Goal: Transaction & Acquisition: Complete application form

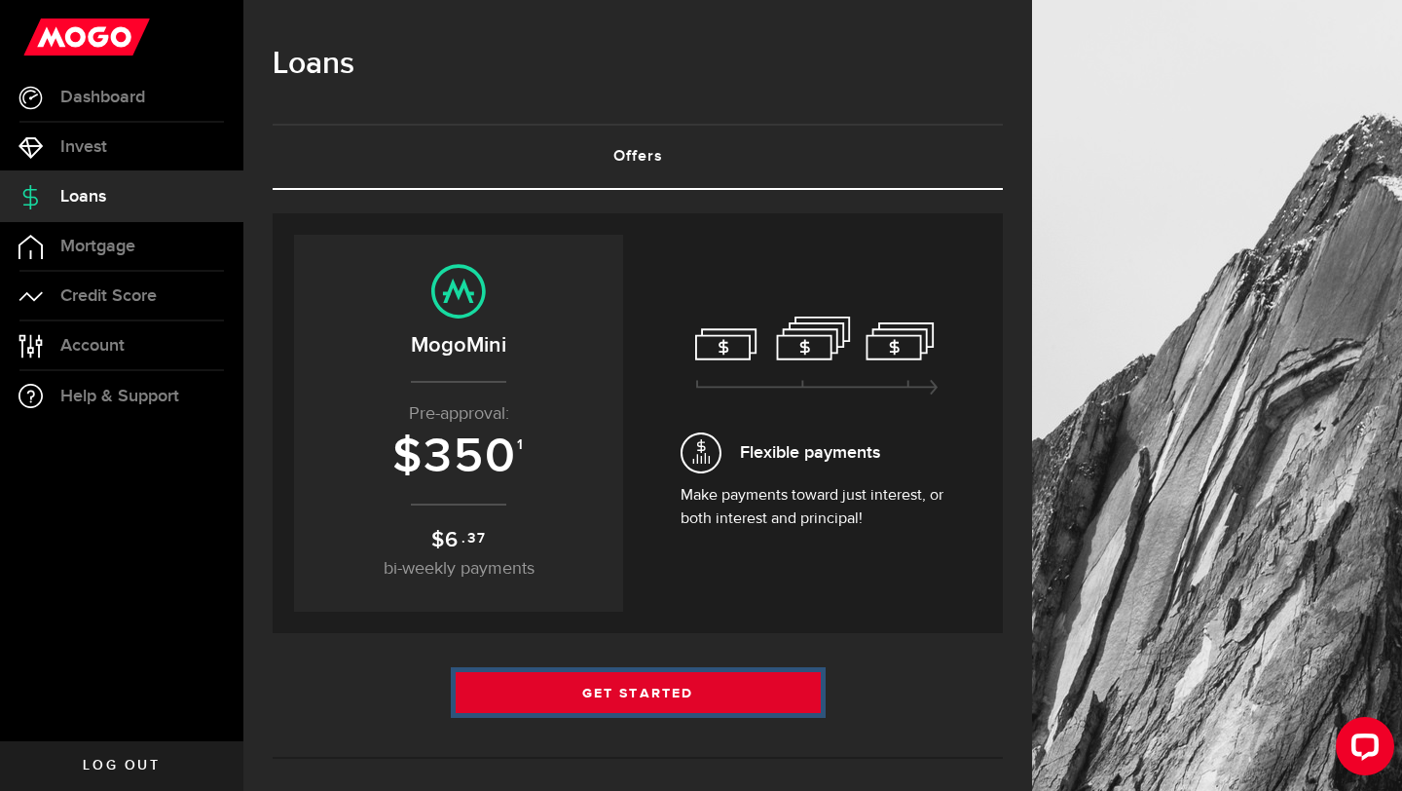
click at [627, 693] on link "Get Started" at bounding box center [638, 692] width 365 height 41
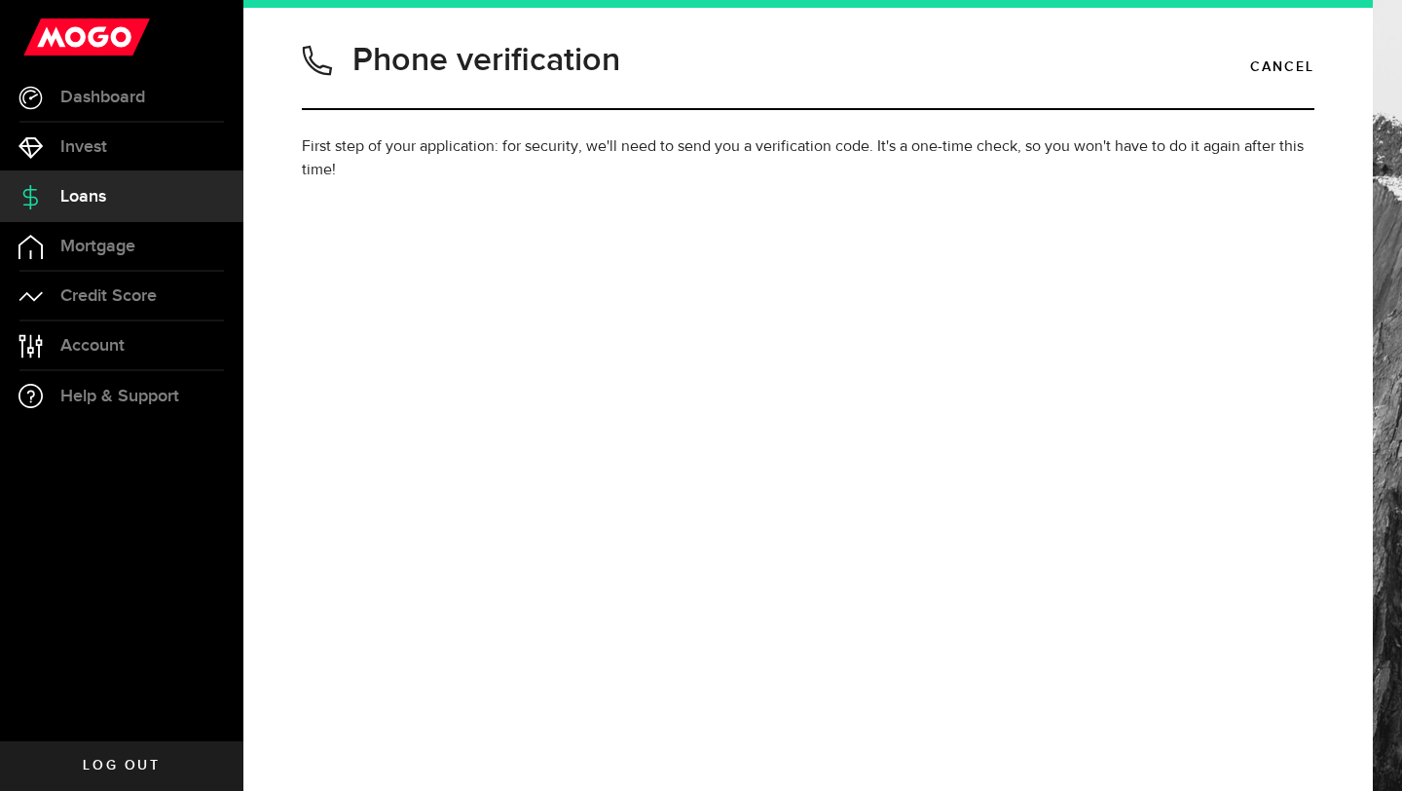
type input "6479750156"
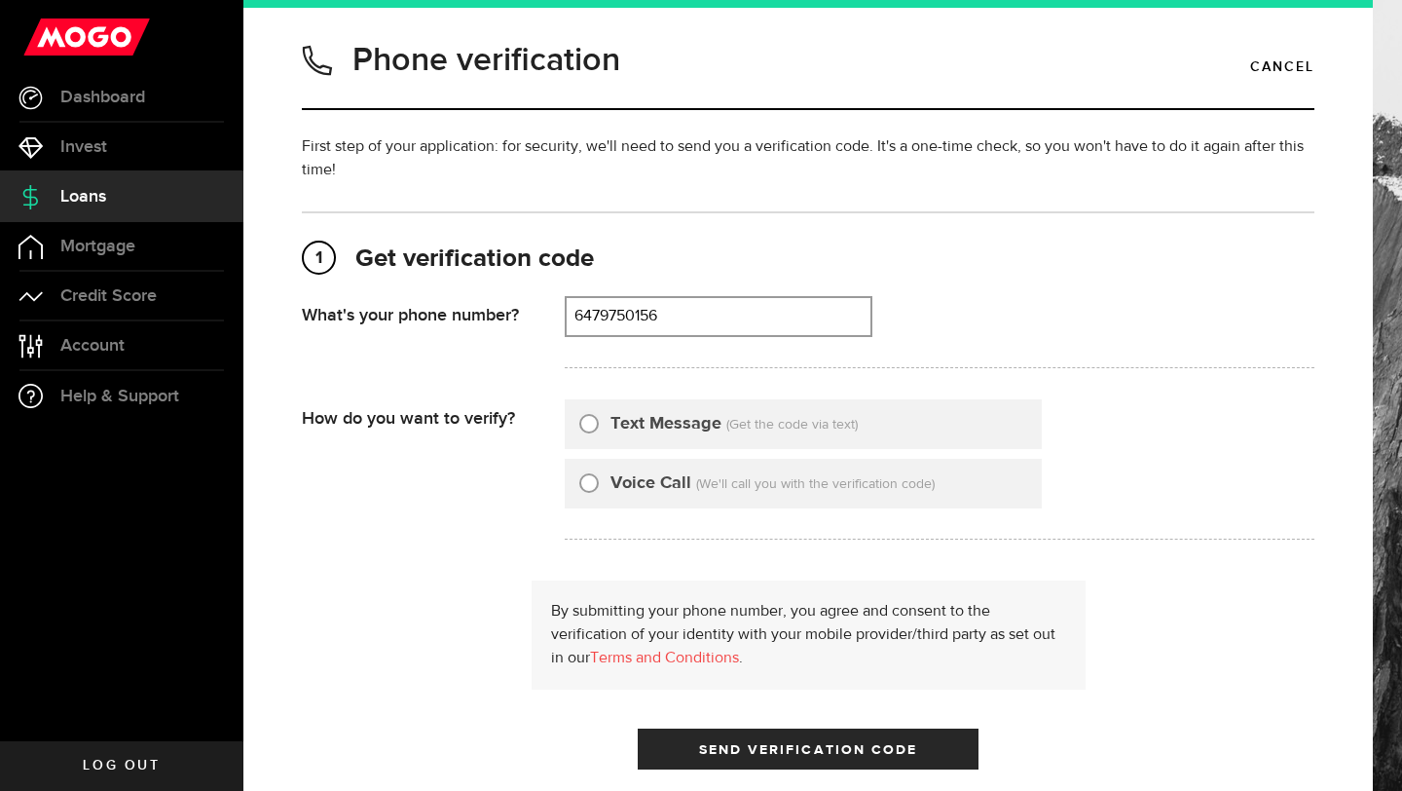
click at [658, 431] on label "Text Message" at bounding box center [666, 424] width 111 height 26
click at [599, 430] on input "Text Message" at bounding box center [588, 420] width 19 height 19
radio input "true"
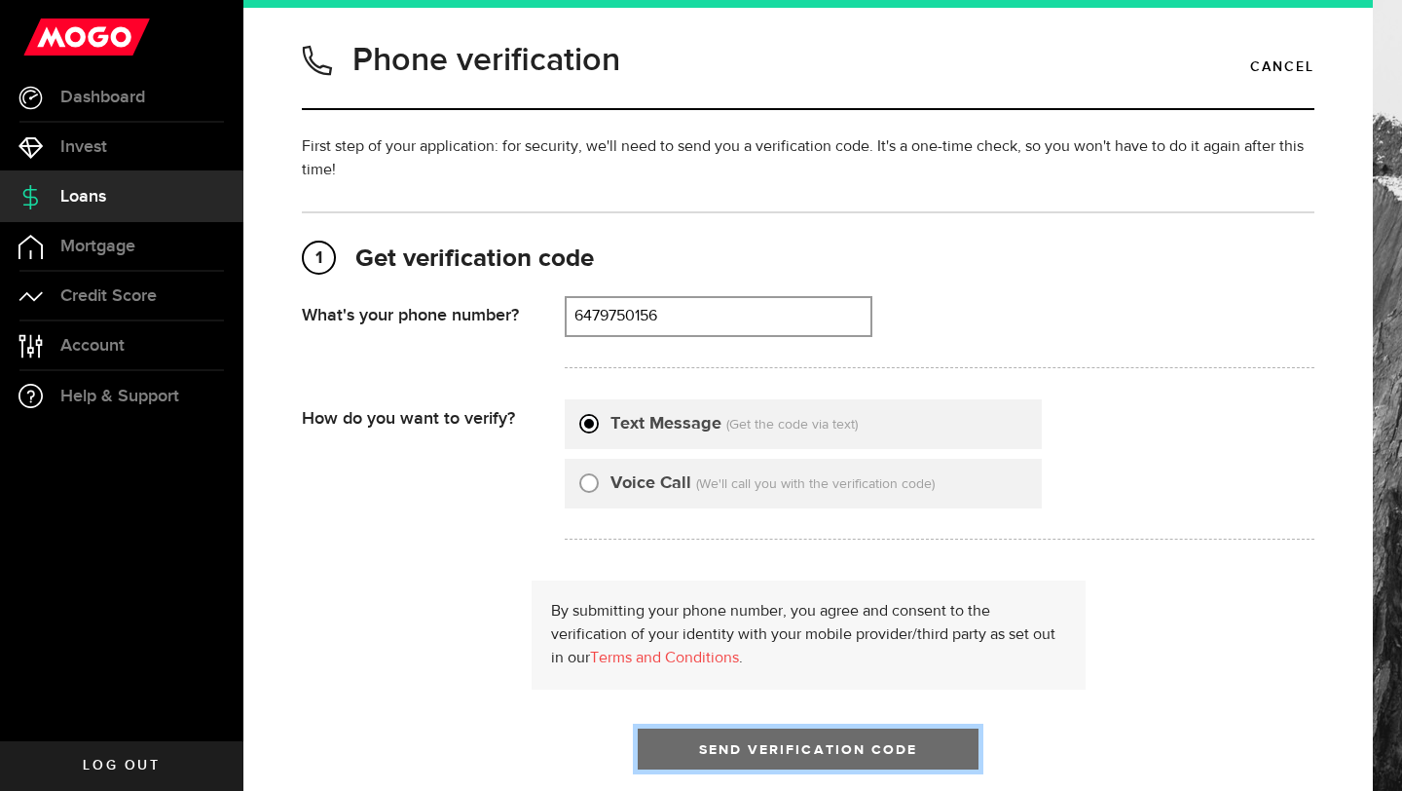
click at [692, 759] on button "Send Verification Code" at bounding box center [808, 748] width 341 height 41
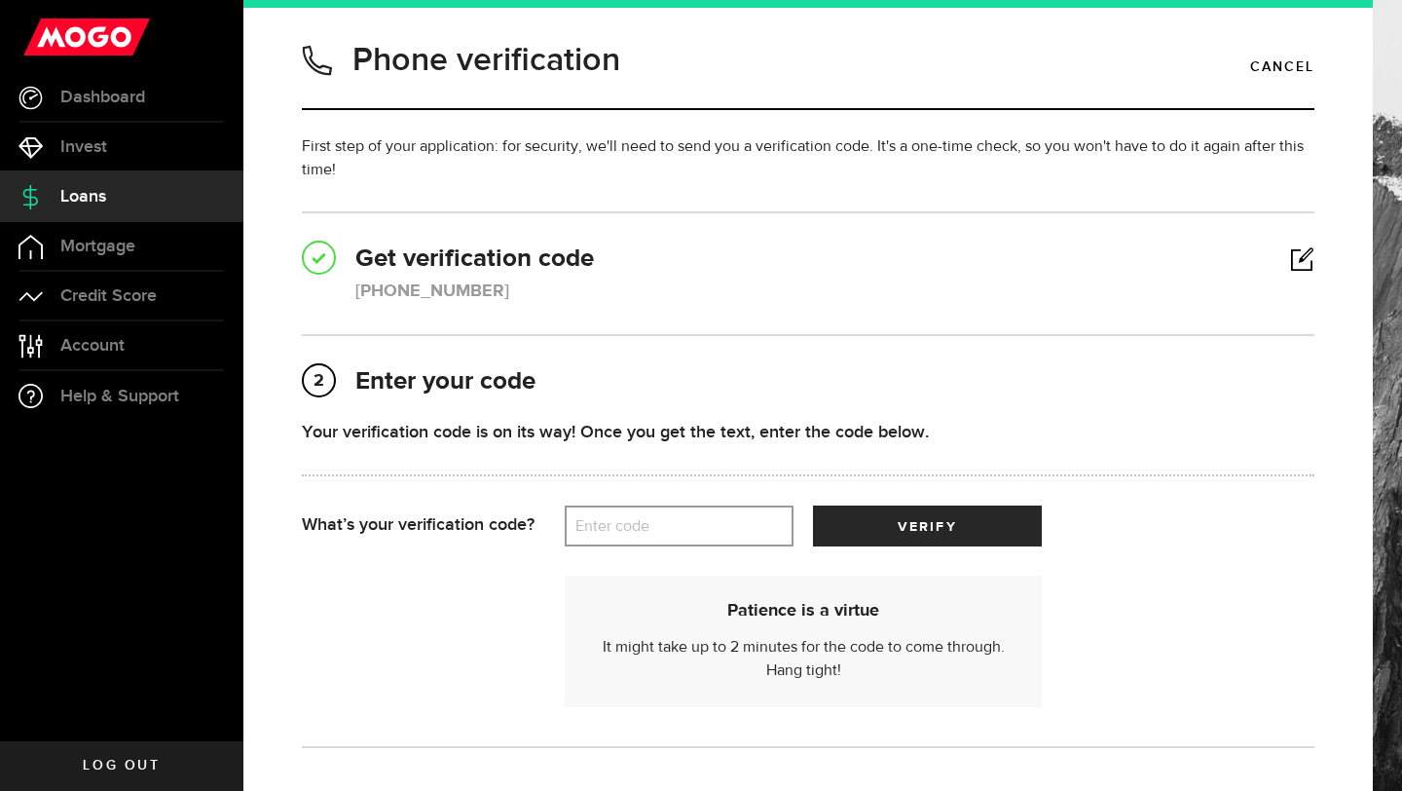
click at [699, 532] on label "Enter code" at bounding box center [679, 526] width 229 height 40
click at [699, 532] on input "Enter code" at bounding box center [679, 525] width 229 height 41
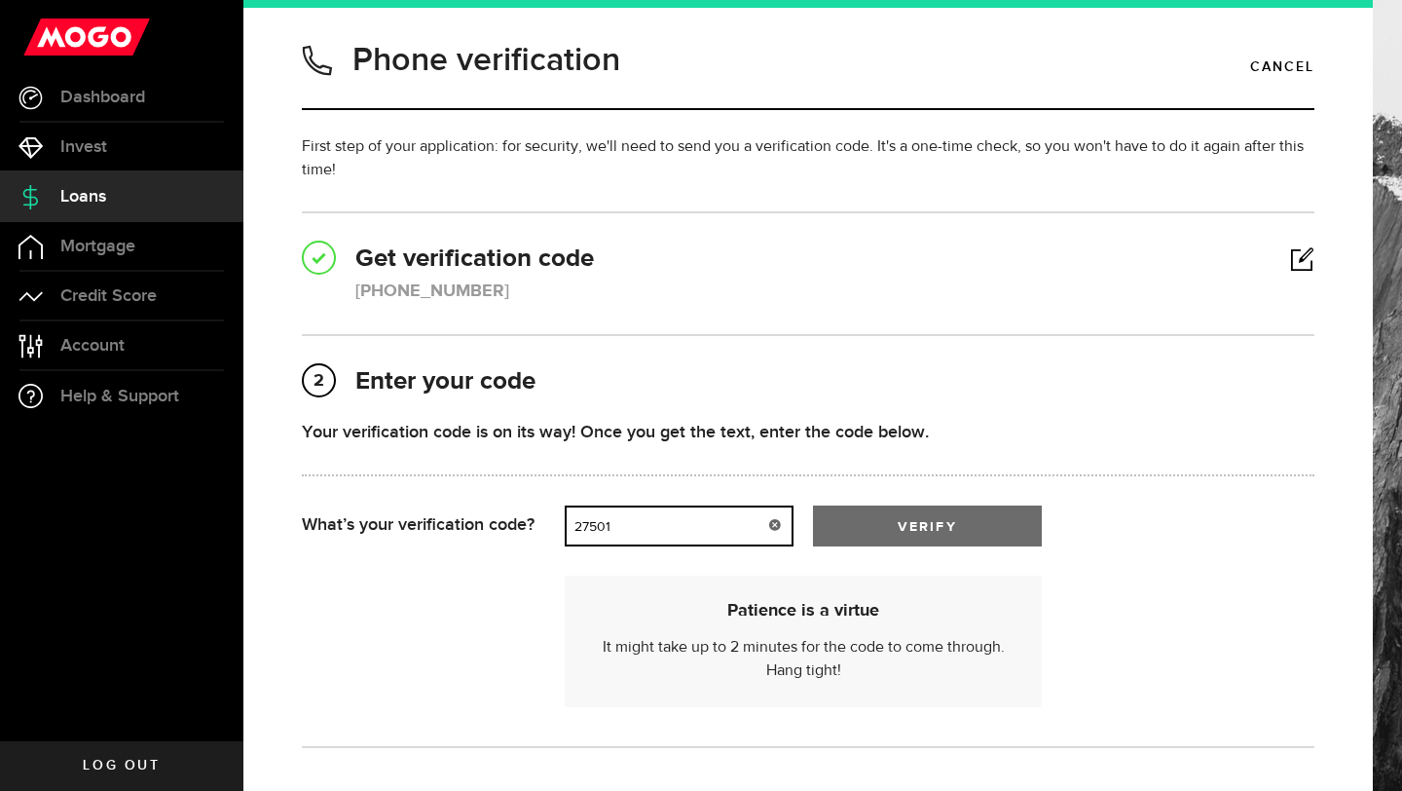
type input "27501"
click at [854, 530] on button "verify" at bounding box center [927, 525] width 229 height 41
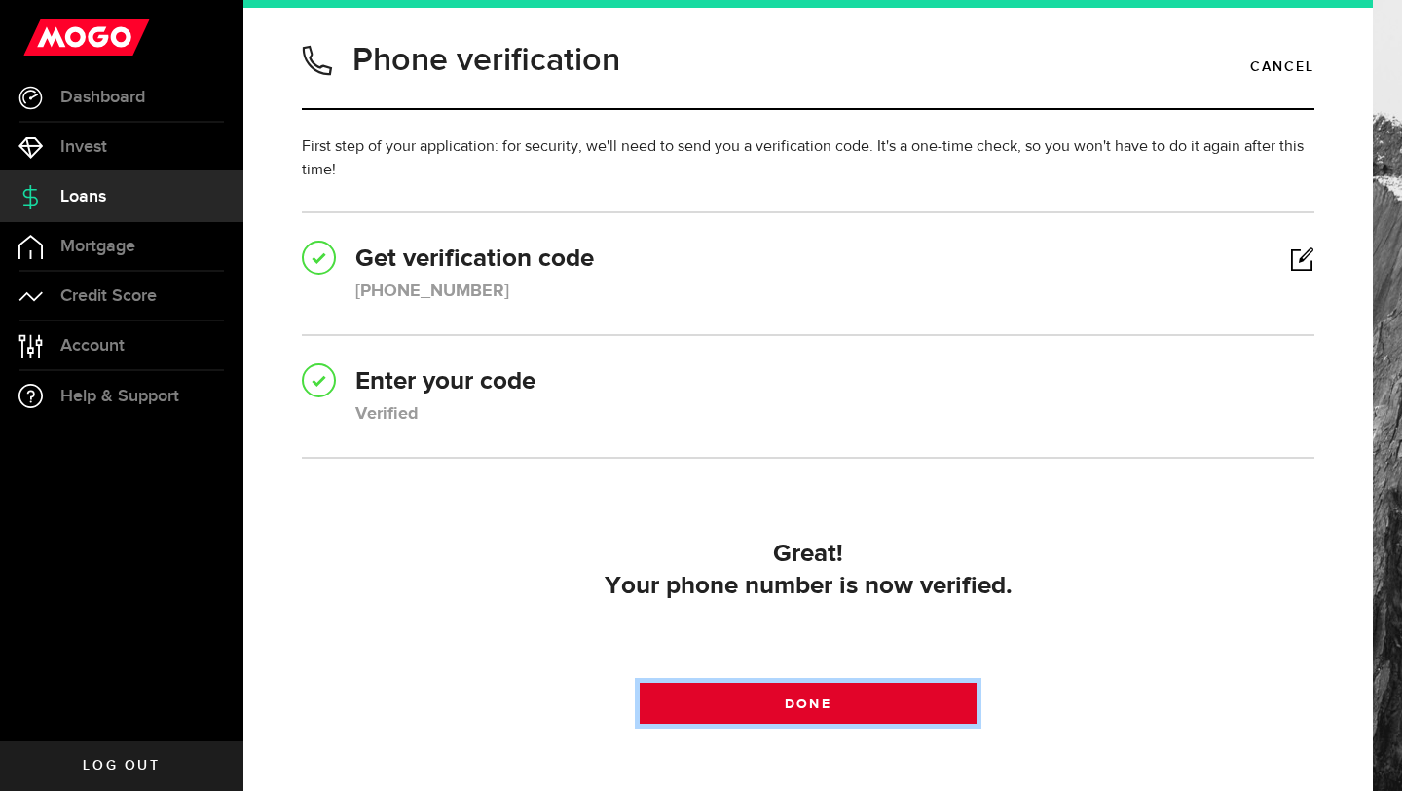
click at [796, 685] on link "Done" at bounding box center [809, 703] width 338 height 41
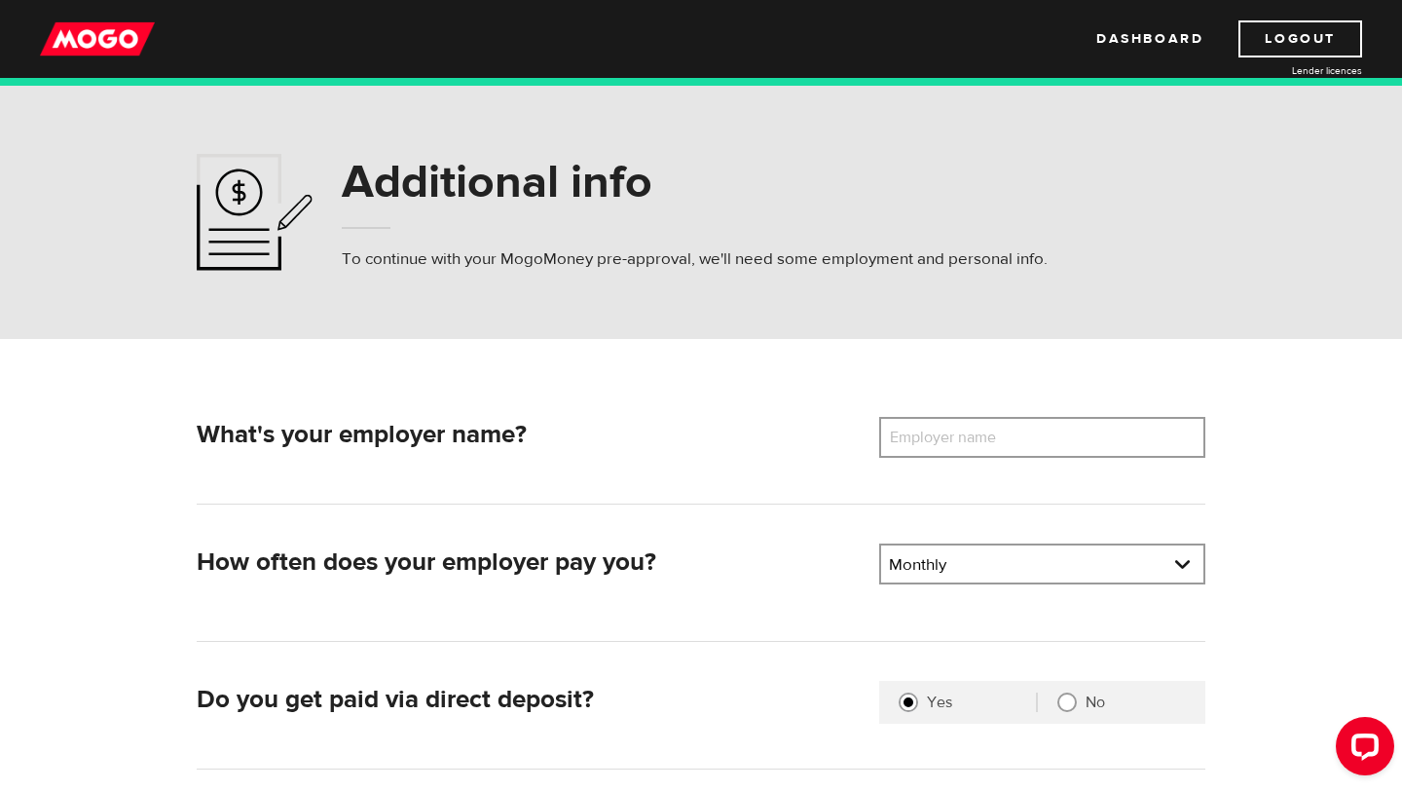
click at [967, 421] on label "Employer name" at bounding box center [957, 437] width 157 height 41
click at [967, 421] on input "Employer name" at bounding box center [1042, 437] width 326 height 41
type input "s"
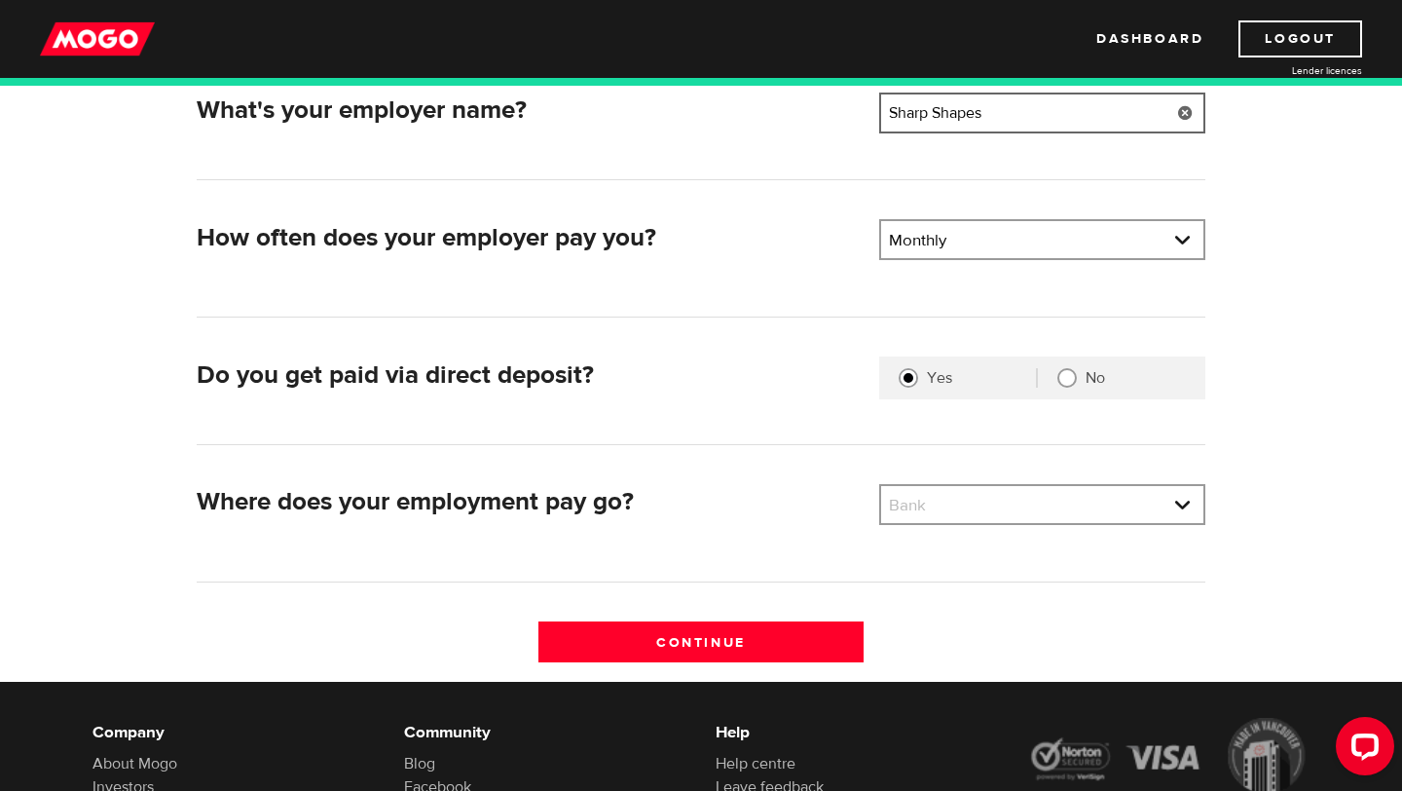
scroll to position [331, 0]
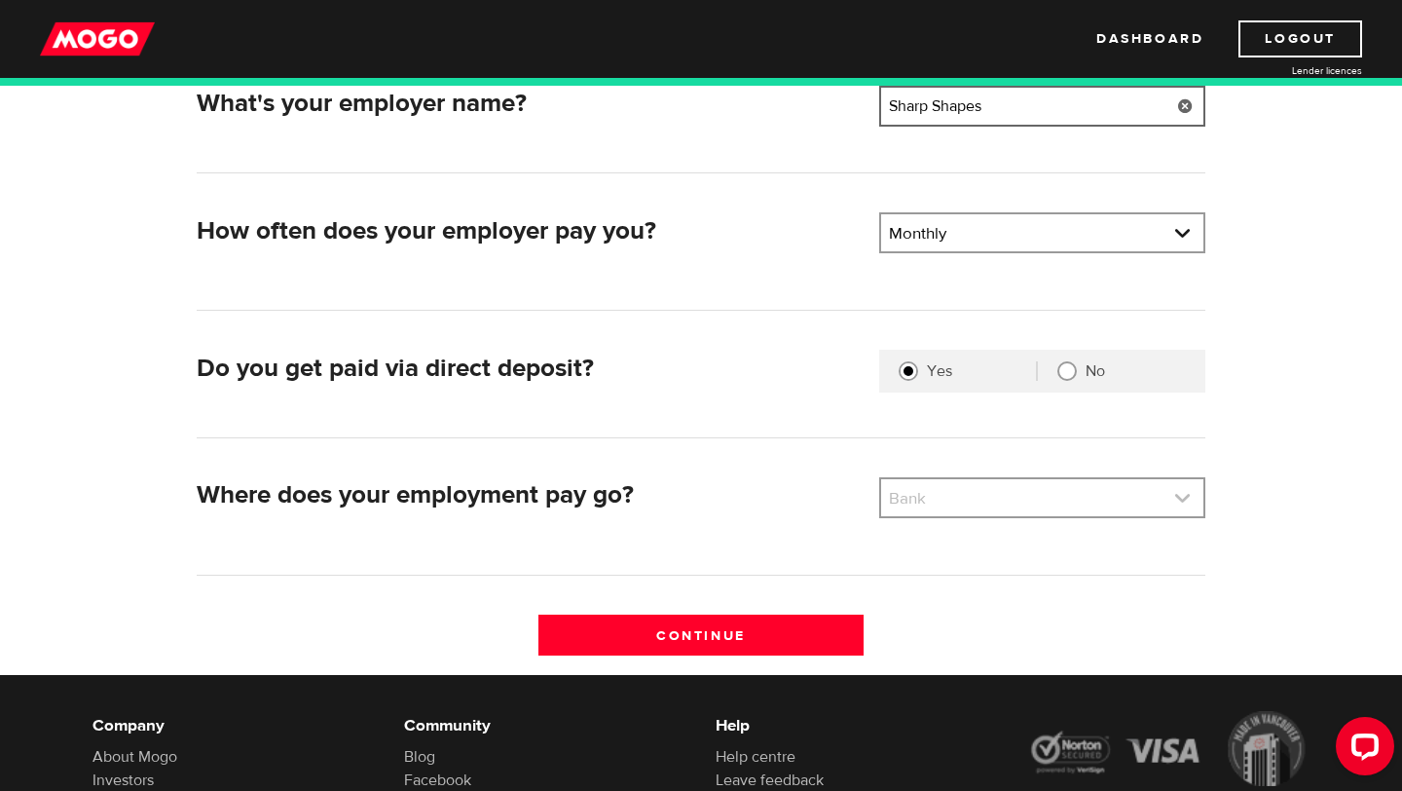
type input "Sharp Shapes"
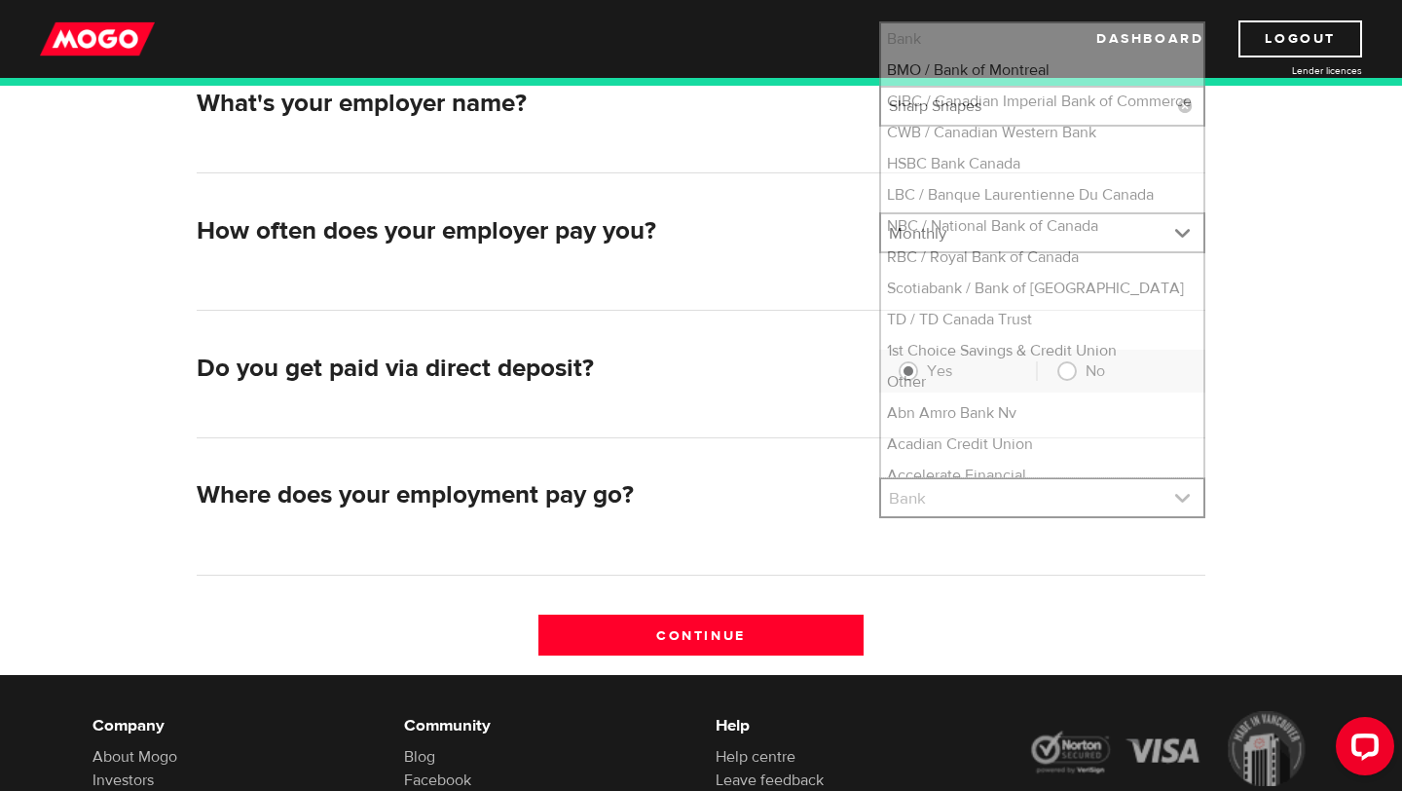
click at [986, 500] on link at bounding box center [1042, 497] width 322 height 37
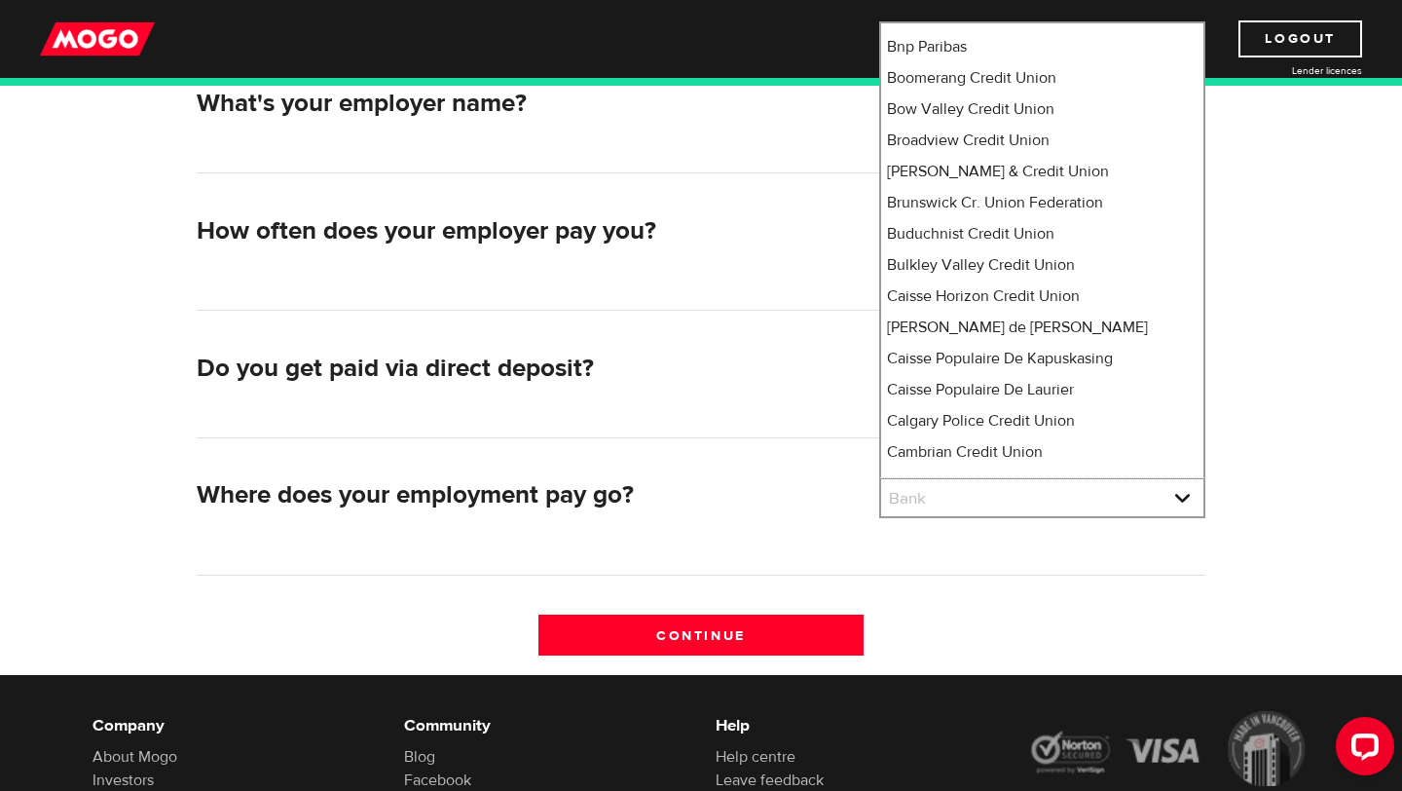
scroll to position [0, 0]
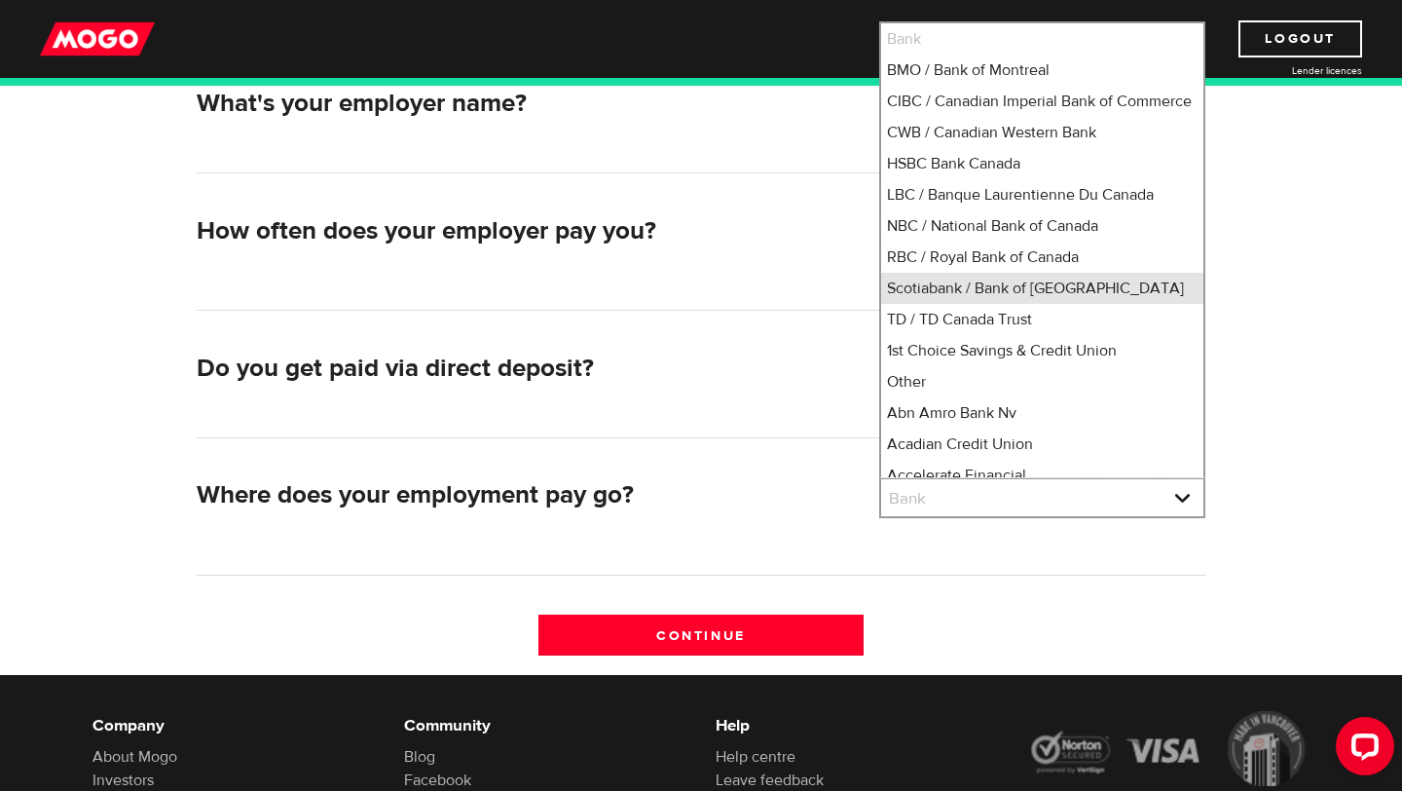
click at [977, 304] on li "Scotiabank / Bank of Nova Scotia" at bounding box center [1042, 288] width 322 height 31
select select "2"
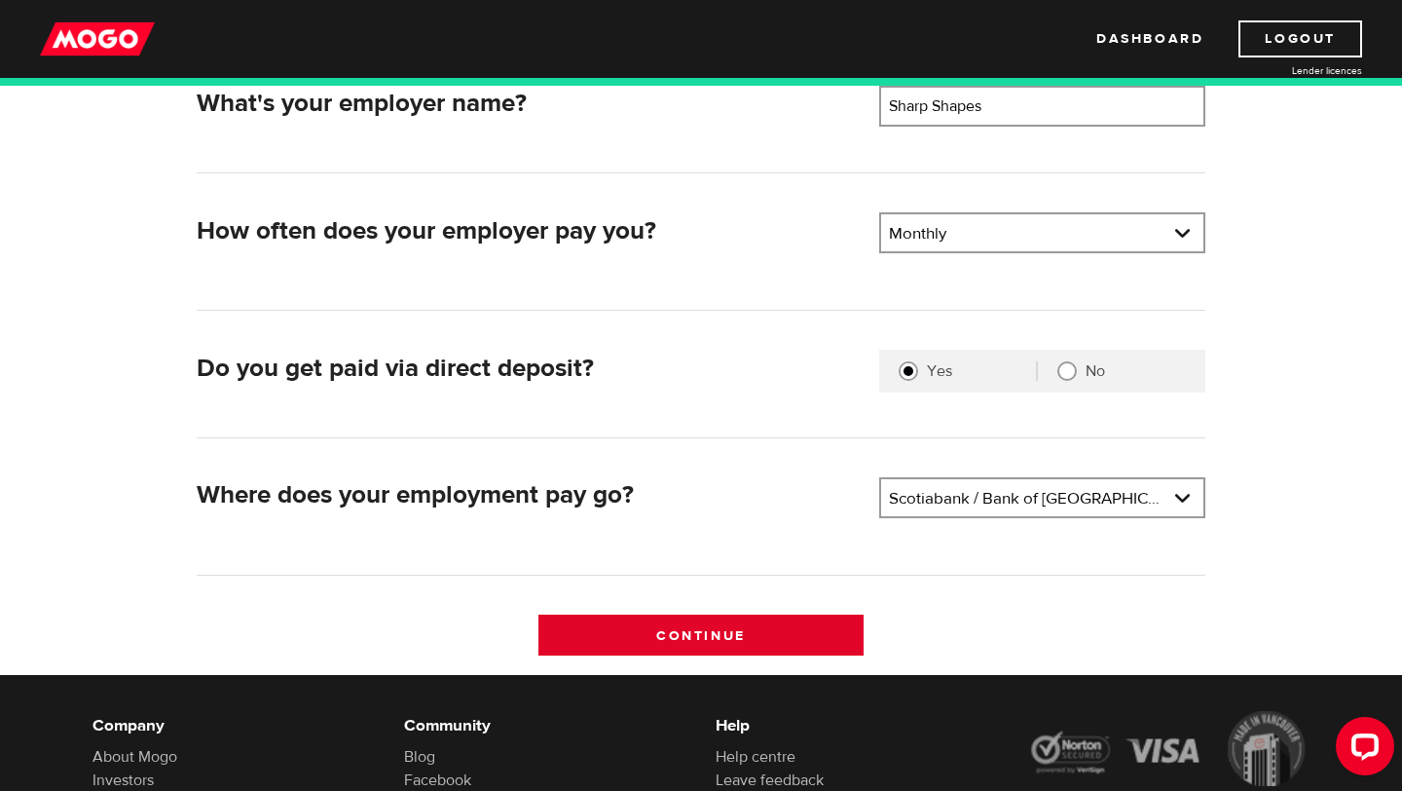
click at [771, 626] on input "Continue" at bounding box center [701, 634] width 326 height 41
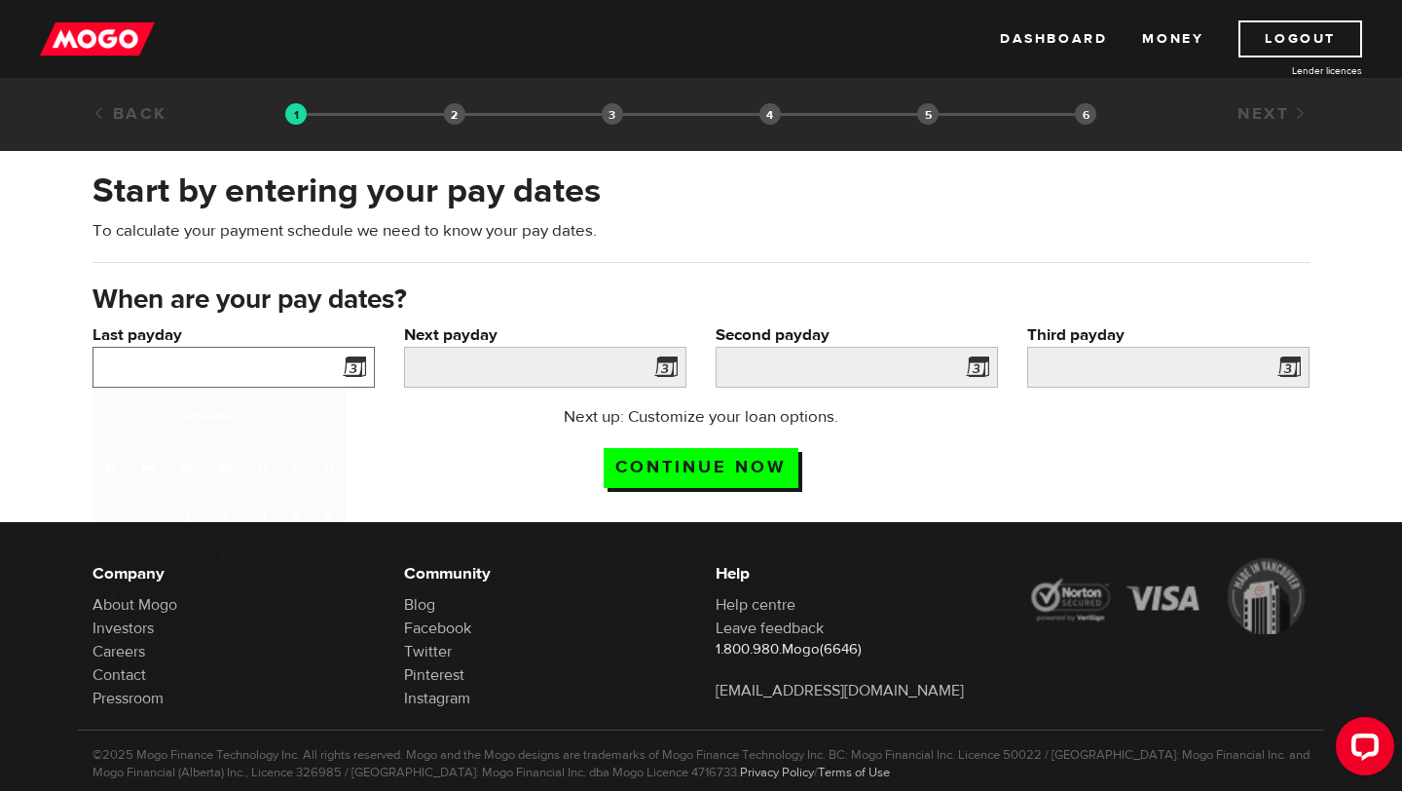
click at [288, 369] on input "Last payday" at bounding box center [234, 367] width 282 height 41
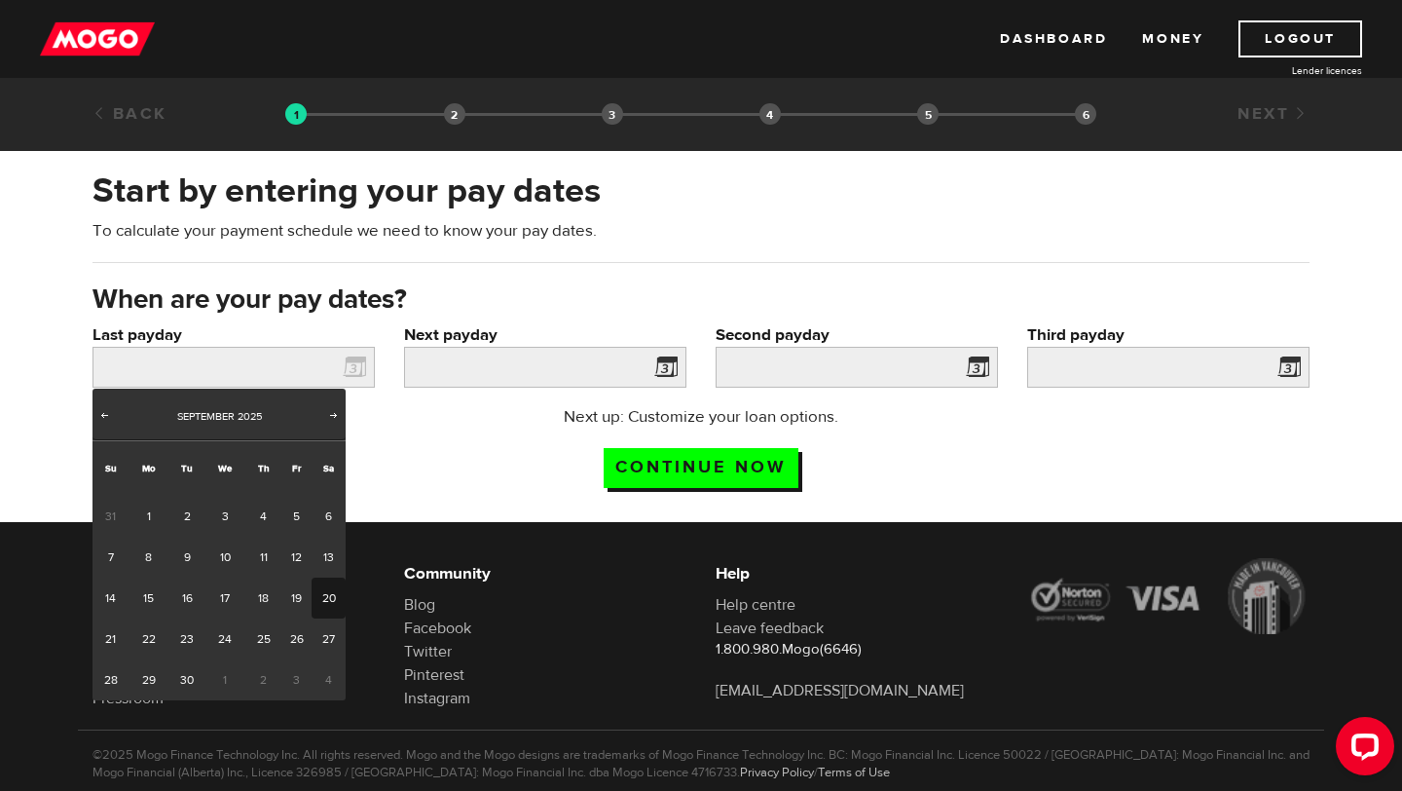
click at [332, 611] on link "20" at bounding box center [329, 597] width 34 height 41
type input "[DATE]"
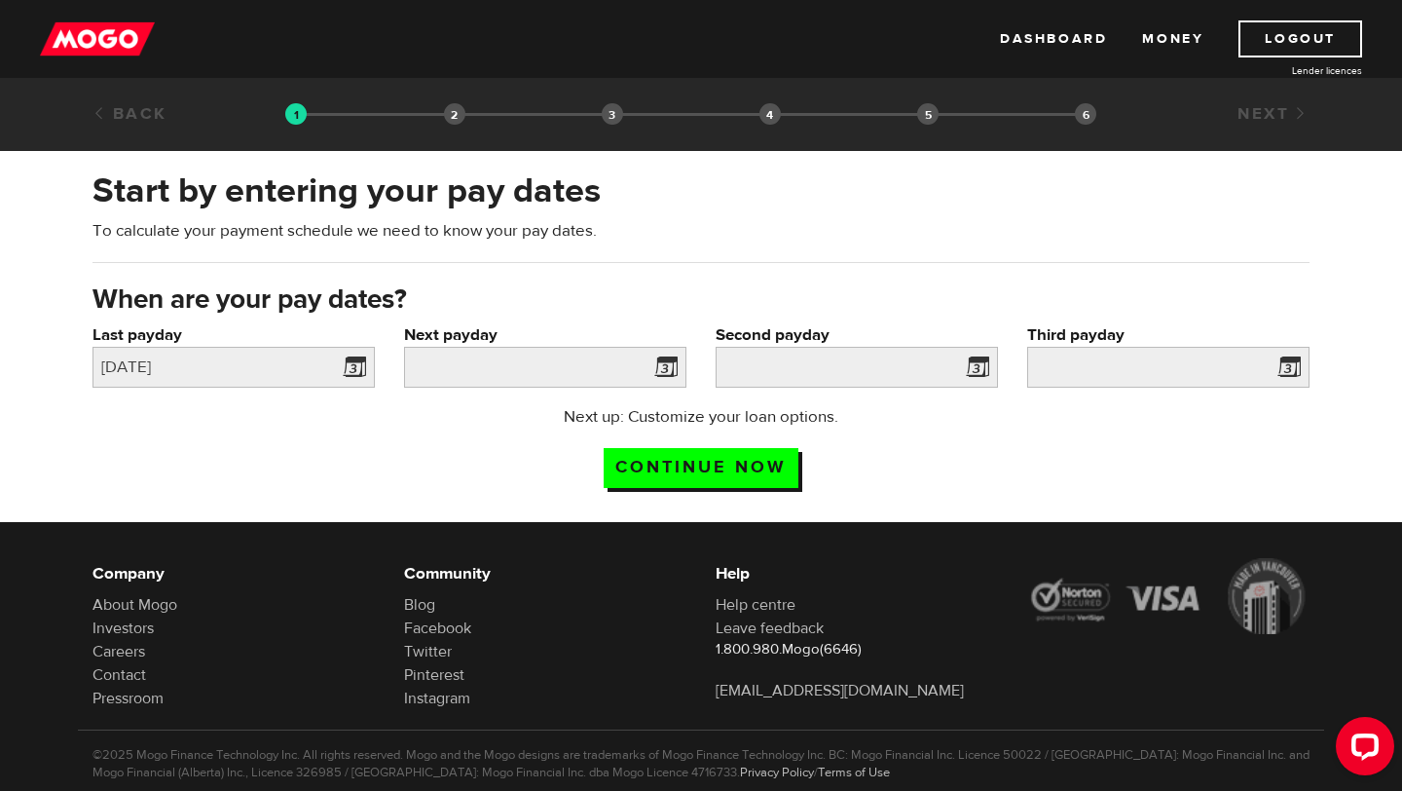
click at [667, 364] on span at bounding box center [662, 369] width 29 height 31
click at [660, 366] on span at bounding box center [662, 369] width 29 height 31
click at [664, 362] on span at bounding box center [662, 369] width 29 height 31
click at [676, 366] on span at bounding box center [662, 369] width 29 height 31
click at [370, 361] on link at bounding box center [355, 367] width 40 height 41
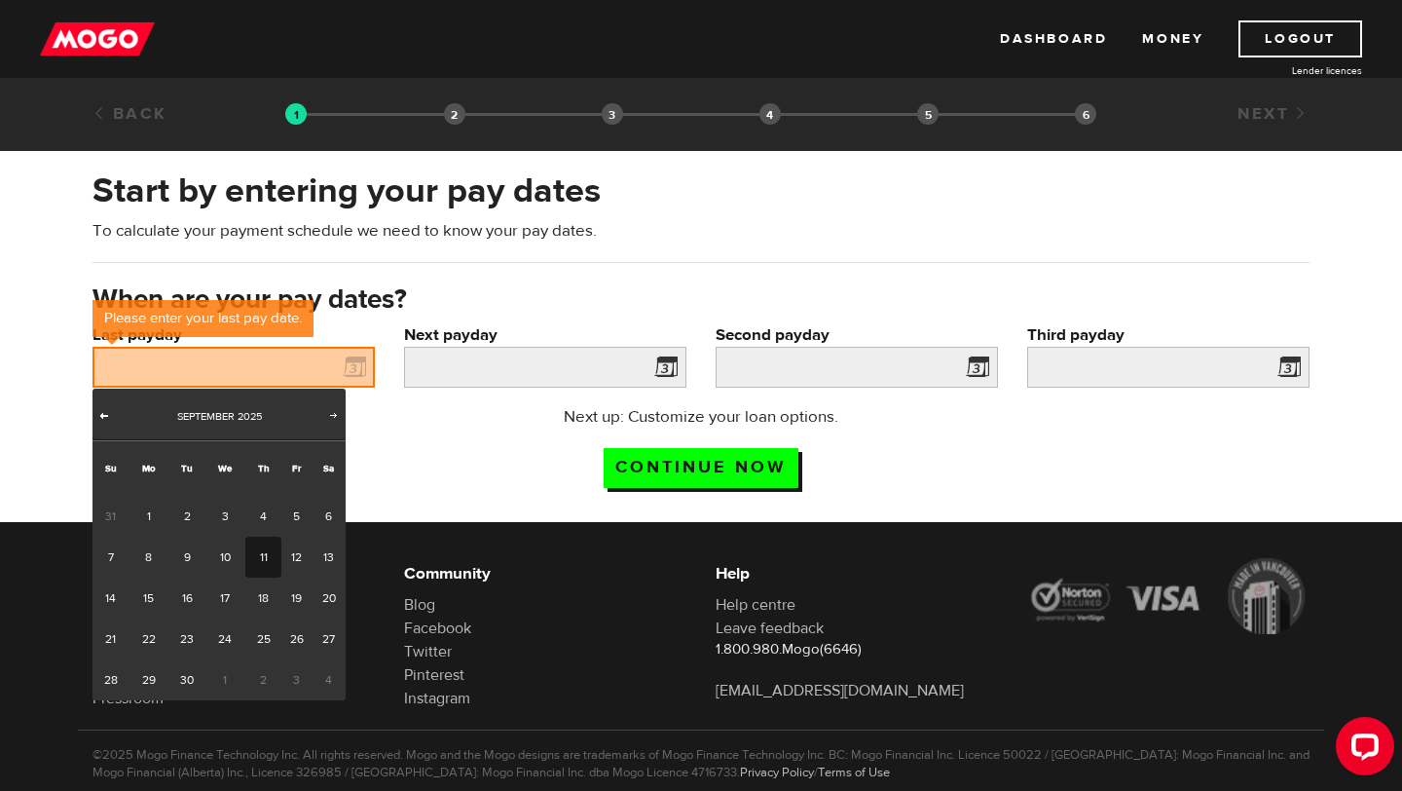
click at [109, 416] on span "Prev" at bounding box center [104, 415] width 16 height 16
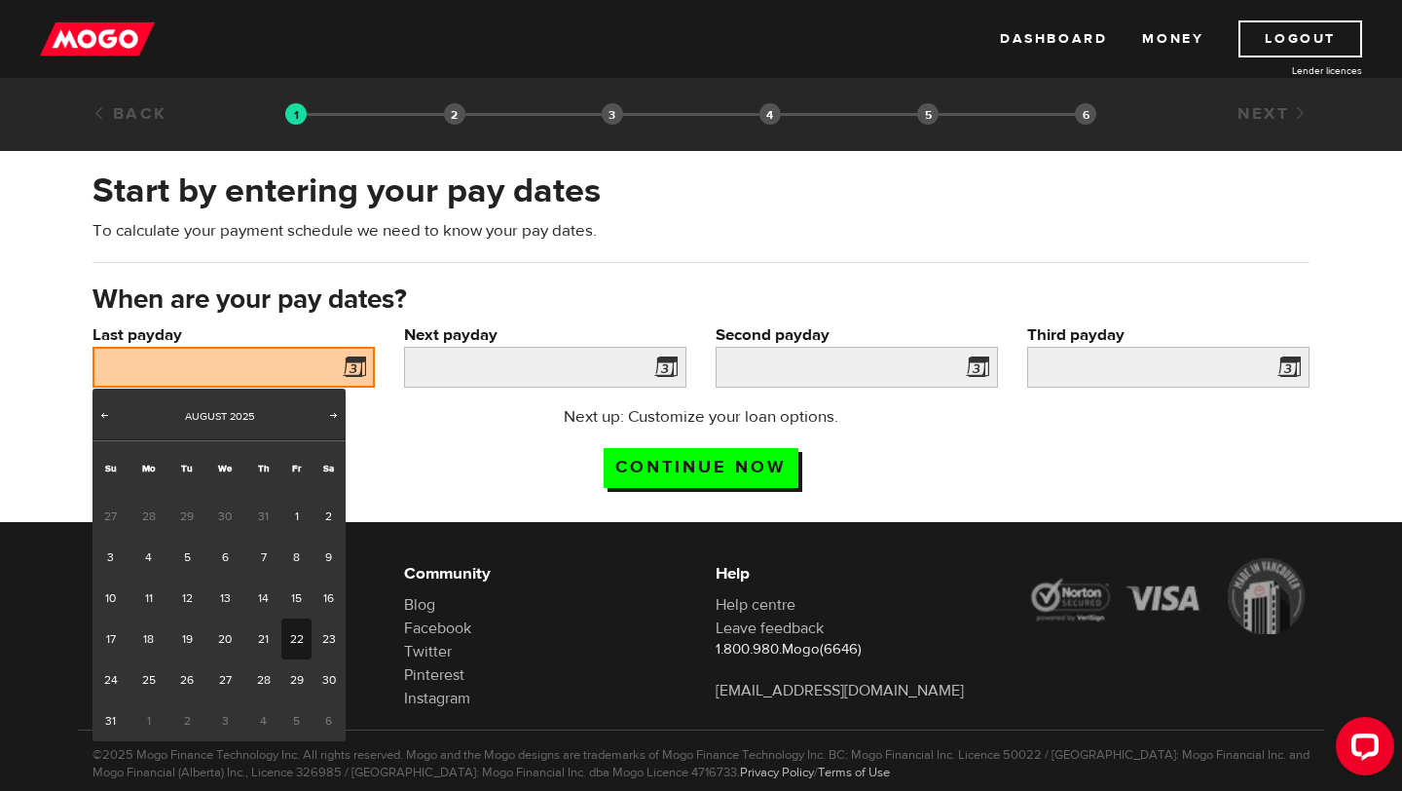
click at [287, 637] on link "22" at bounding box center [296, 638] width 30 height 41
type input "[DATE]"
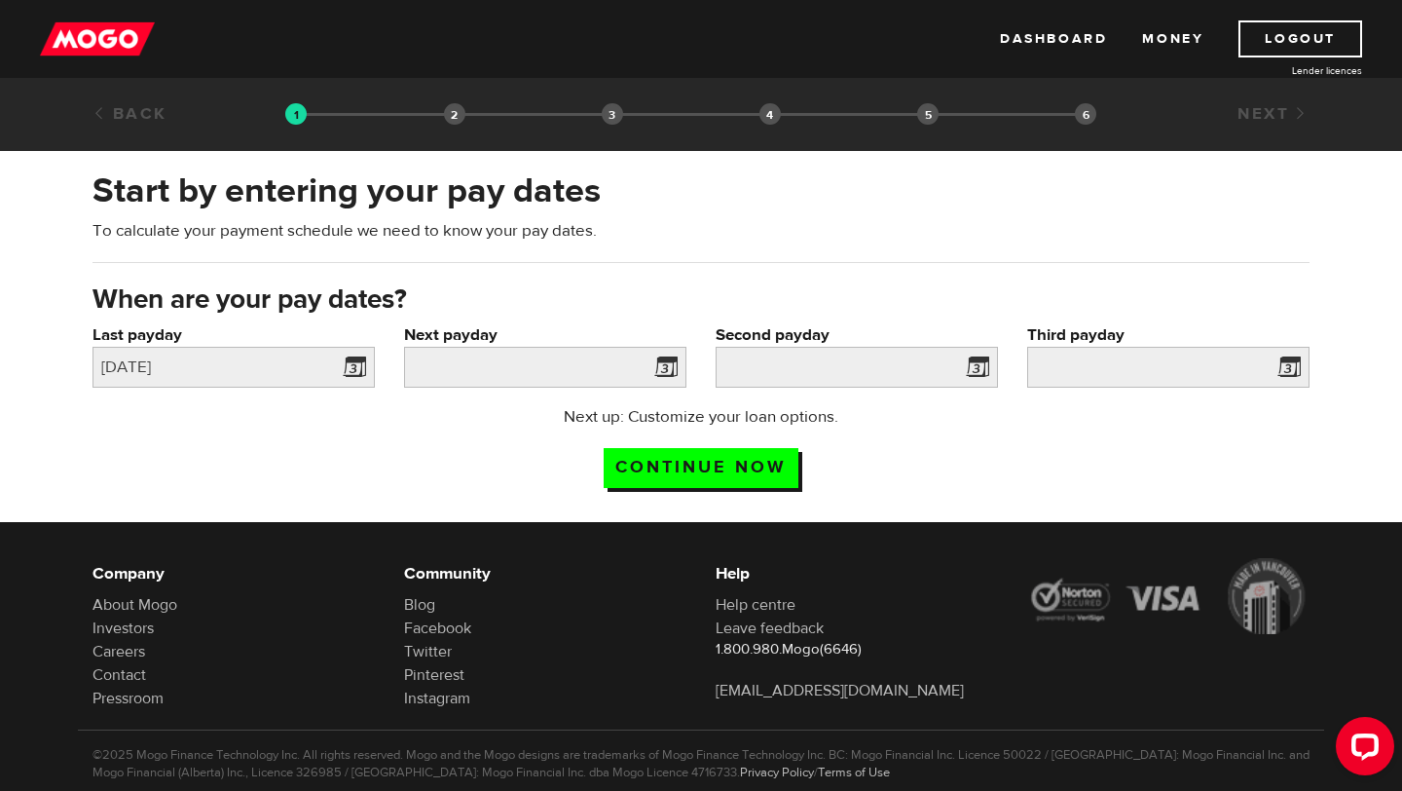
click at [661, 374] on span at bounding box center [662, 369] width 29 height 31
click at [705, 362] on div "Second payday Please enter your second pay date." at bounding box center [857, 364] width 312 height 82
click at [648, 367] on span at bounding box center [662, 369] width 29 height 31
click at [664, 367] on span at bounding box center [662, 369] width 29 height 31
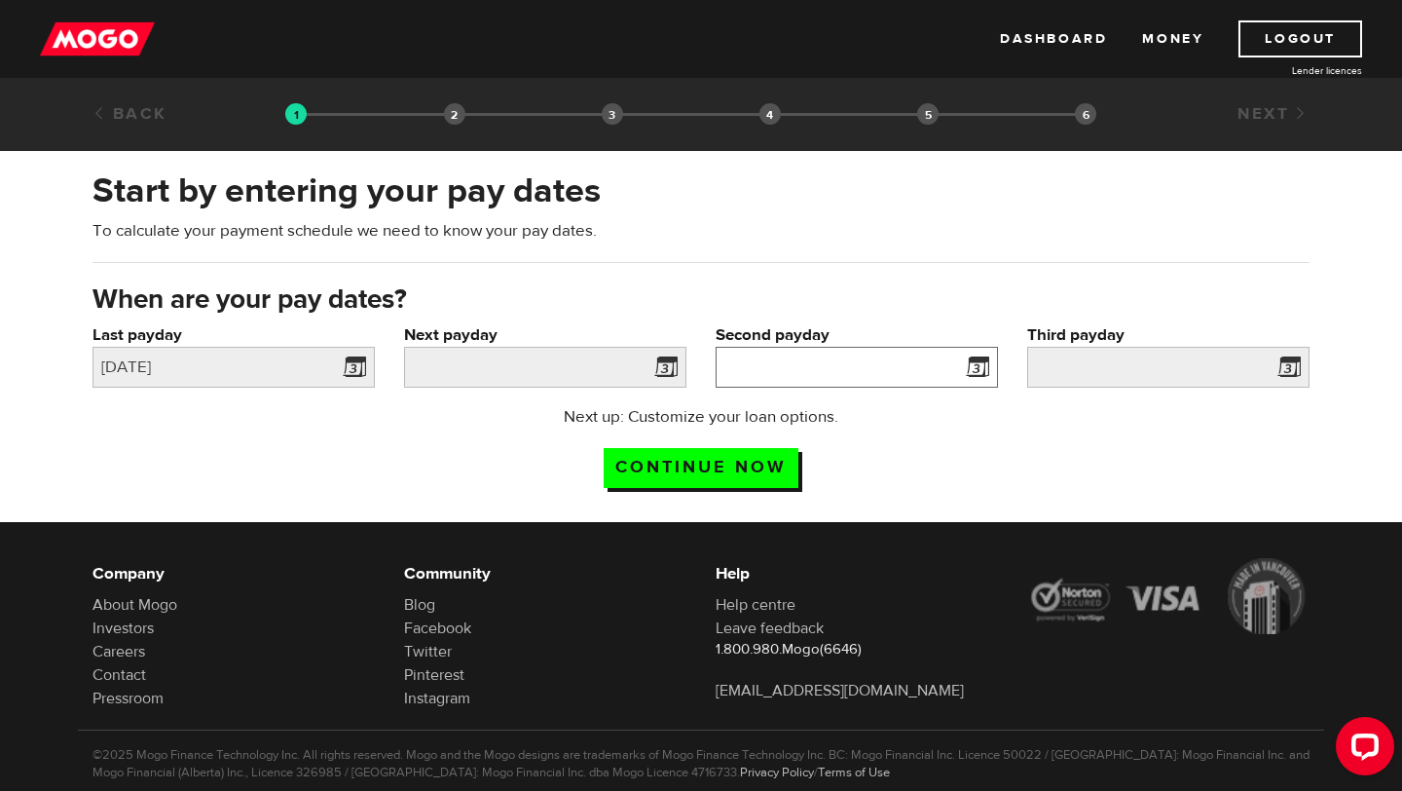
click at [767, 369] on input "Second payday" at bounding box center [857, 367] width 282 height 41
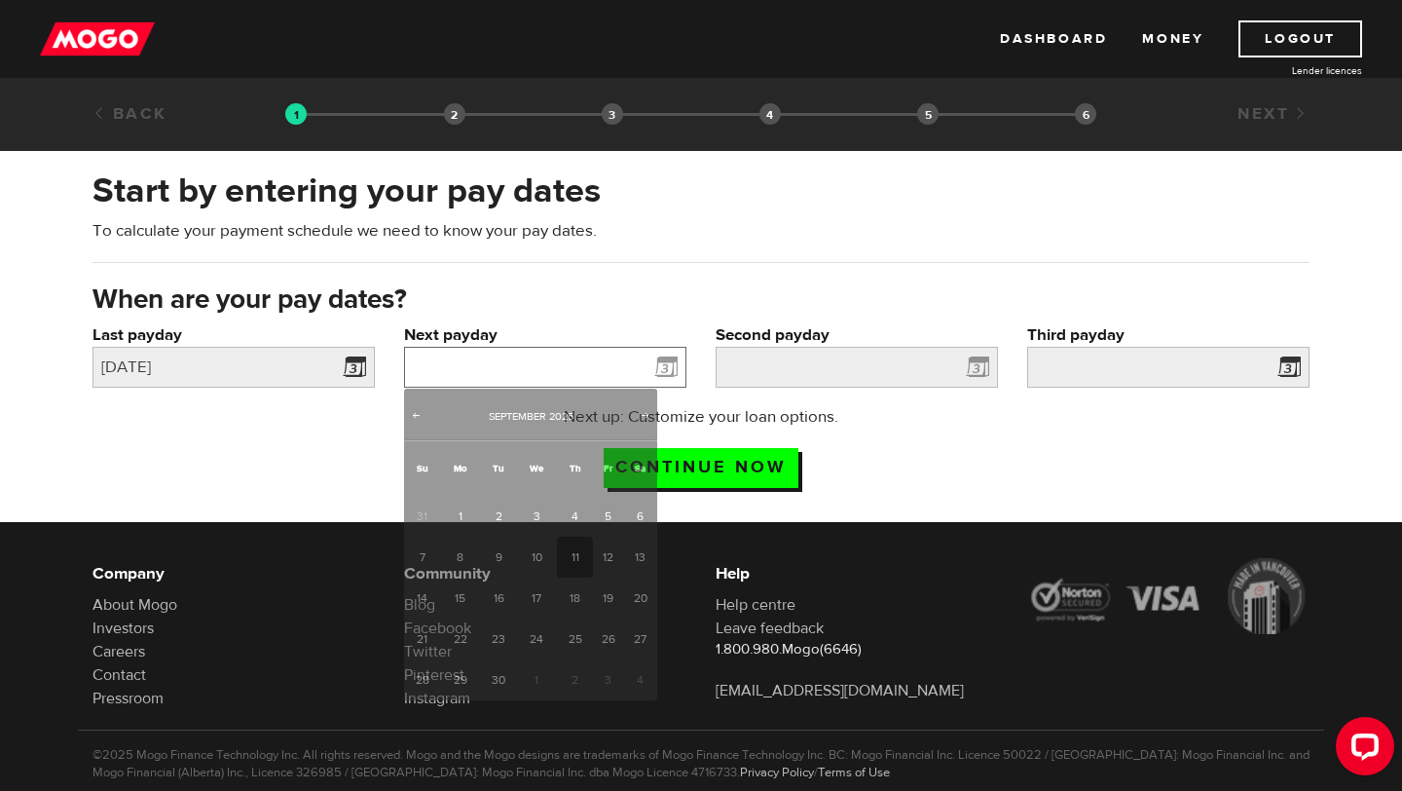
click at [585, 371] on input "Next payday" at bounding box center [545, 367] width 282 height 41
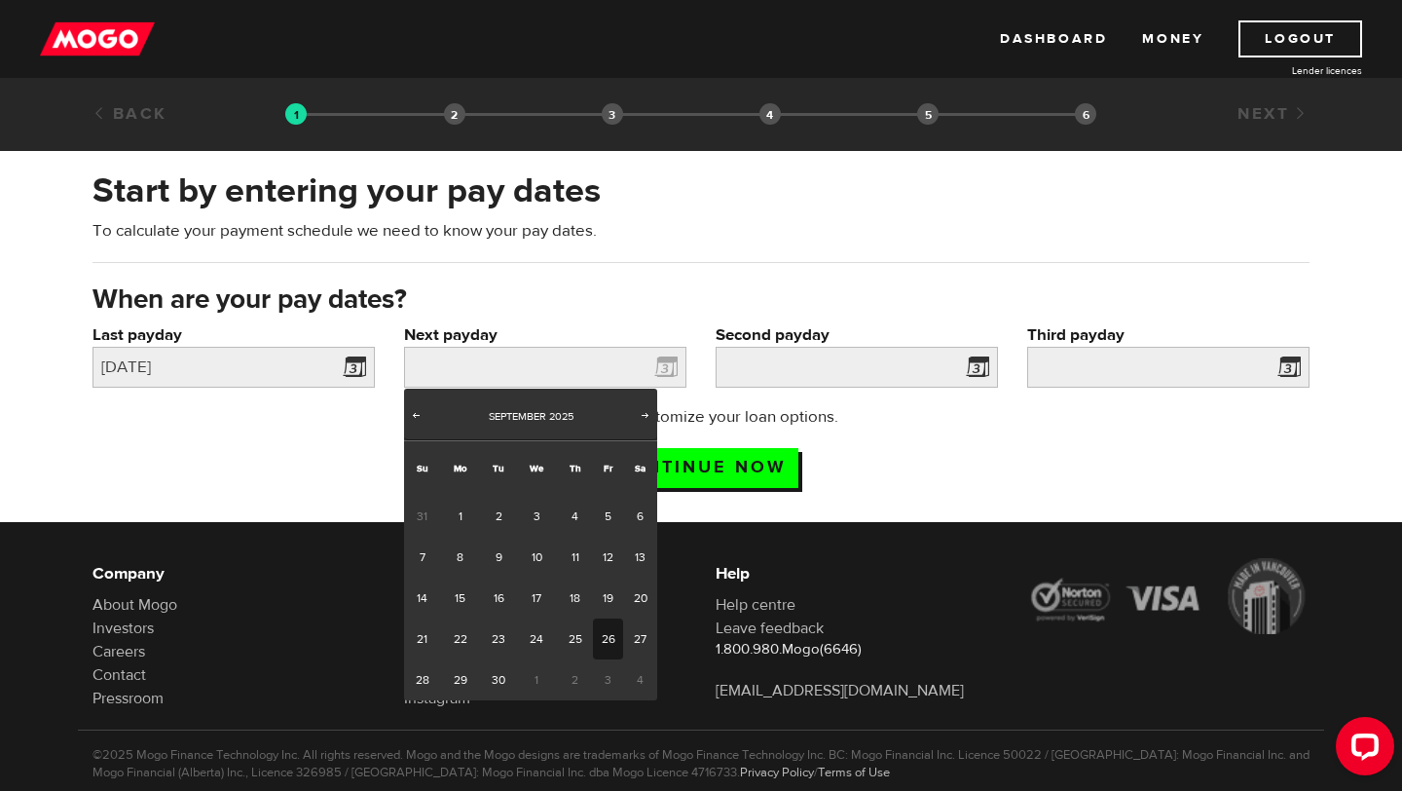
click at [611, 646] on link "26" at bounding box center [608, 638] width 30 height 41
type input "[DATE]"
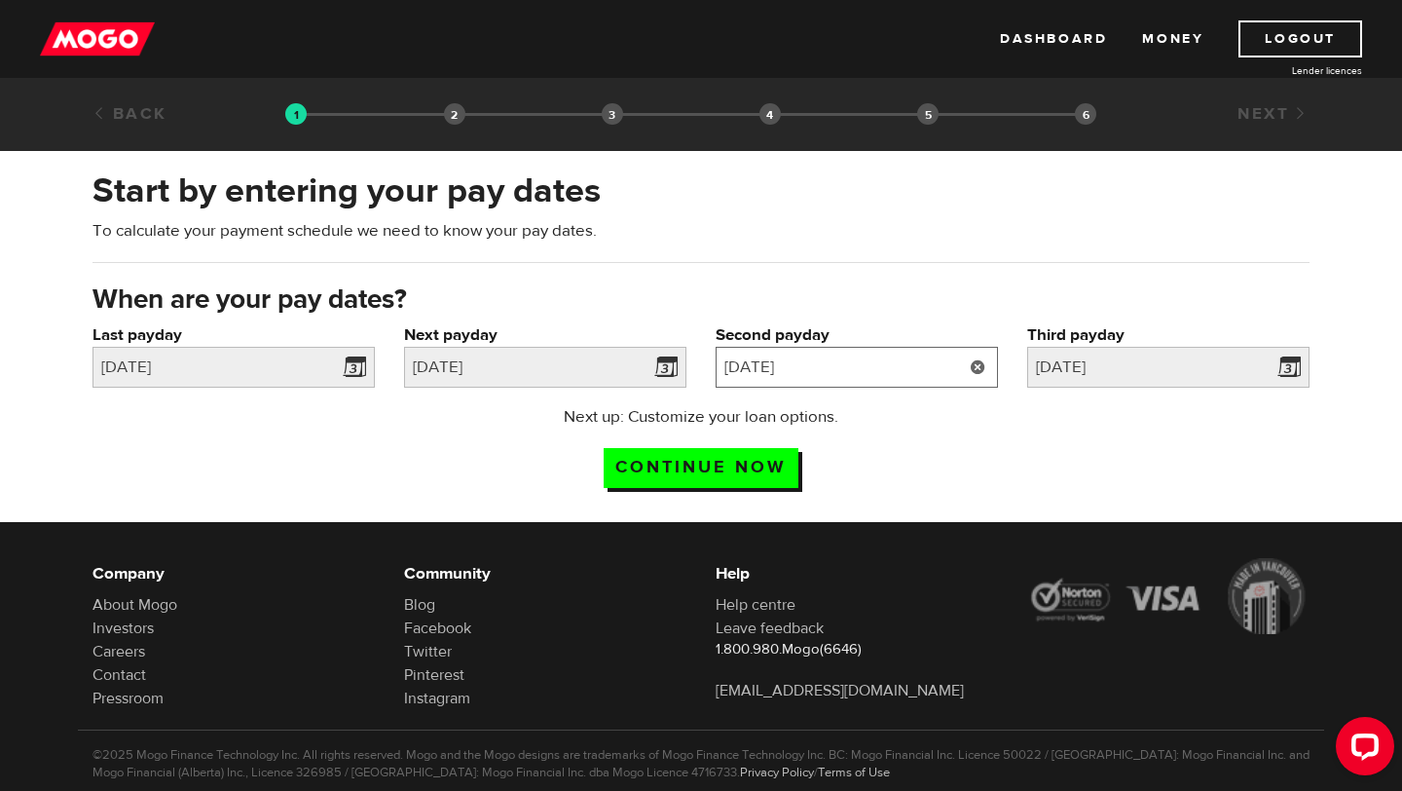
click at [888, 370] on input "[DATE]" at bounding box center [857, 367] width 282 height 41
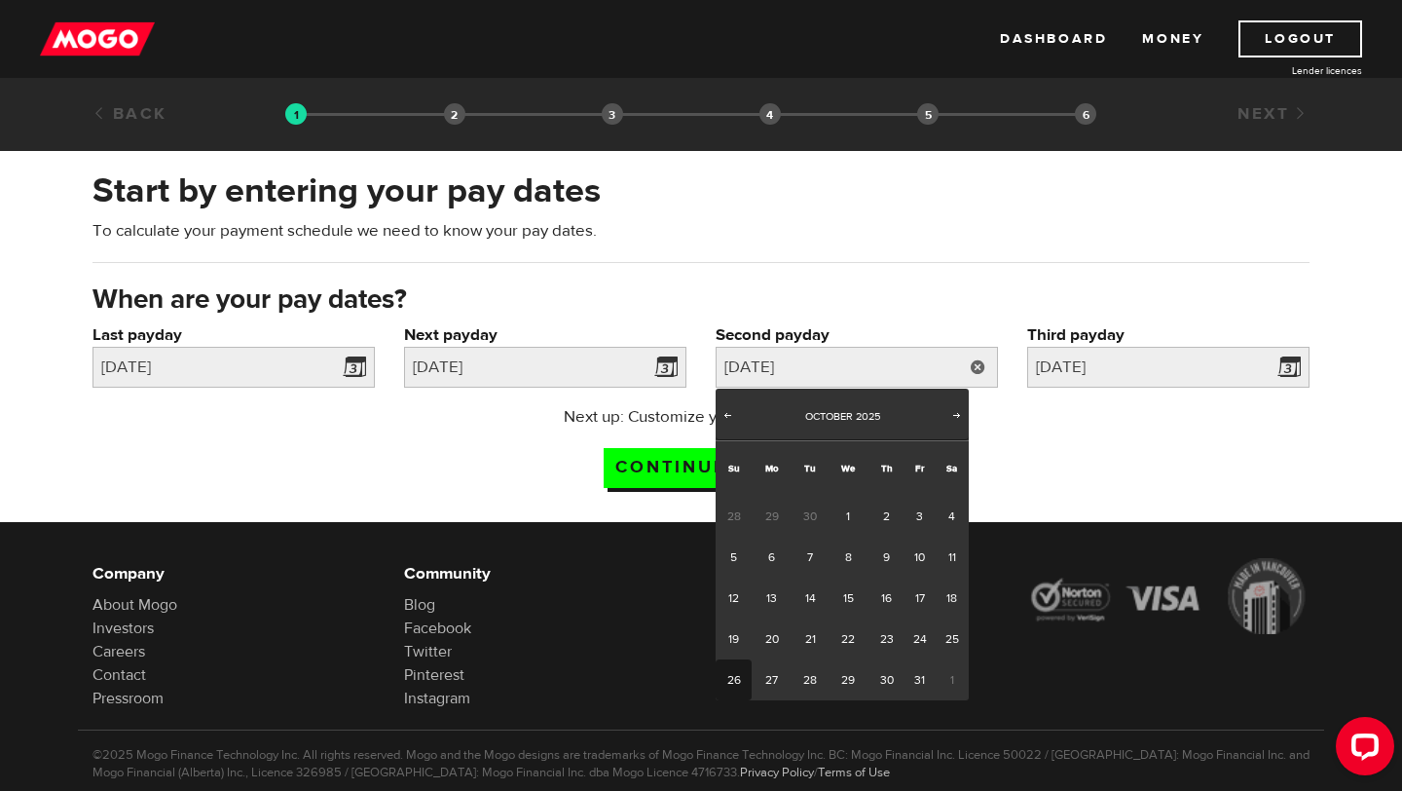
click at [1031, 457] on div "Next up: Customize your loan options. Continue now" at bounding box center [701, 453] width 1246 height 97
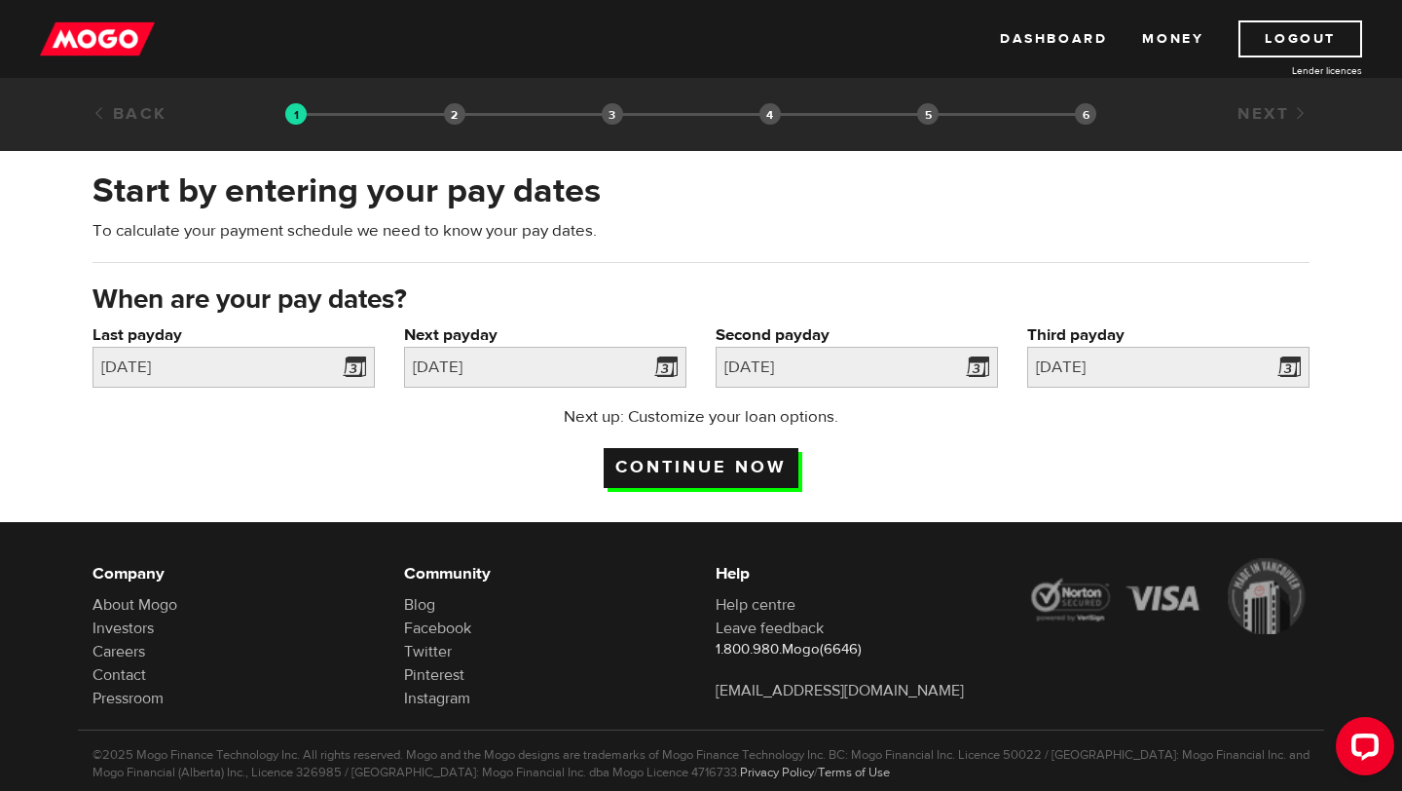
click at [666, 462] on input "Continue now" at bounding box center [701, 468] width 195 height 40
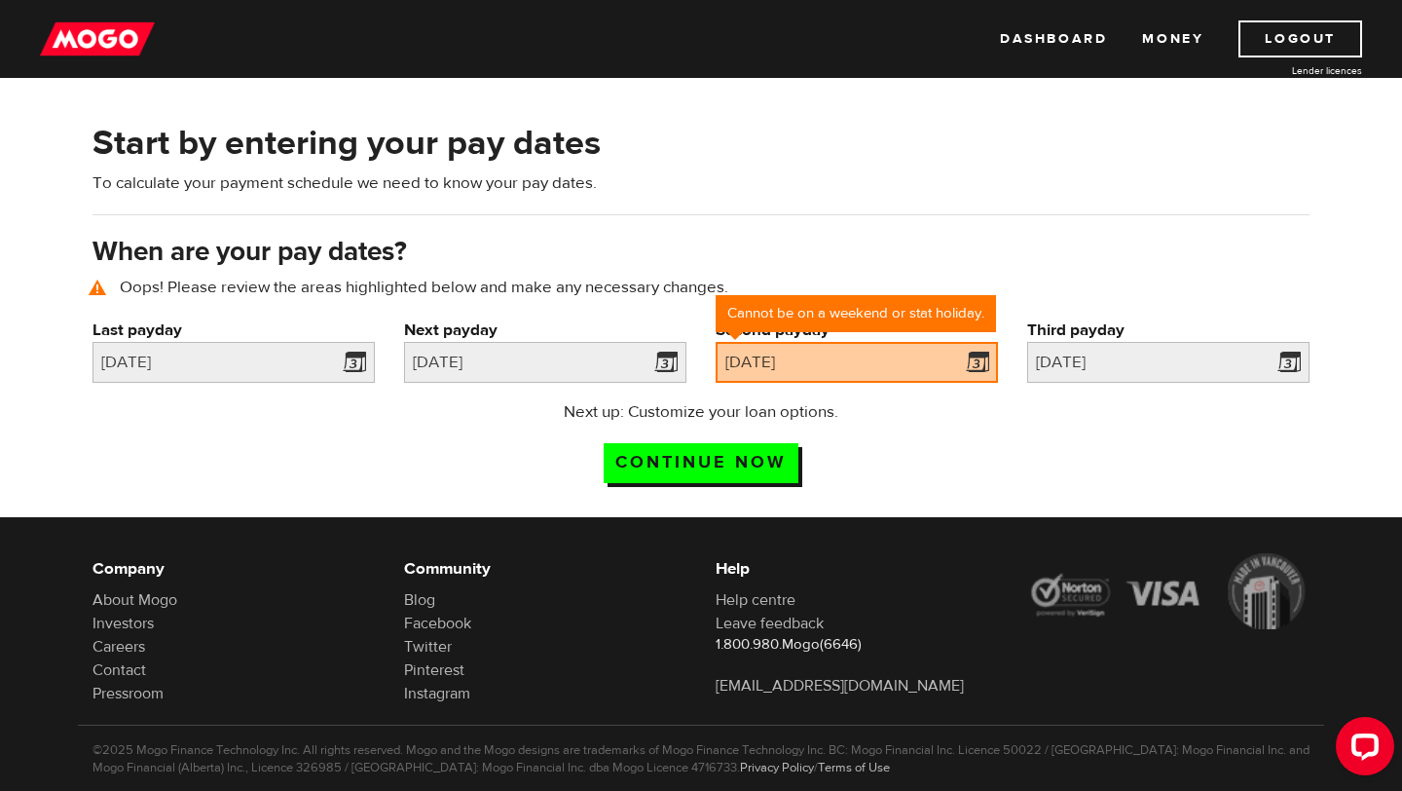
scroll to position [90, 0]
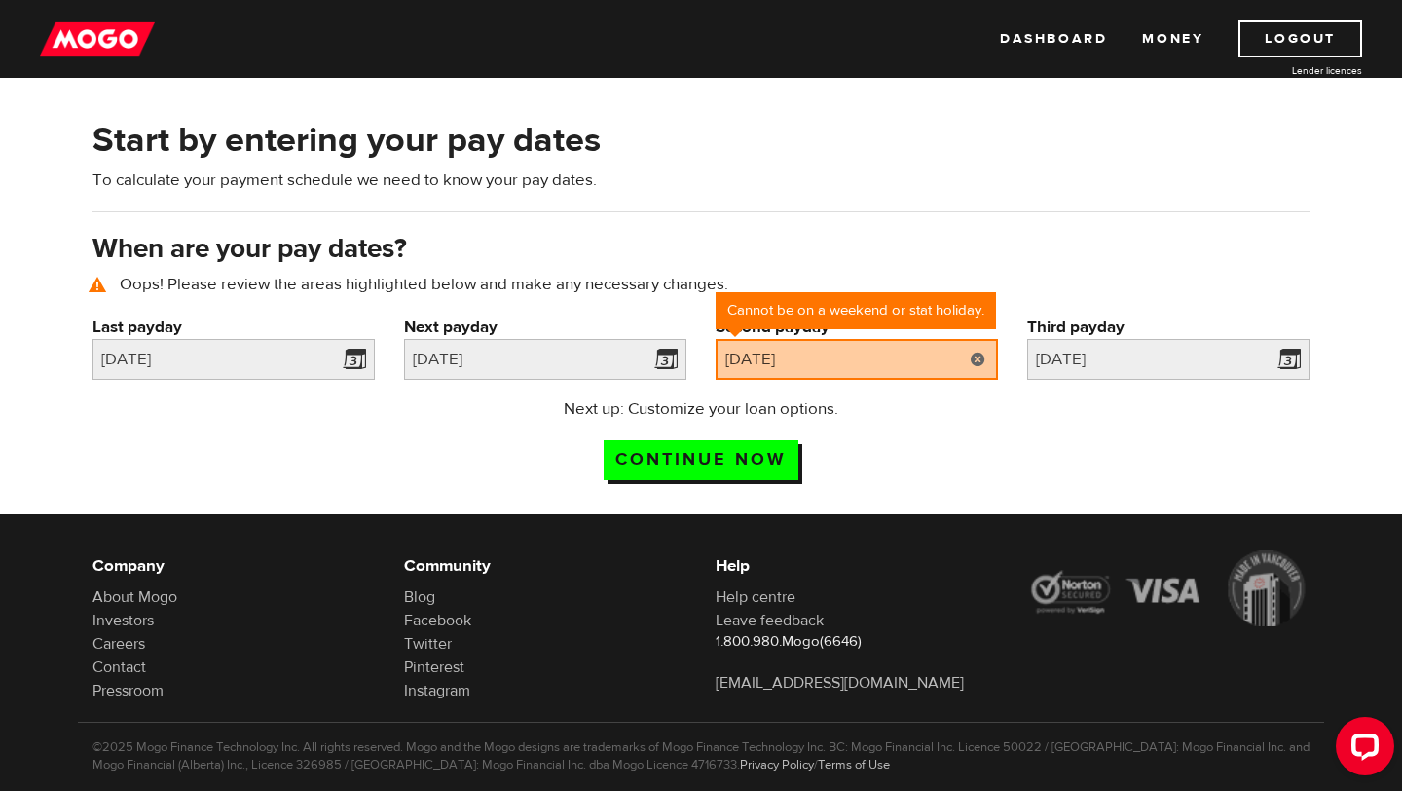
click at [974, 362] on link at bounding box center [978, 359] width 40 height 41
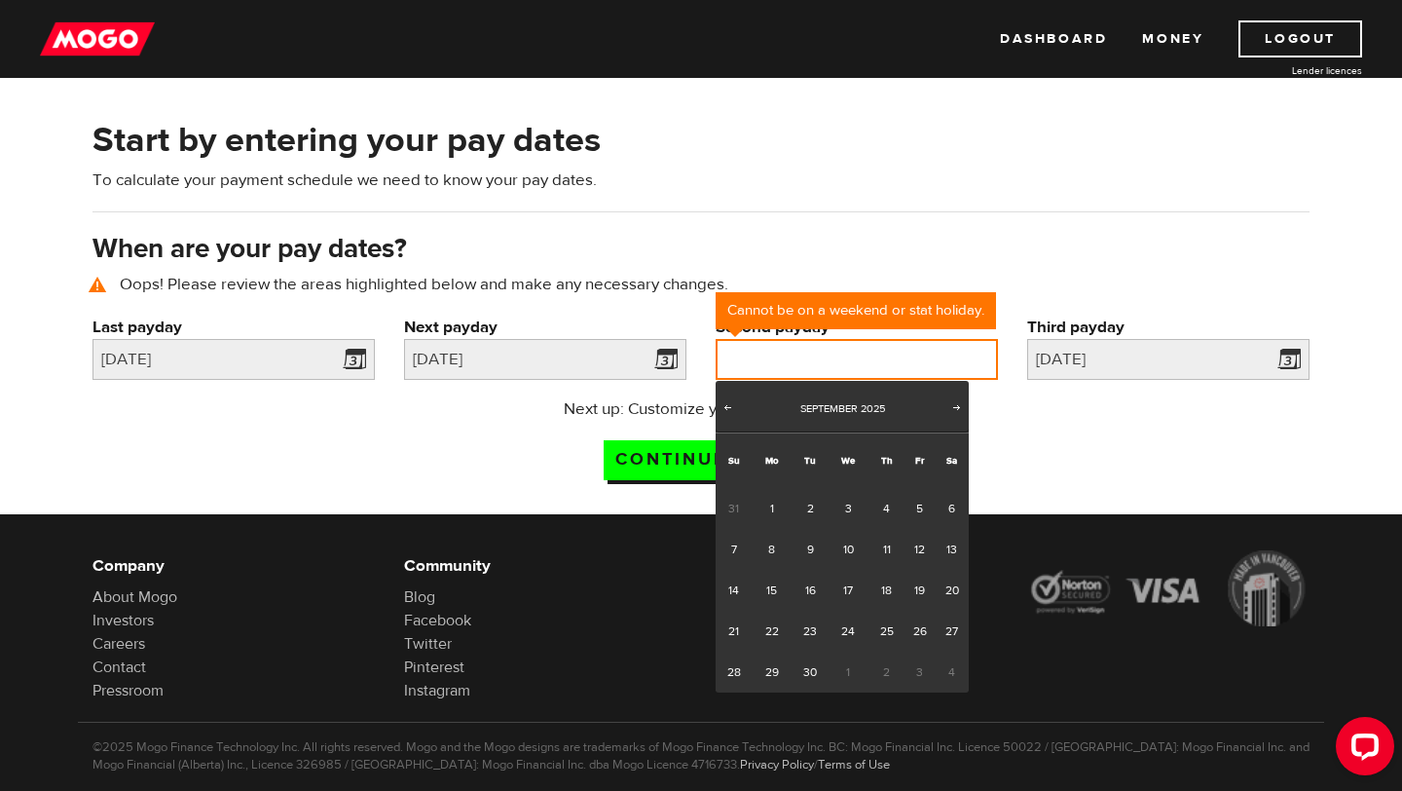
click at [801, 356] on input "Second payday" at bounding box center [857, 359] width 282 height 41
click at [964, 414] on link "Next" at bounding box center [956, 408] width 19 height 19
click at [922, 631] on link "24" at bounding box center [920, 631] width 30 height 41
type input "2025/10/24"
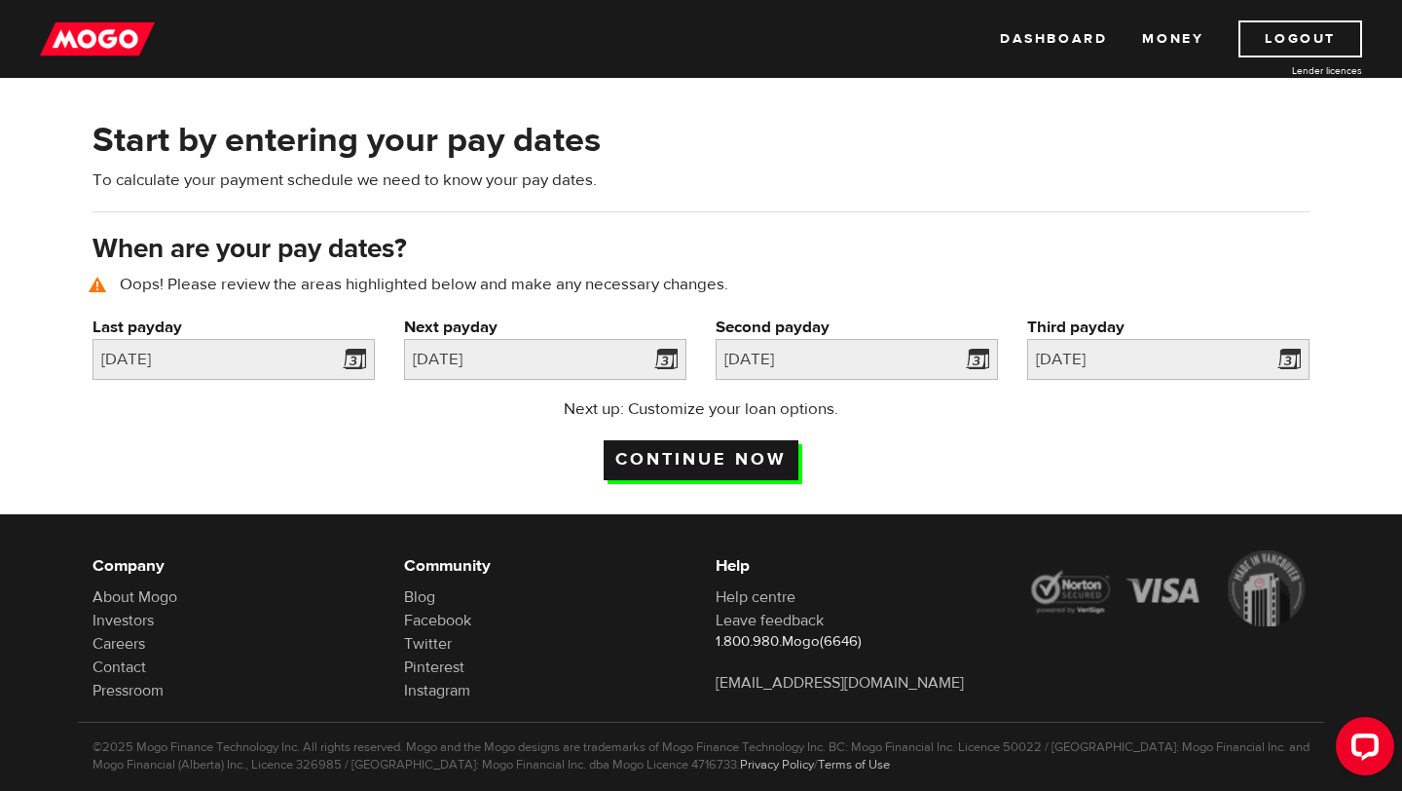
click at [723, 450] on input "Continue now" at bounding box center [701, 460] width 195 height 40
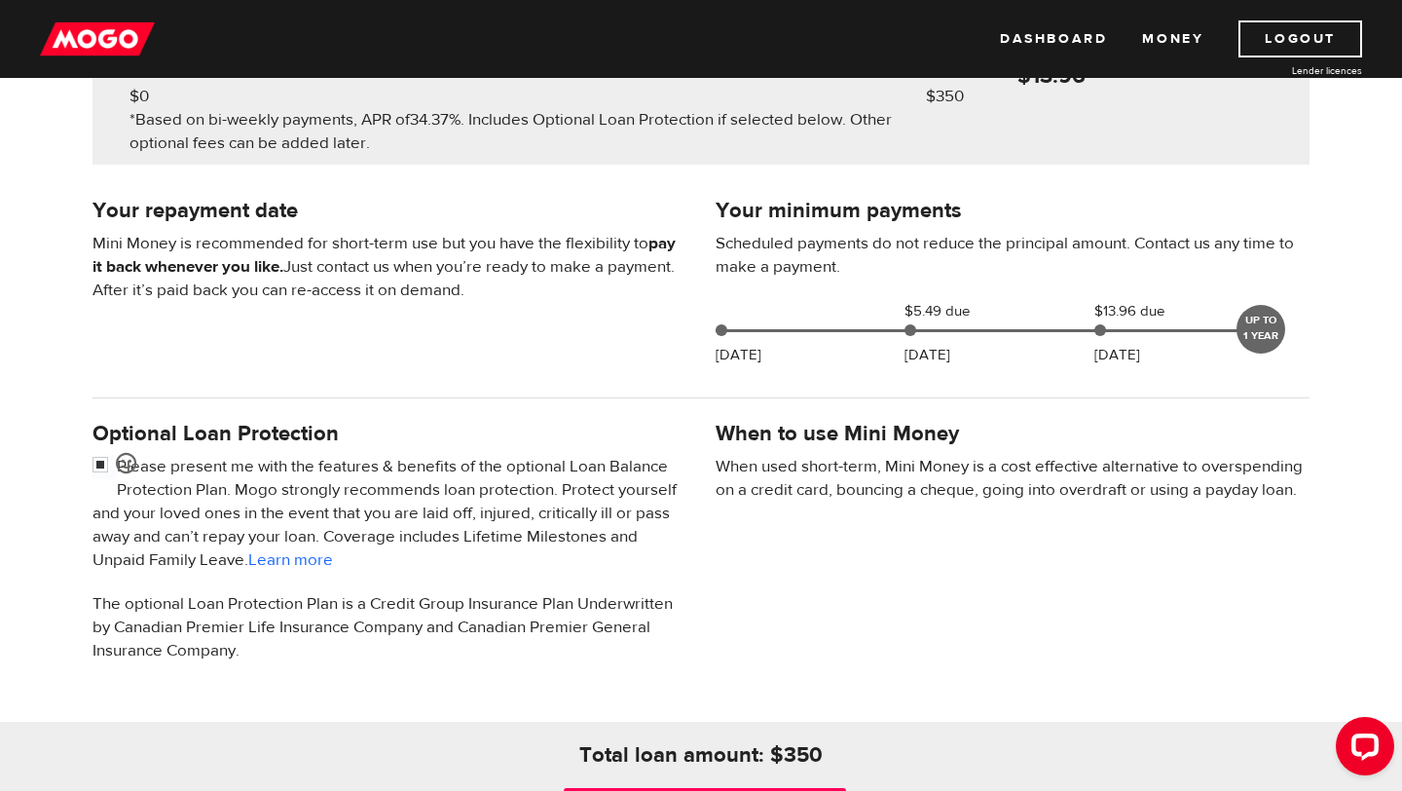
scroll to position [736, 0]
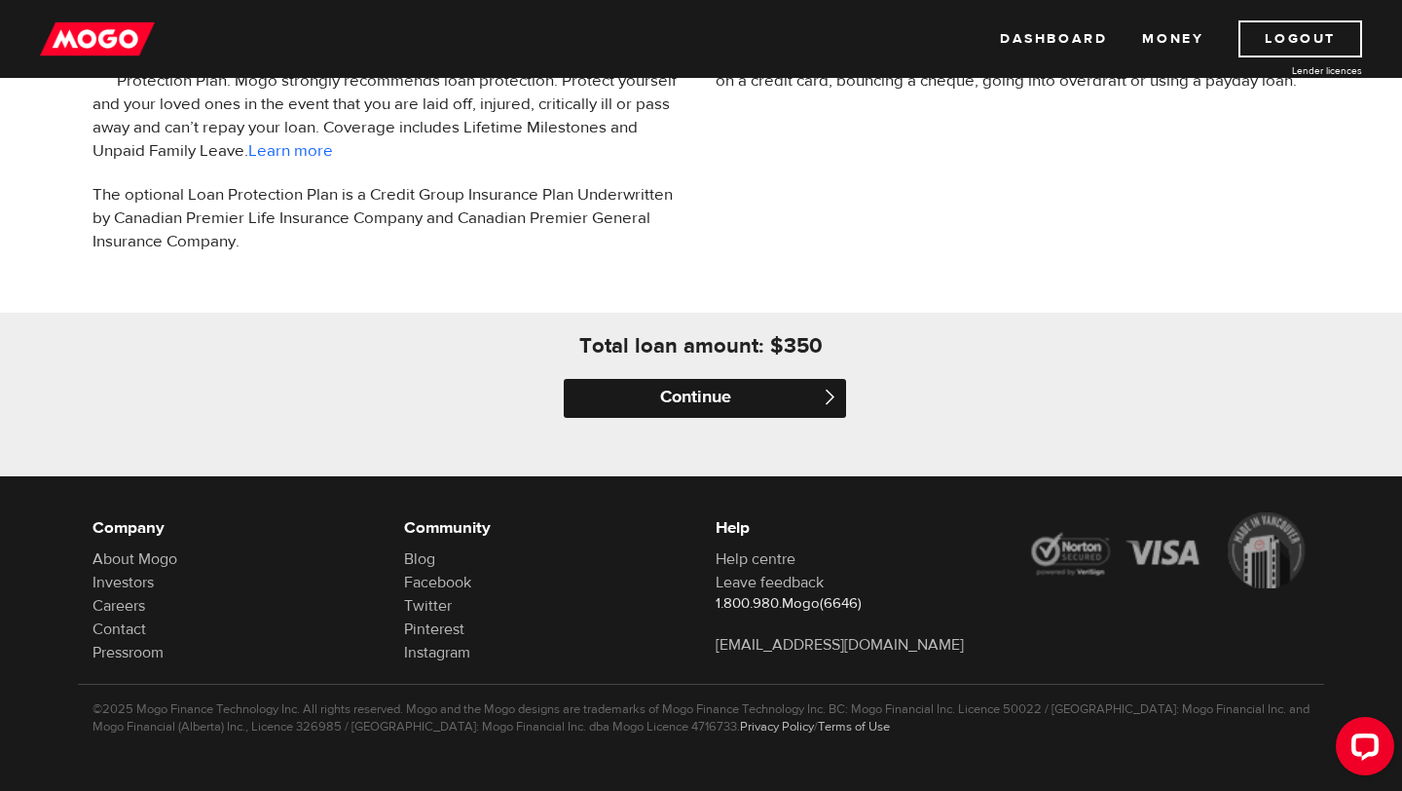
click at [800, 389] on input "Continue" at bounding box center [705, 398] width 282 height 39
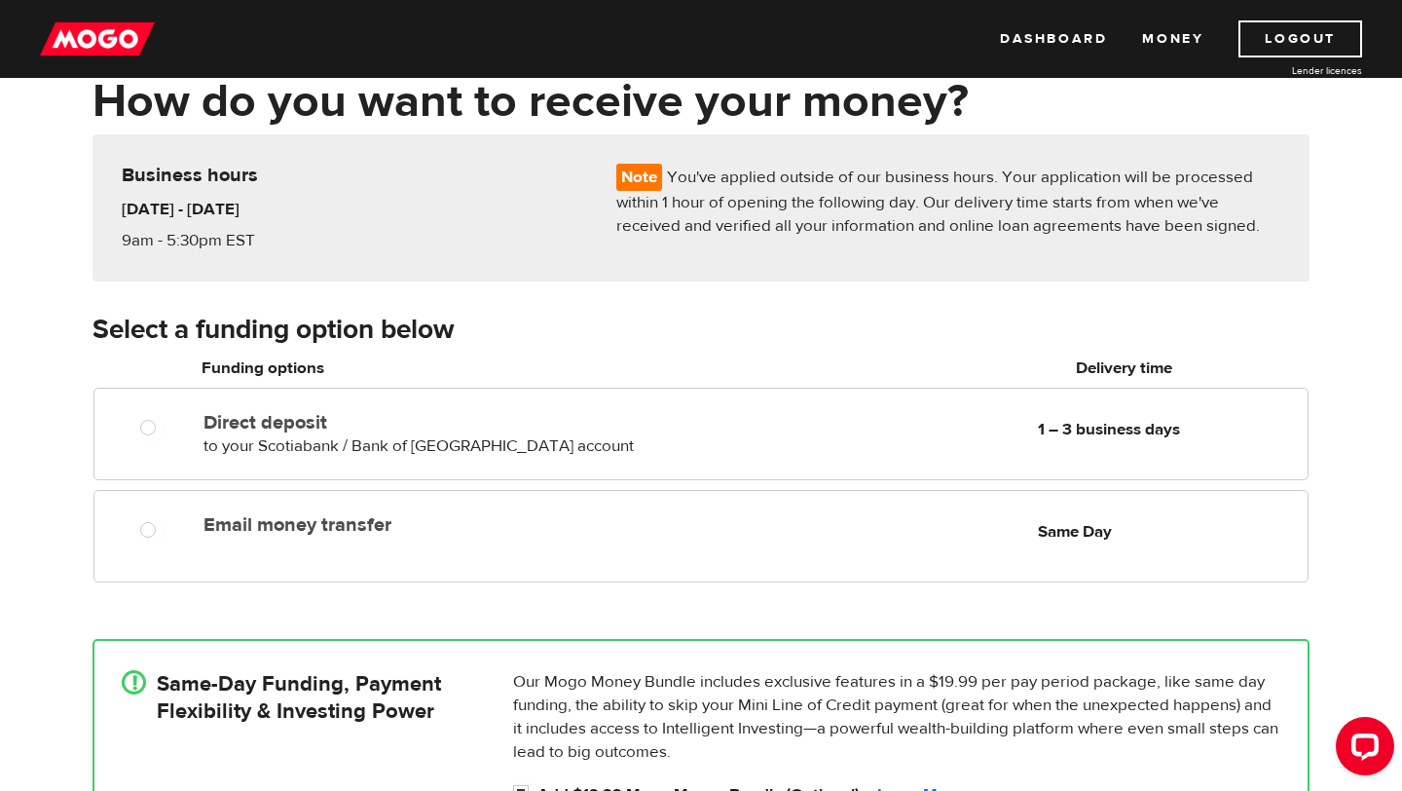
scroll to position [113, 0]
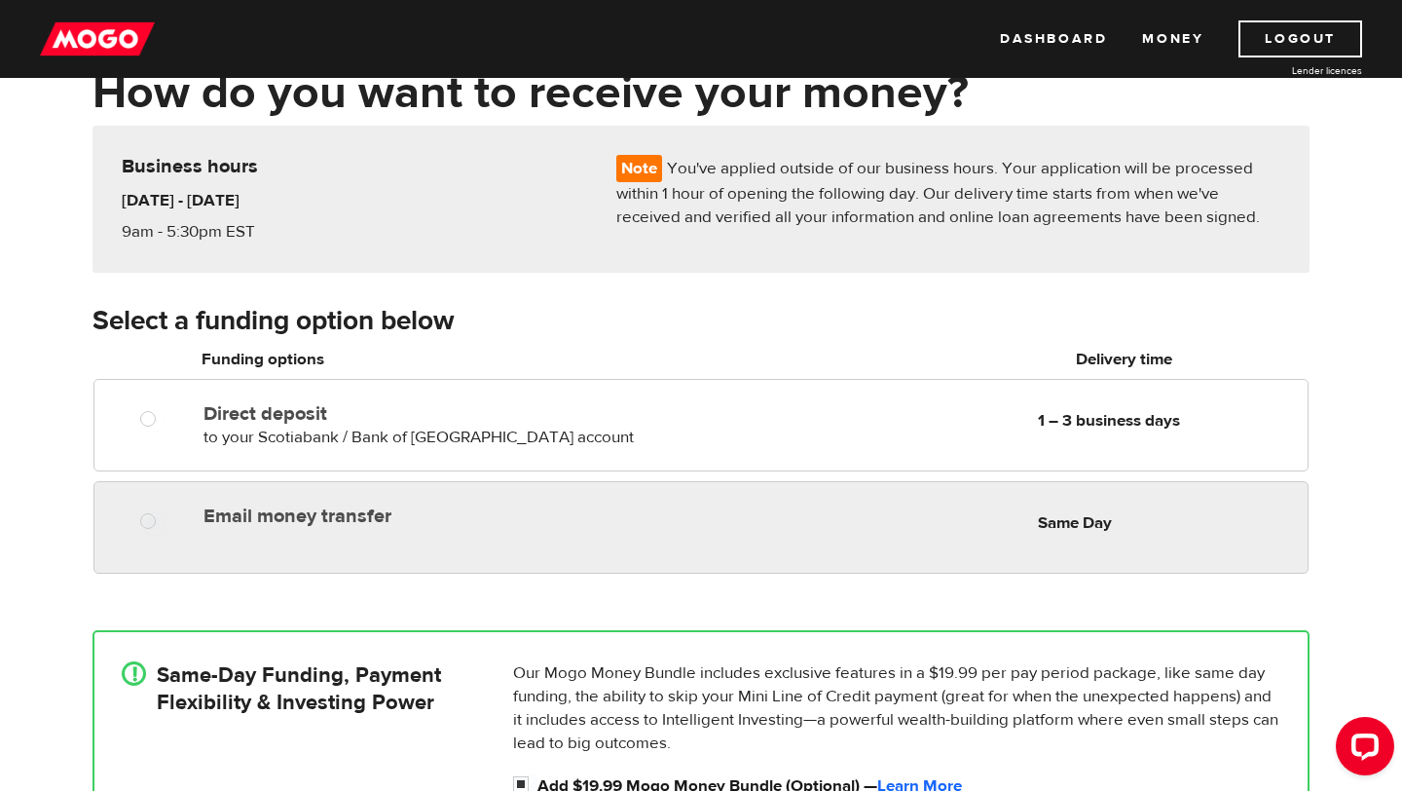
radio input "true"
click at [288, 499] on div "Email money transfer Delivery in Same Day" at bounding box center [427, 512] width 463 height 31
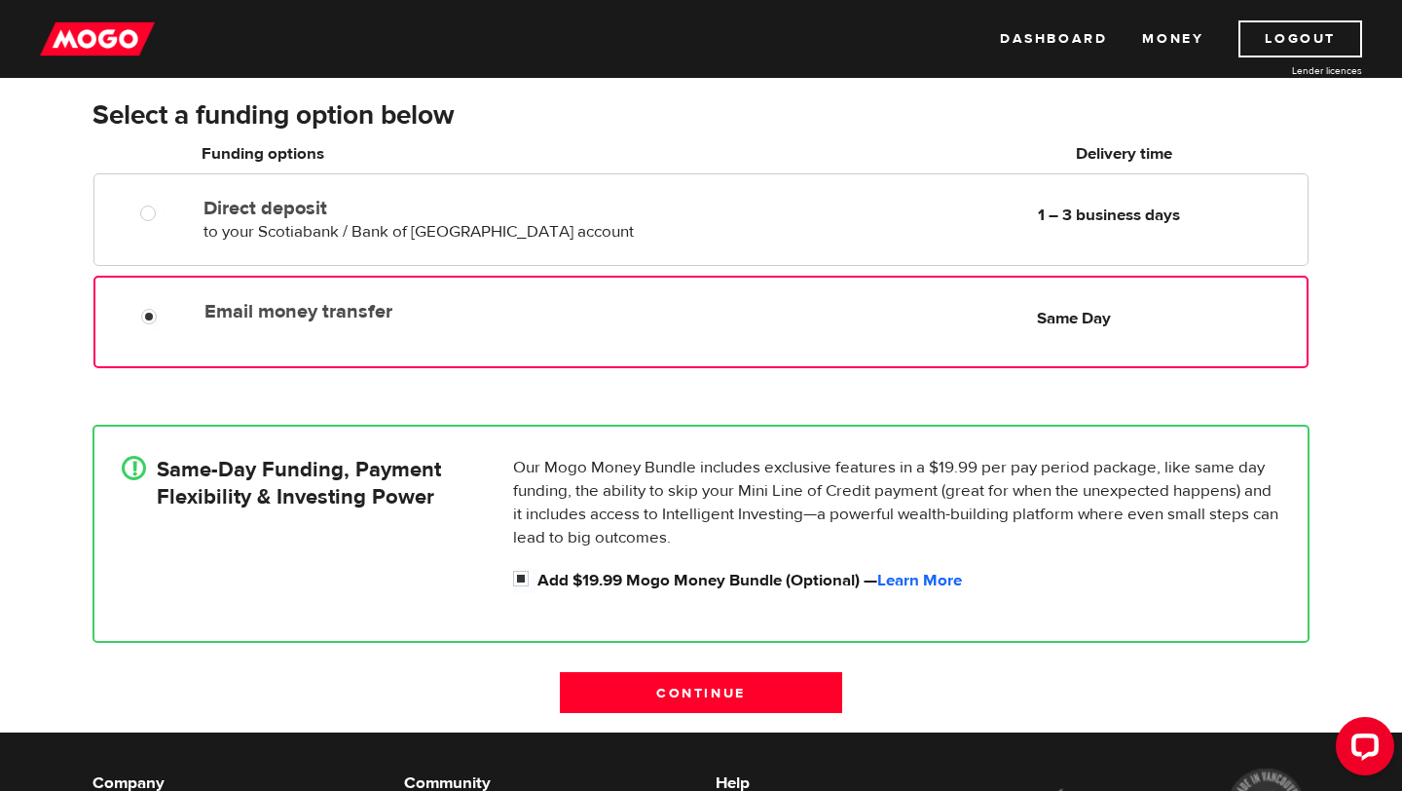
scroll to position [275, 0]
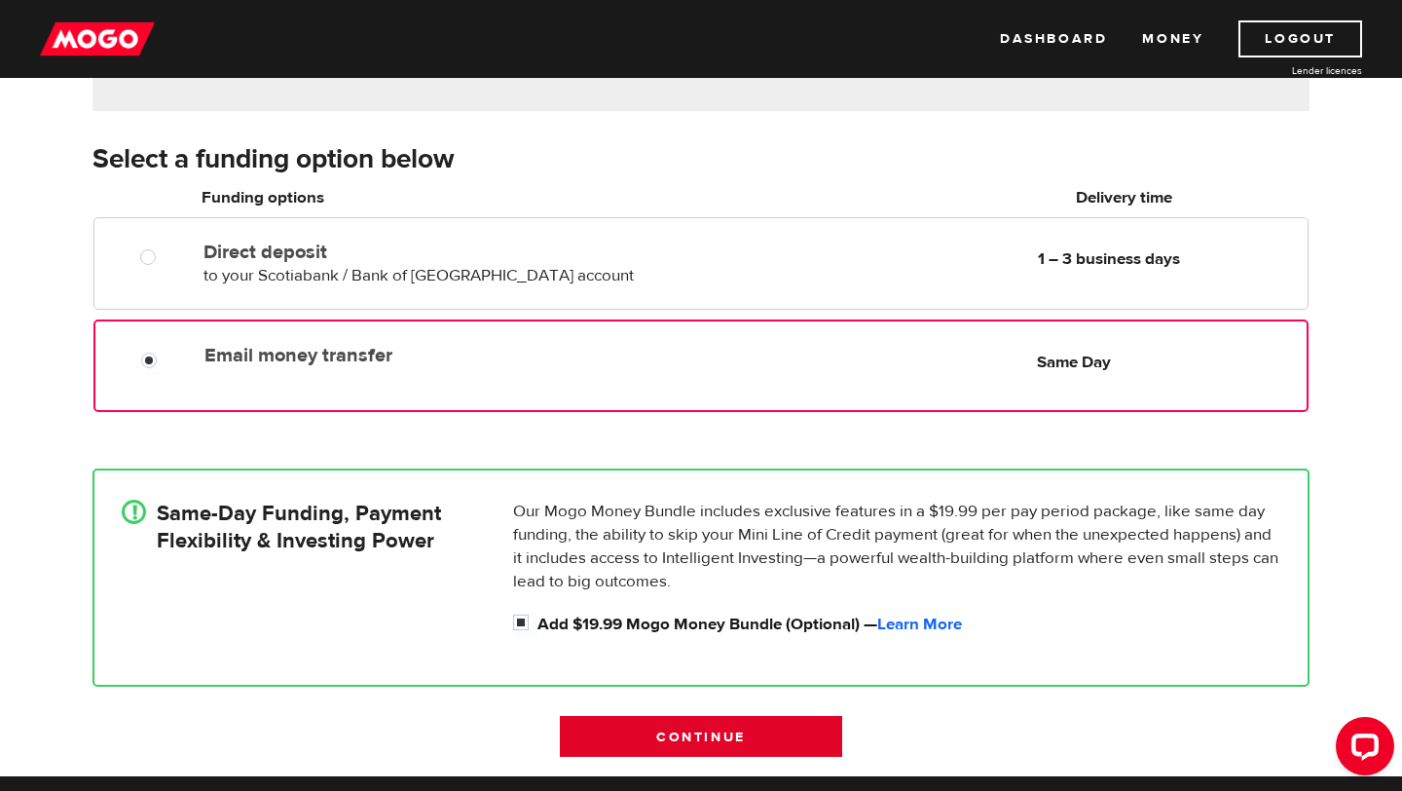
click at [674, 745] on input "Continue" at bounding box center [701, 736] width 282 height 41
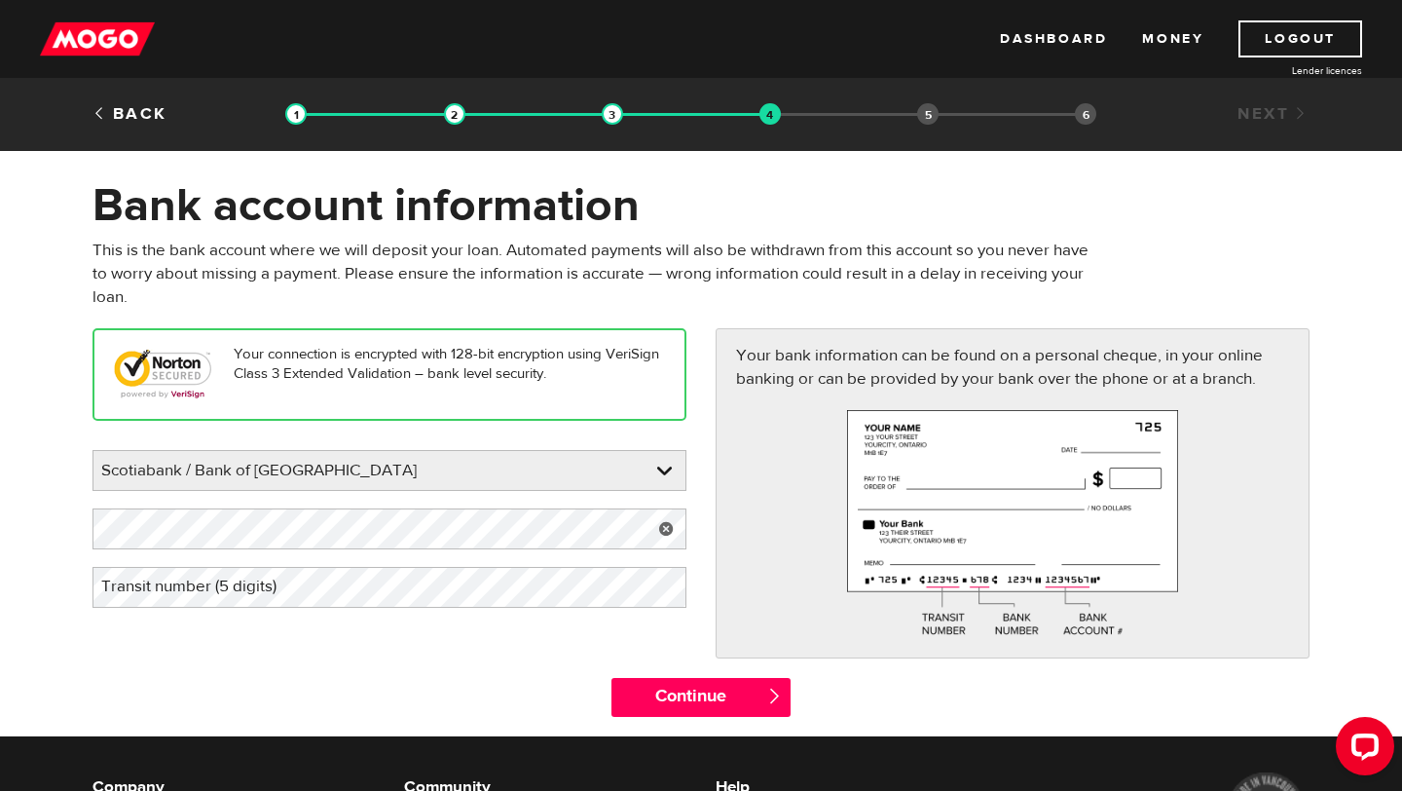
click at [249, 579] on label "Transit number (5 digits)" at bounding box center [205, 587] width 224 height 40
click at [361, 658] on div "Your connection is encrypted with 128-bit encryption using VeriSign Class 3 Ext…" at bounding box center [701, 502] width 1246 height 349
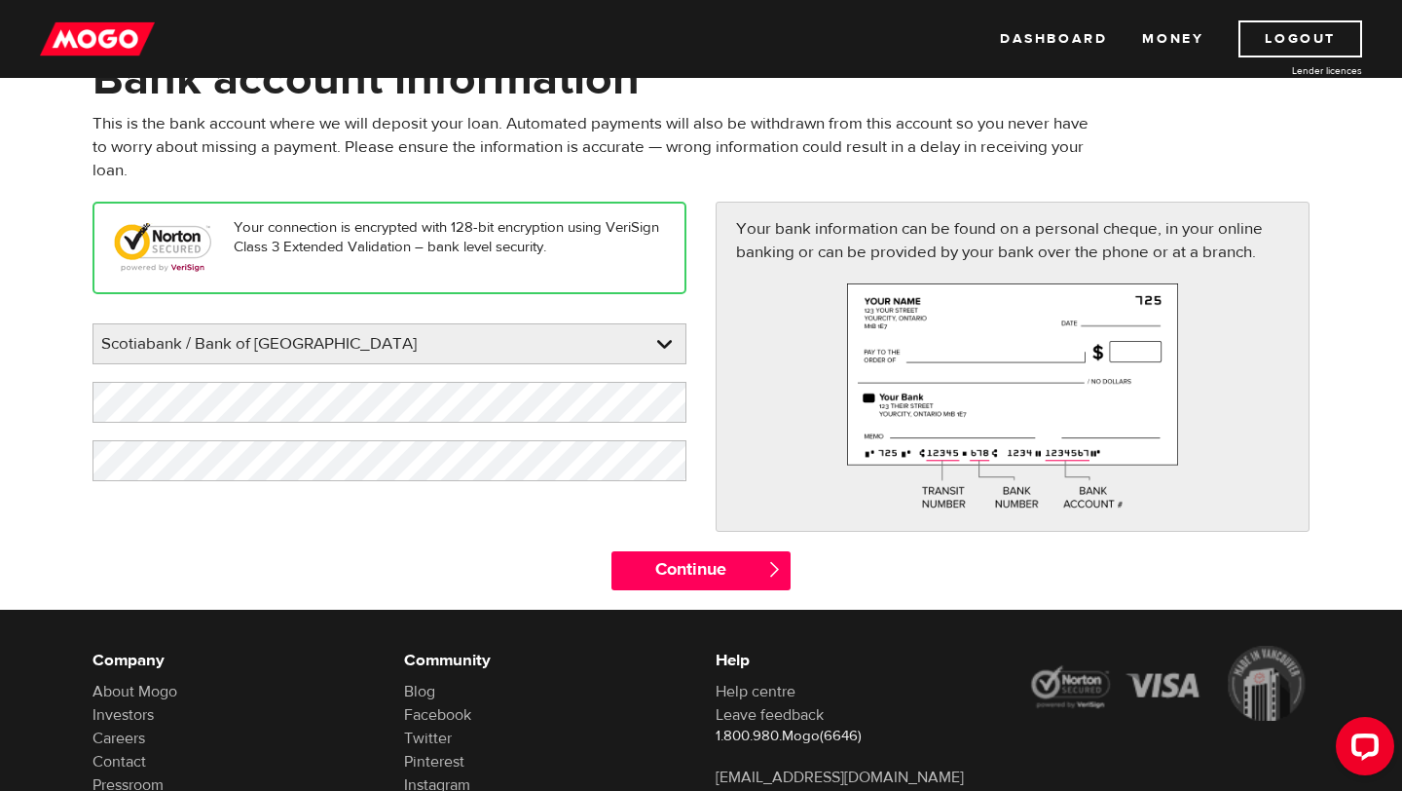
scroll to position [128, 0]
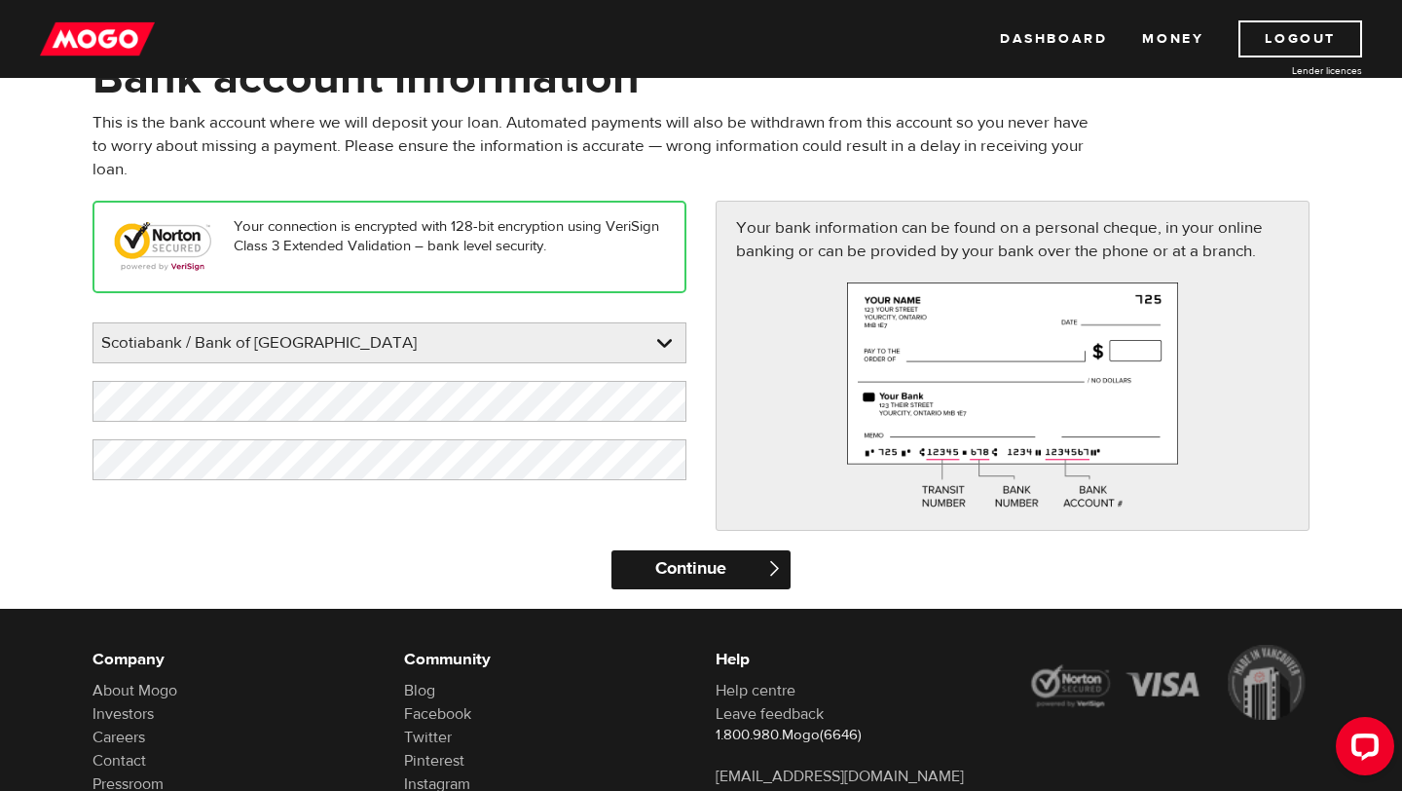
click at [672, 562] on input "Continue" at bounding box center [700, 569] width 178 height 39
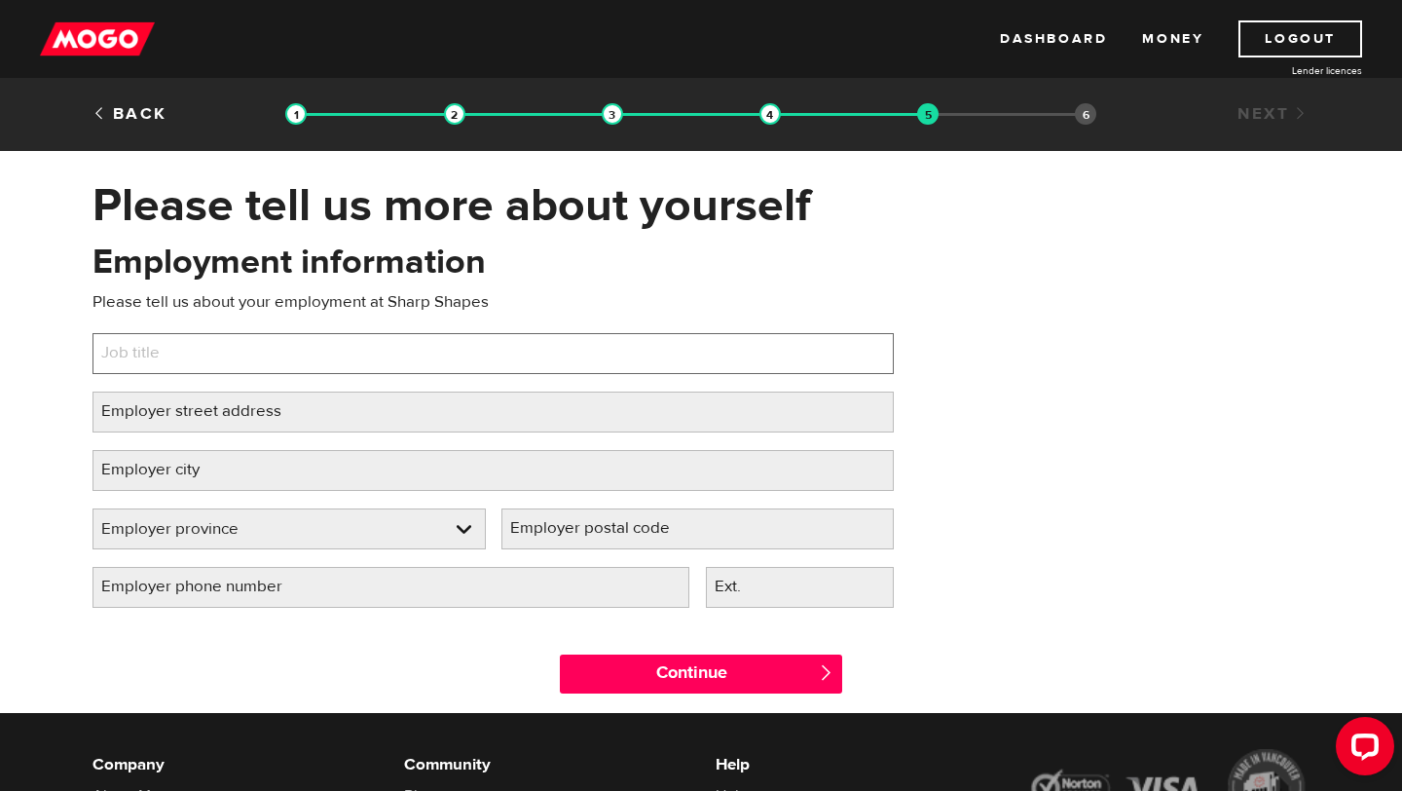
click at [277, 361] on input "Job title" at bounding box center [493, 353] width 801 height 41
type input "C"
type input "Receptionist"
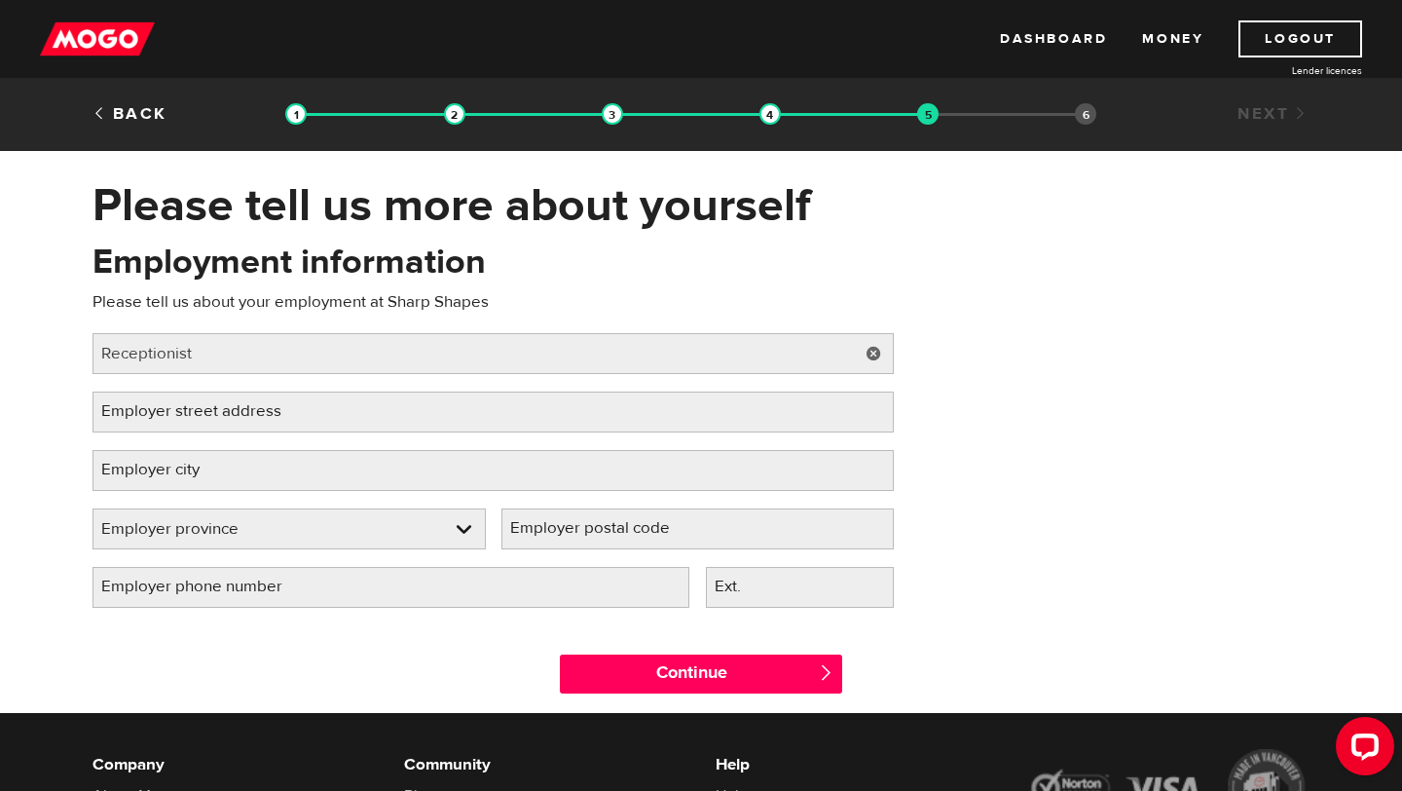
click at [229, 426] on label "Employer street address" at bounding box center [207, 411] width 229 height 40
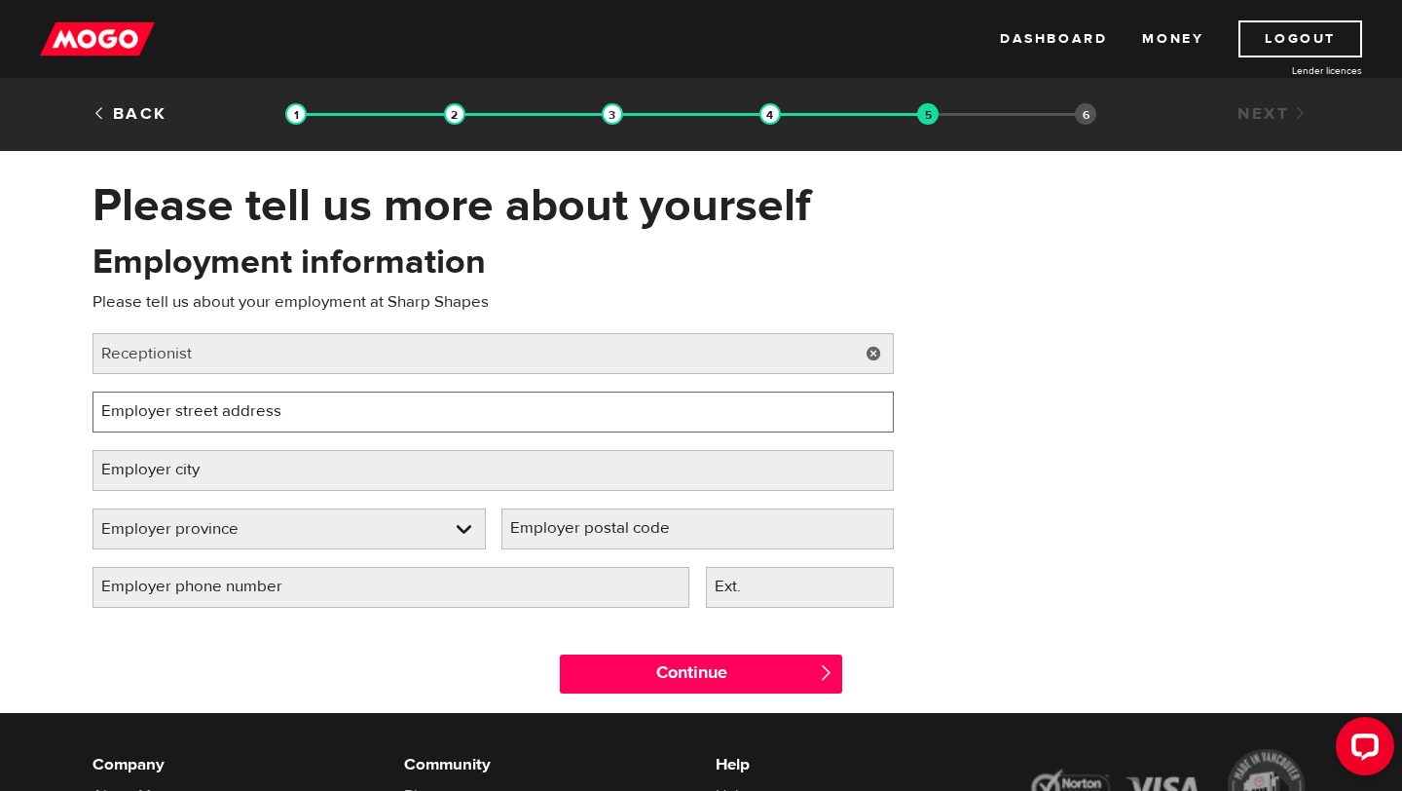
click at [229, 426] on input "Employer street address" at bounding box center [493, 411] width 801 height 41
type input "105 Winners Crt"
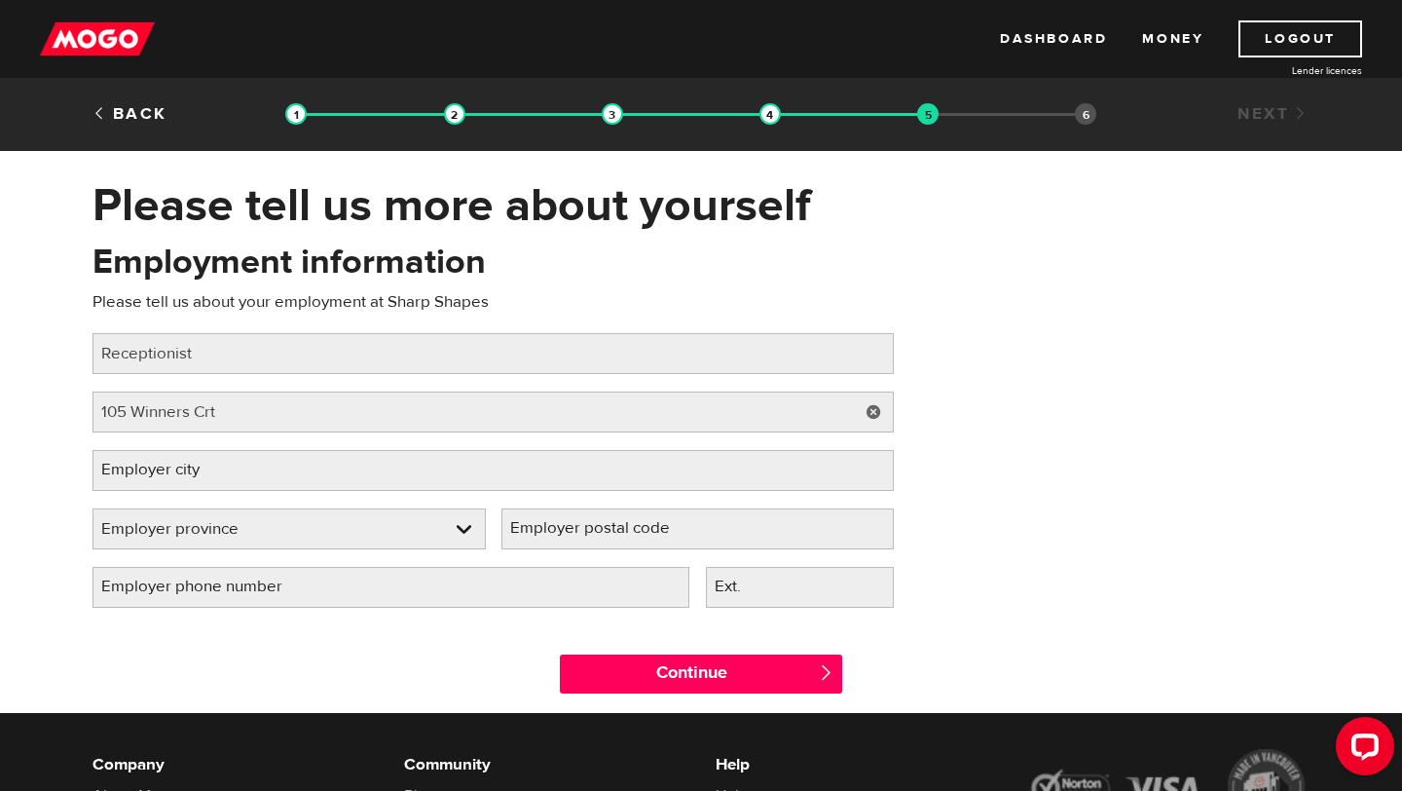
click at [172, 460] on label "Employer city" at bounding box center [166, 470] width 147 height 40
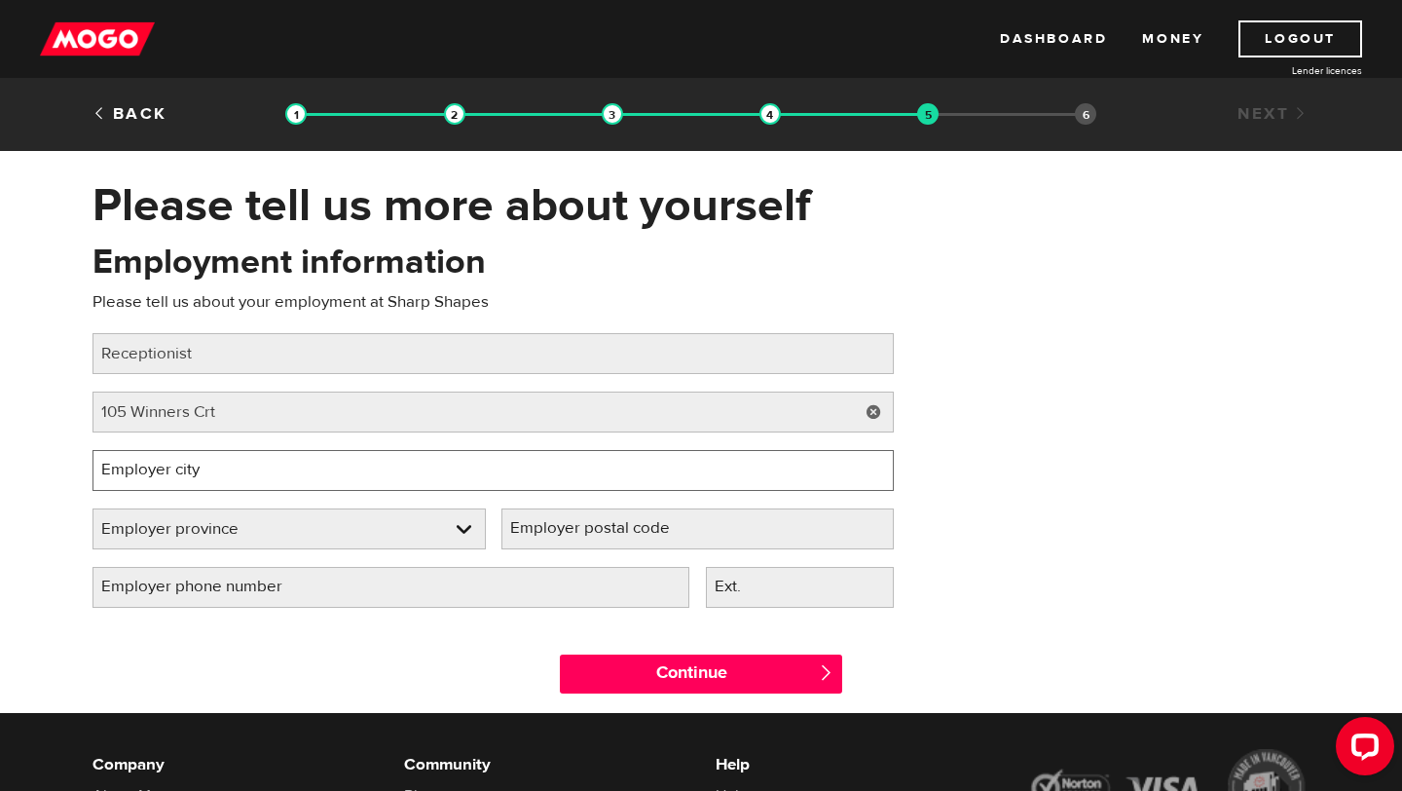
click at [172, 460] on input "Employer city" at bounding box center [493, 470] width 801 height 41
type input "Brampton"
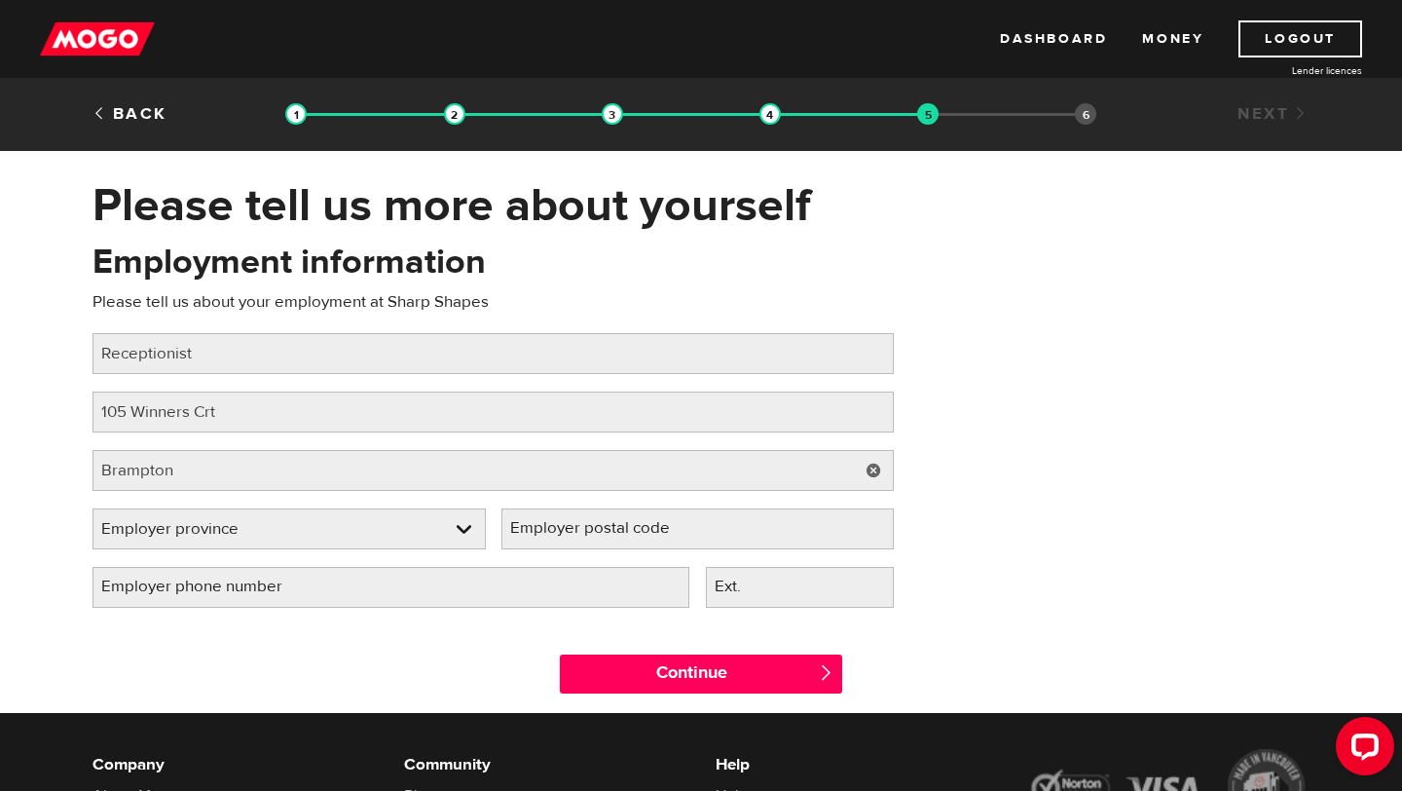
select select "ON"
type input "L7A2C2"
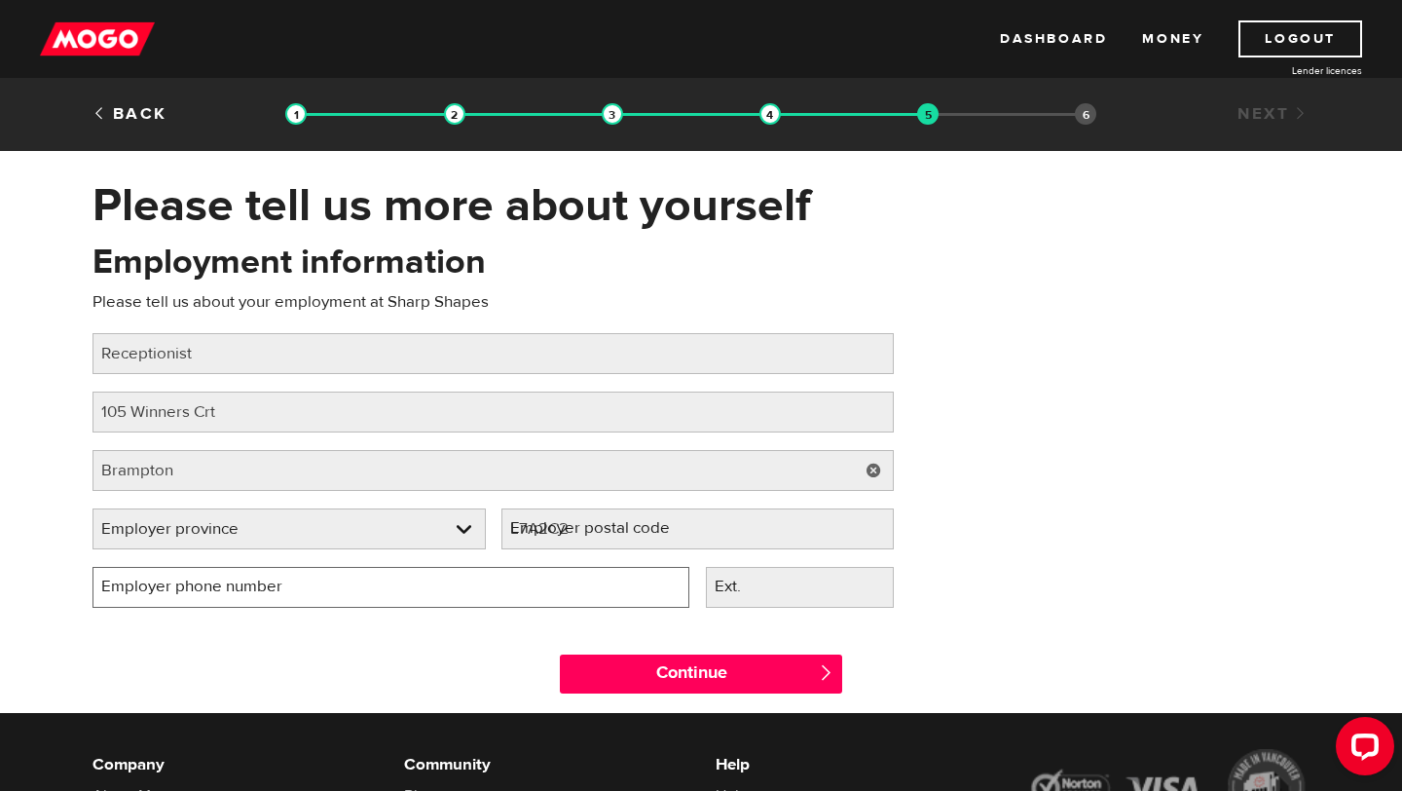
type input "(647) 975-0156"
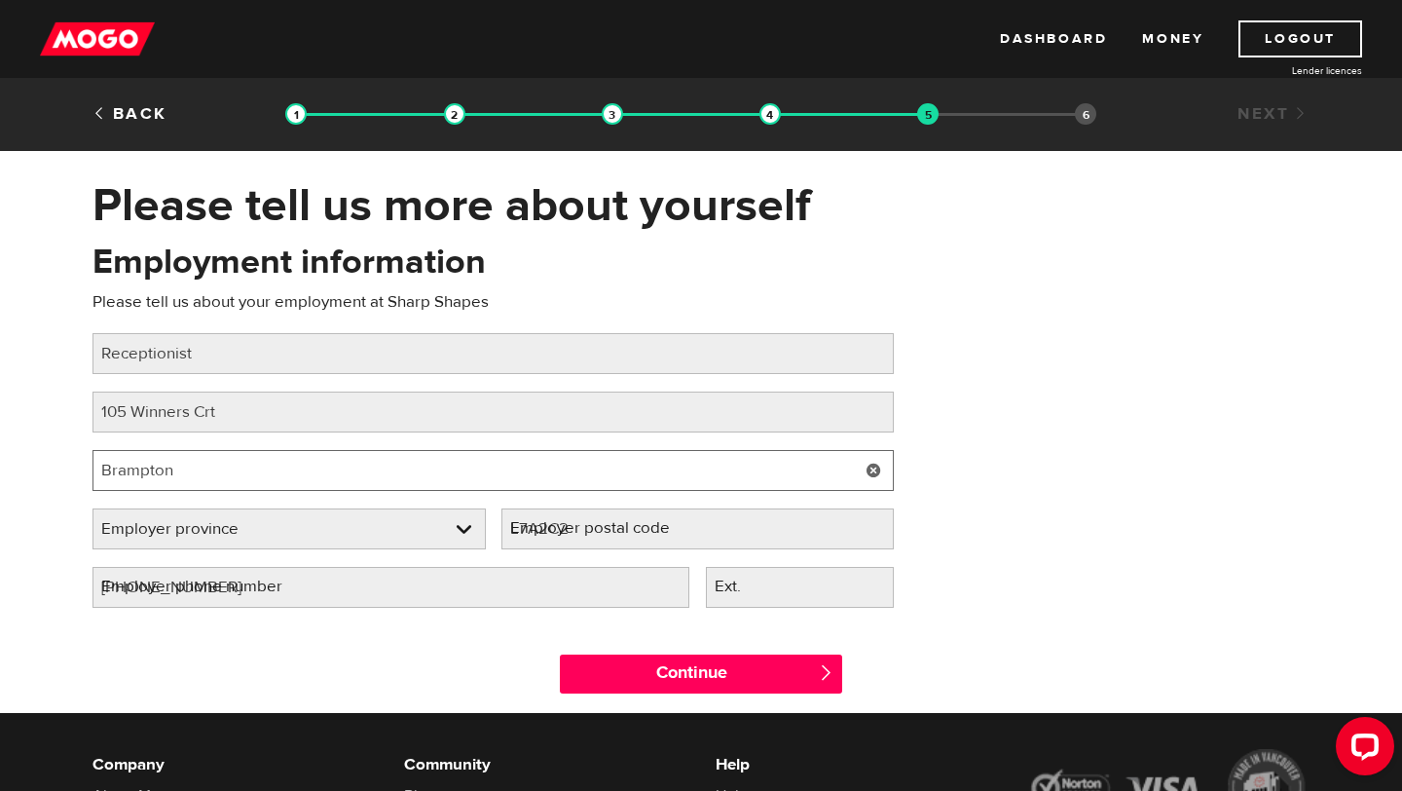
select select "ON"
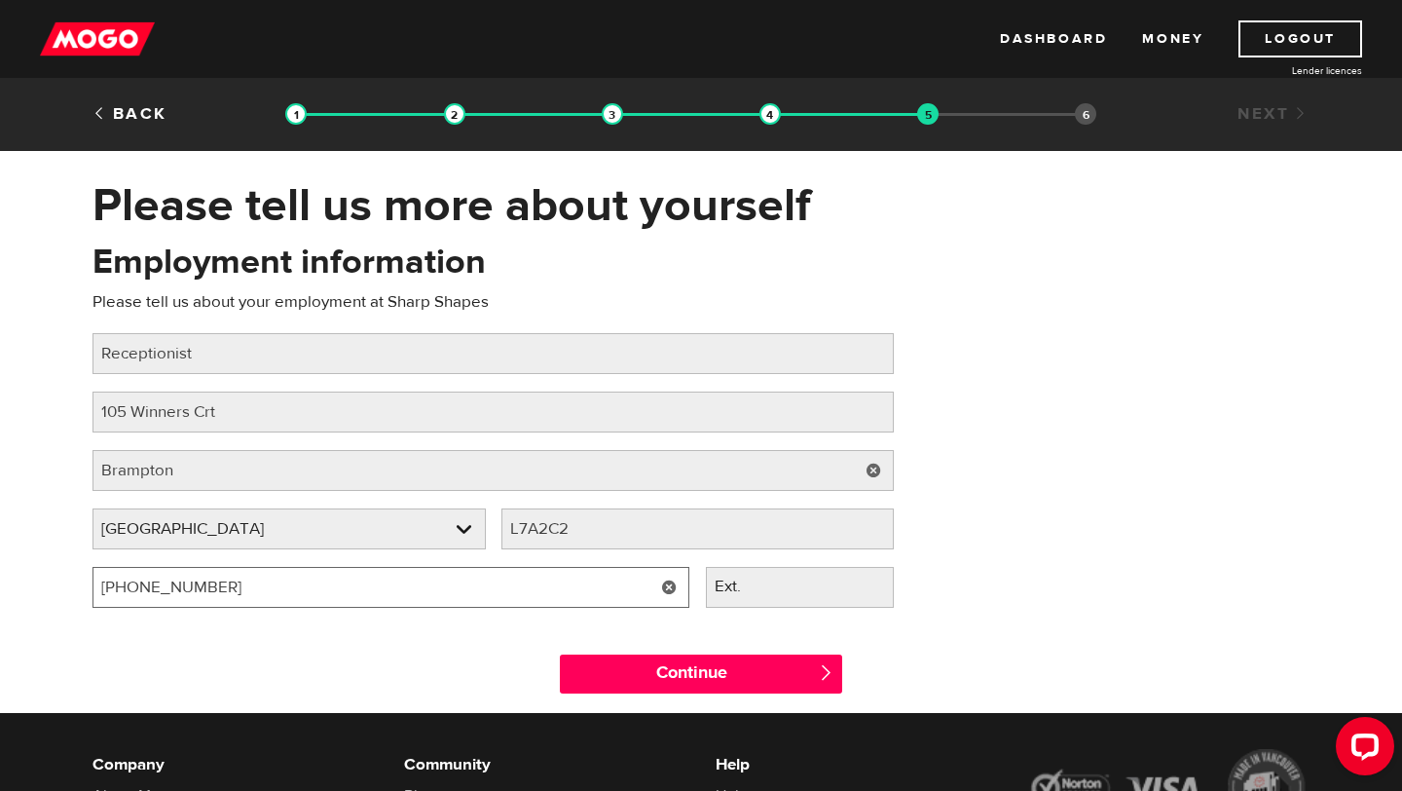
click at [449, 596] on input "(647) 975-0156" at bounding box center [391, 587] width 597 height 41
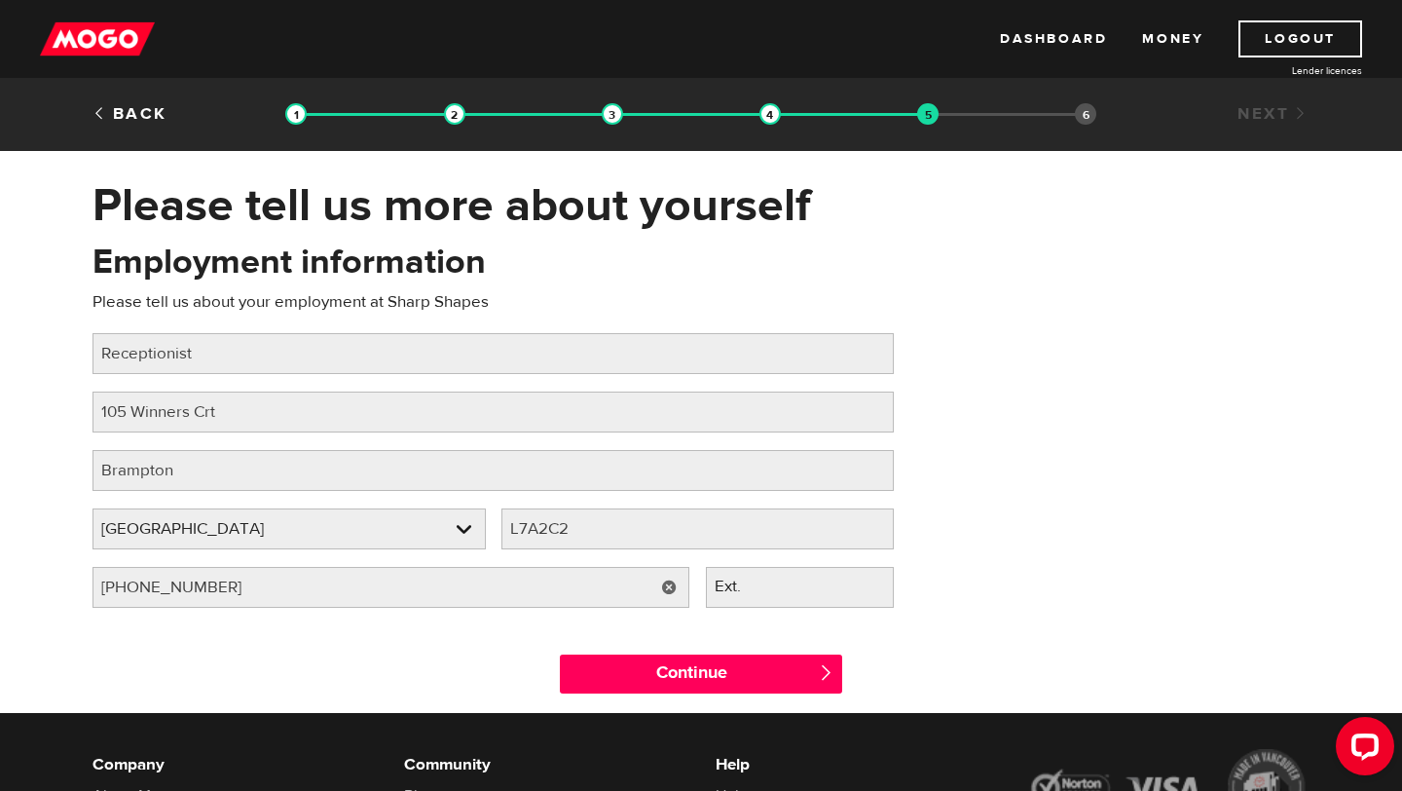
click at [446, 648] on div "Continue " at bounding box center [701, 669] width 1246 height 88
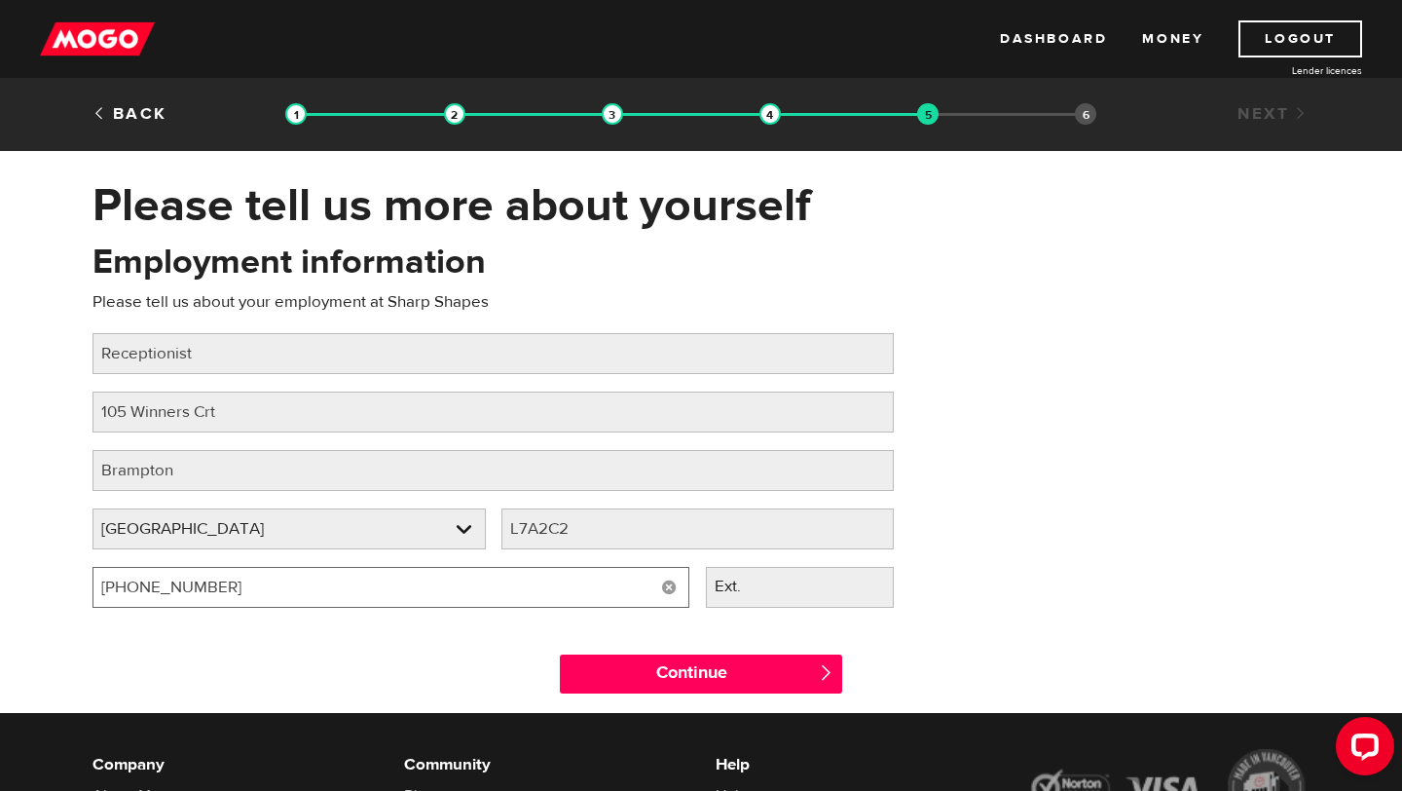
click at [182, 587] on input "(647) 975-0134" at bounding box center [391, 587] width 597 height 41
click at [171, 585] on input "(647) 975-0134" at bounding box center [391, 587] width 597 height 41
type input "(905) 287-0134"
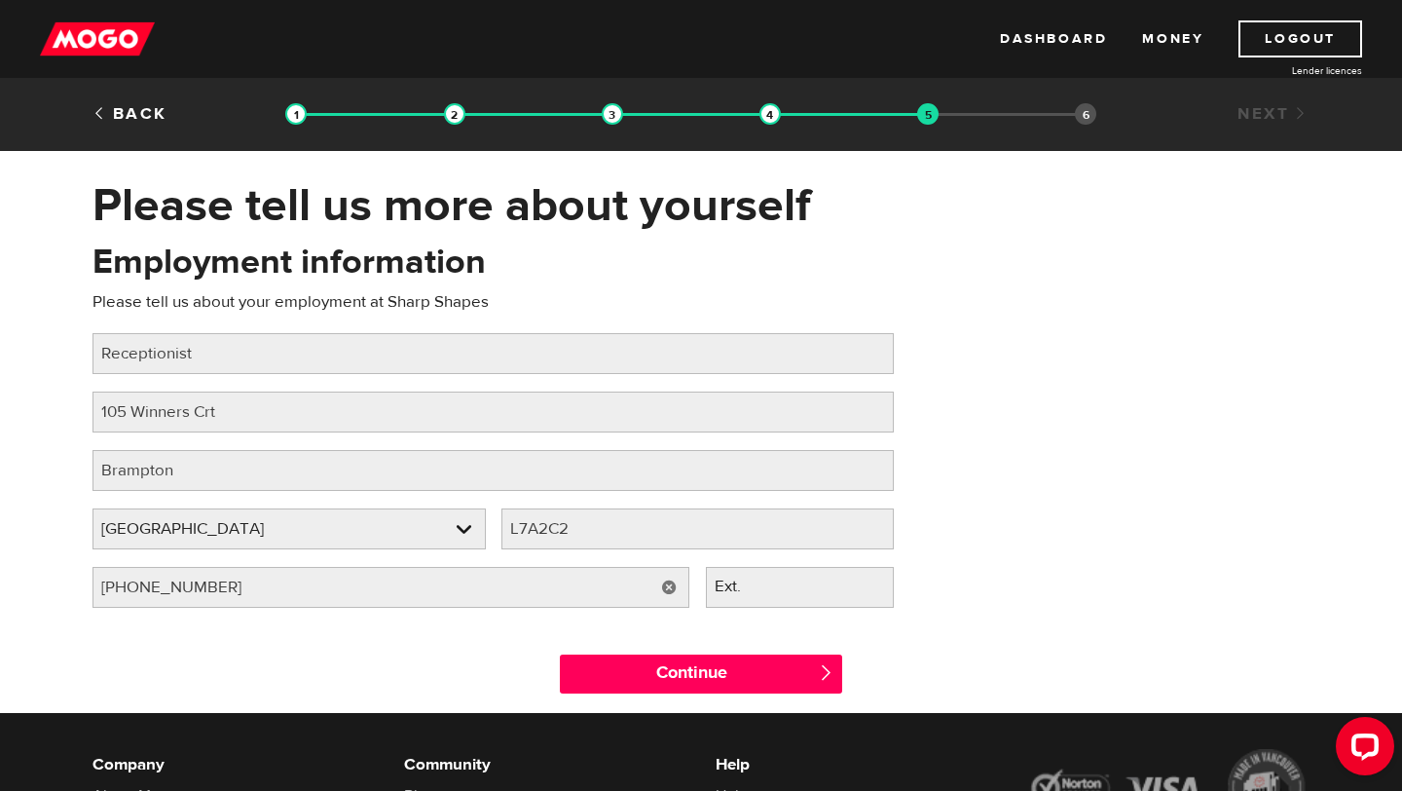
click at [737, 591] on label "Ext." at bounding box center [743, 587] width 75 height 40
click at [737, 591] on input "Ext." at bounding box center [800, 587] width 189 height 41
click at [945, 573] on div "Employment information Please tell us about your employment at Sharp Shapes Job…" at bounding box center [701, 432] width 1246 height 387
click at [635, 553] on div "Employer postal code Please fill in your employer's postal code L7A2C2" at bounding box center [698, 537] width 409 height 58
click at [635, 536] on input "L7A2C2" at bounding box center [697, 528] width 393 height 41
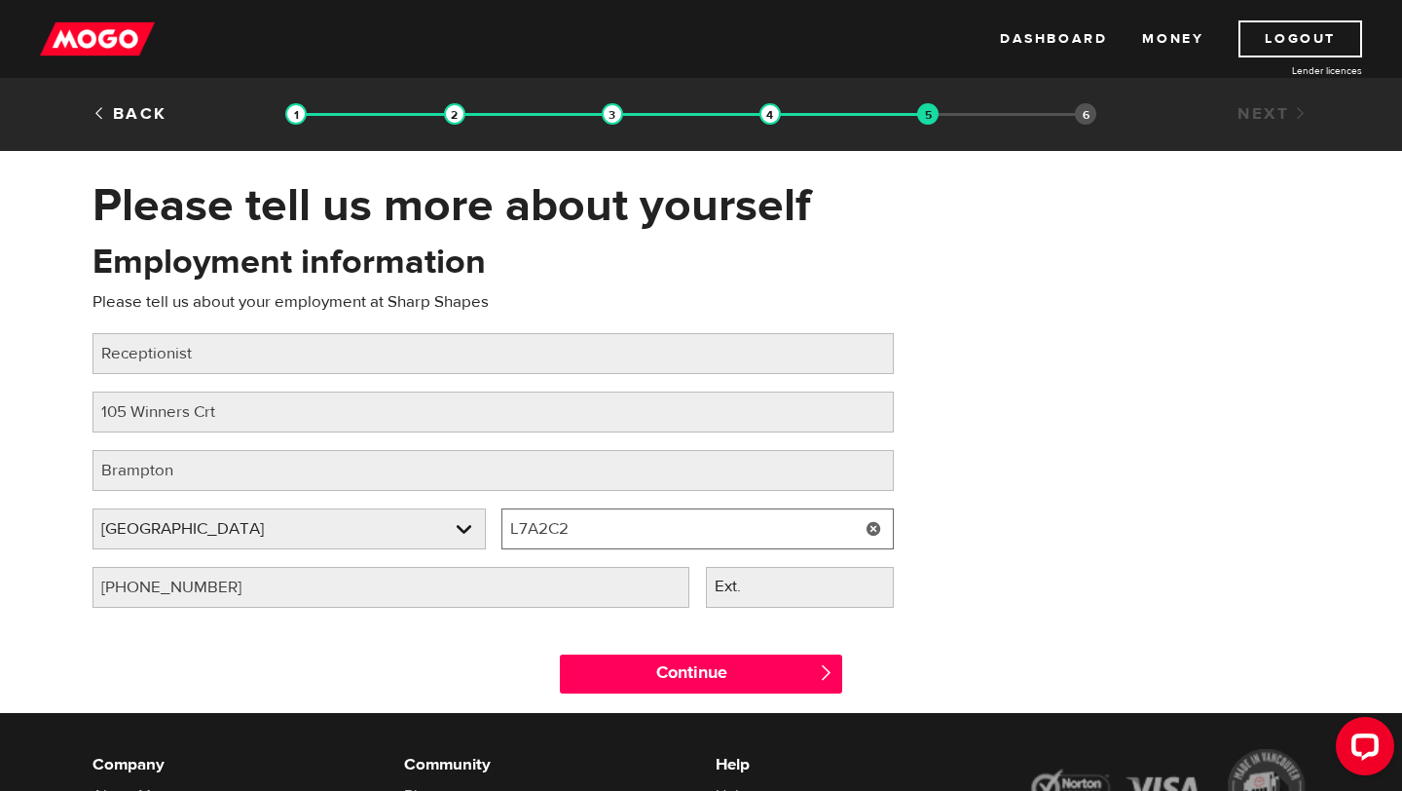
click at [635, 536] on input "L7A2C2" at bounding box center [697, 528] width 393 height 41
type input "L2"
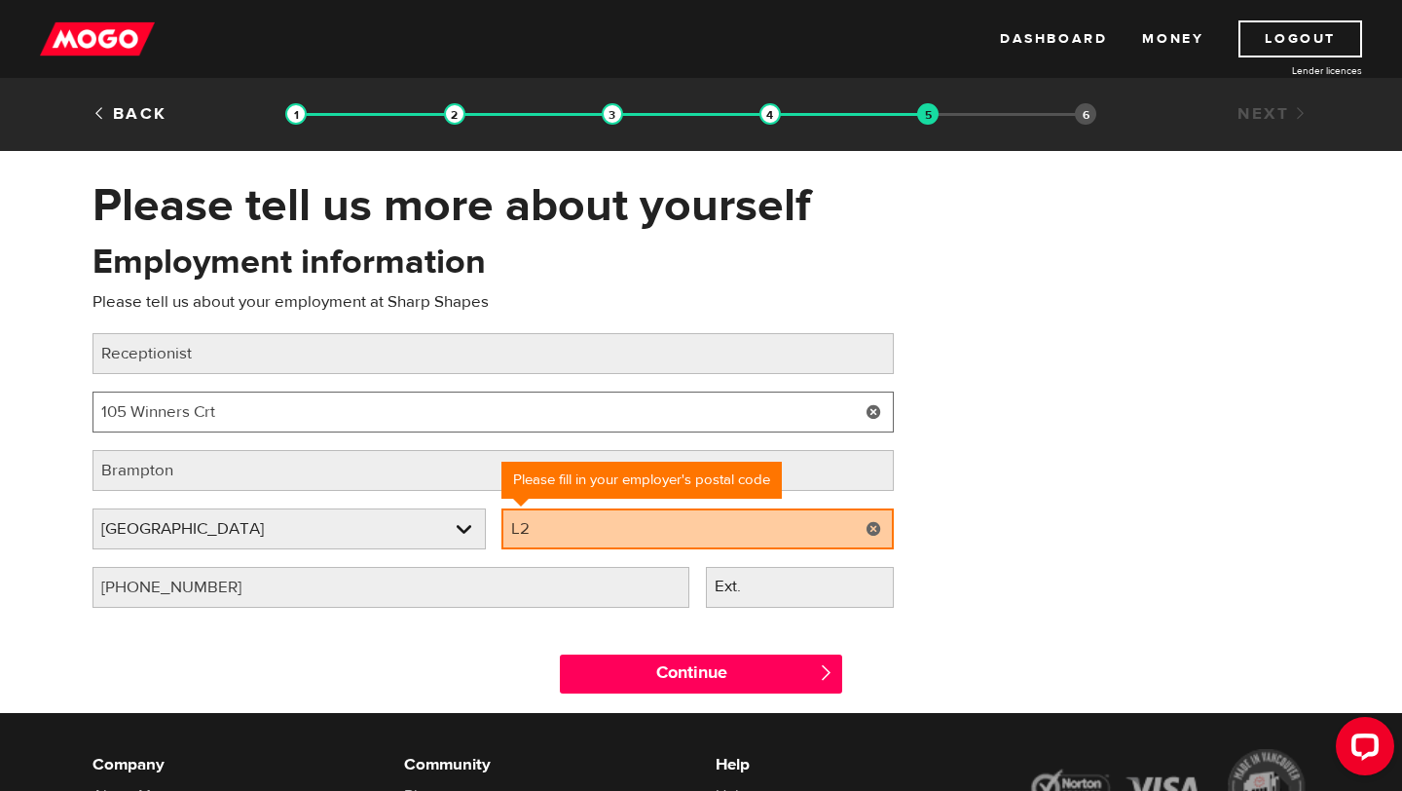
click at [192, 415] on input "105 Winners Crt" at bounding box center [493, 411] width 801 height 41
click at [191, 415] on input "105 Winners Crt" at bounding box center [493, 411] width 801 height 41
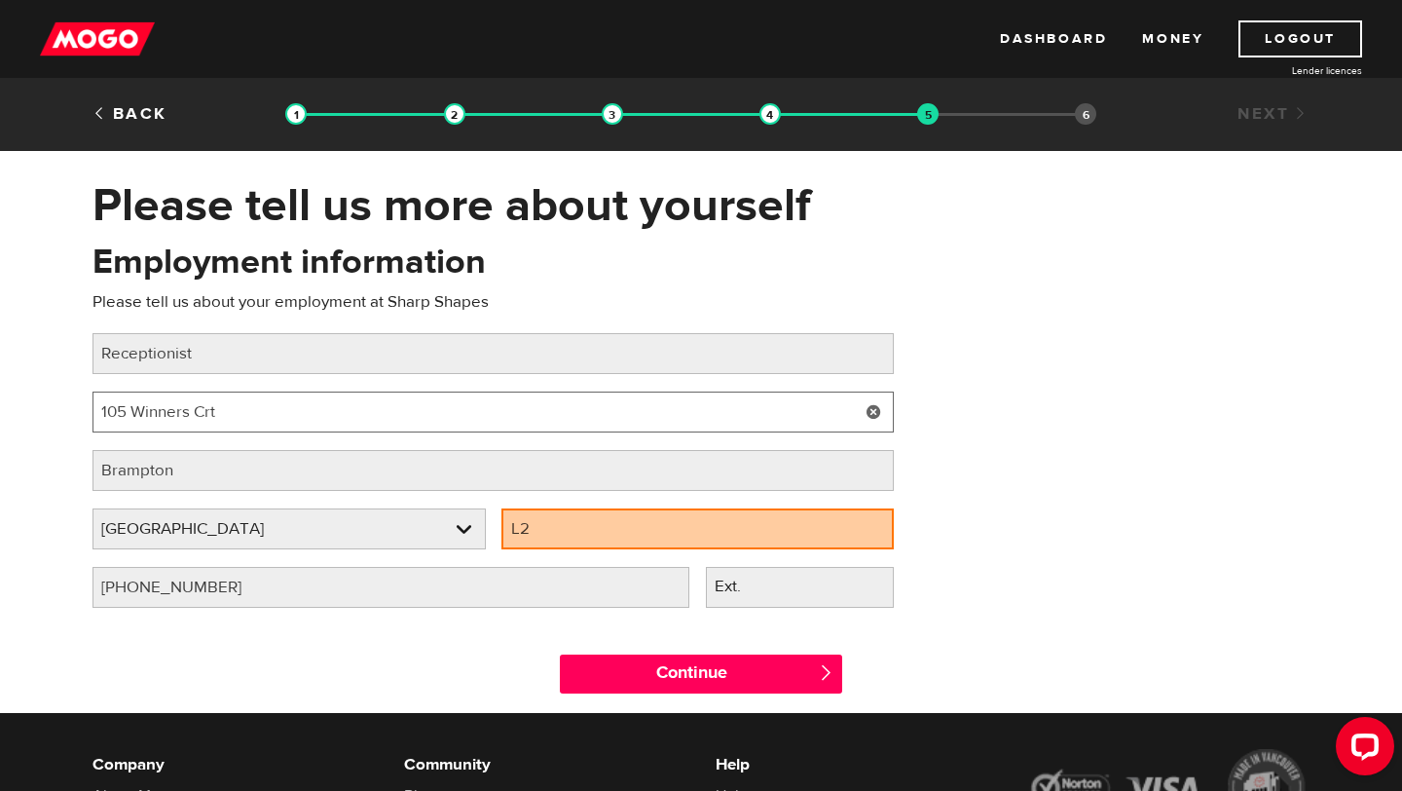
click at [191, 415] on input "105 Winners Crt" at bounding box center [493, 411] width 801 height 41
type input "V"
paste input "130 Van Kirk Dr, Brampton, ON L7A 1B1"
drag, startPoint x: 213, startPoint y: 416, endPoint x: 324, endPoint y: 414, distance: 111.0
click at [324, 414] on input "130 Van Kirk Dr, Brampton, ON L7A 1B1" at bounding box center [493, 411] width 801 height 41
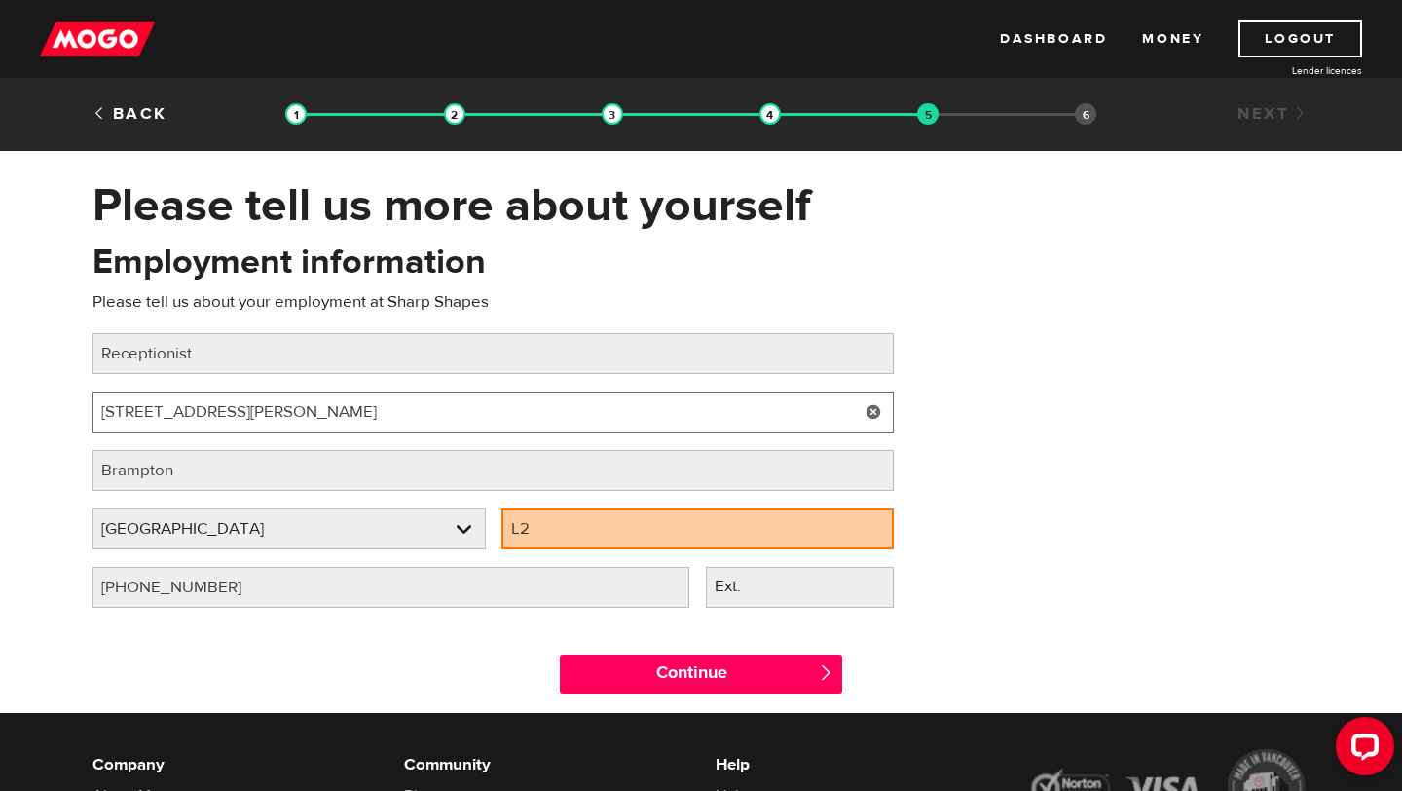
click at [335, 409] on input "130 Van Kirk Dr L7A 1B1" at bounding box center [493, 411] width 801 height 41
type input "130 Van Kirk Dr"
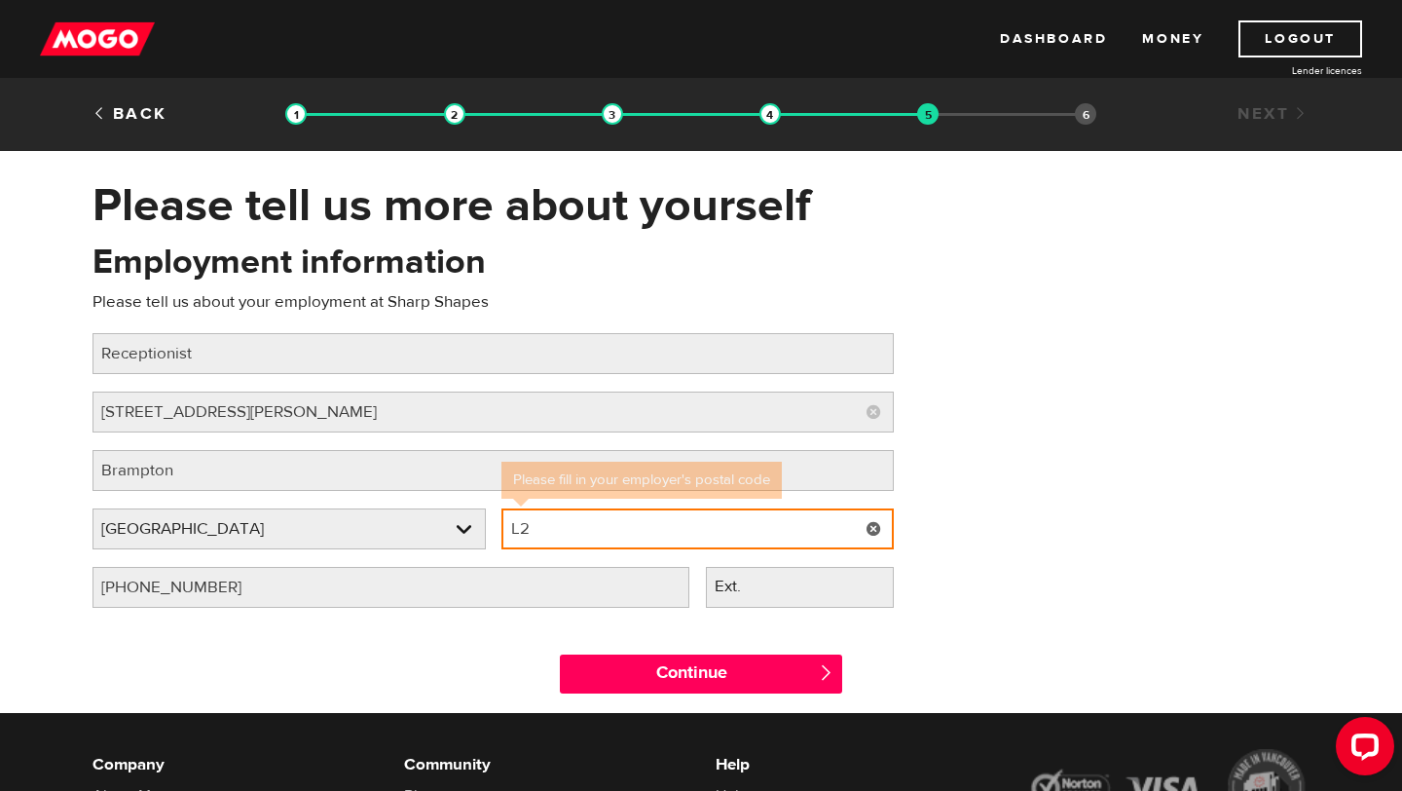
click at [652, 537] on input "L2" at bounding box center [697, 528] width 393 height 41
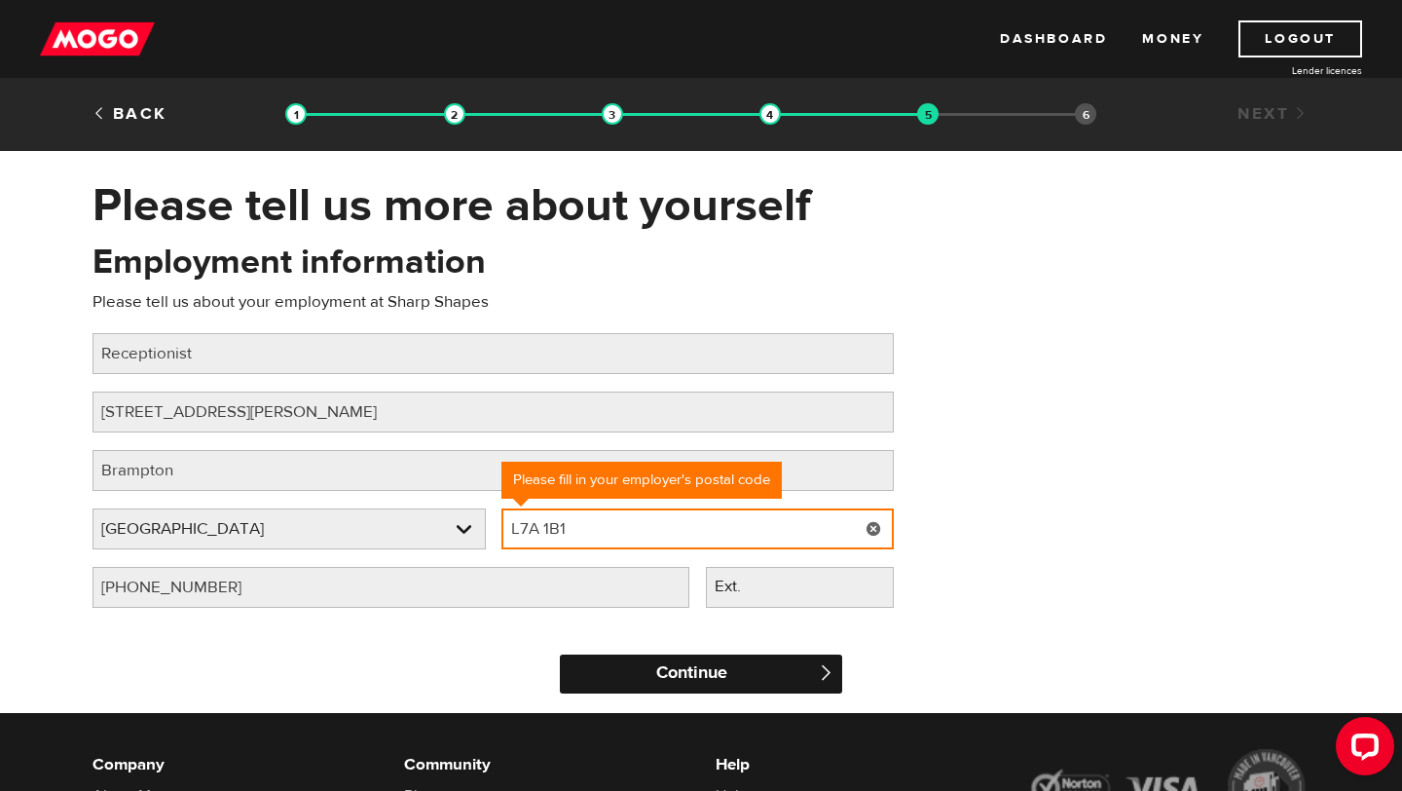
type input "L7A 1B1"
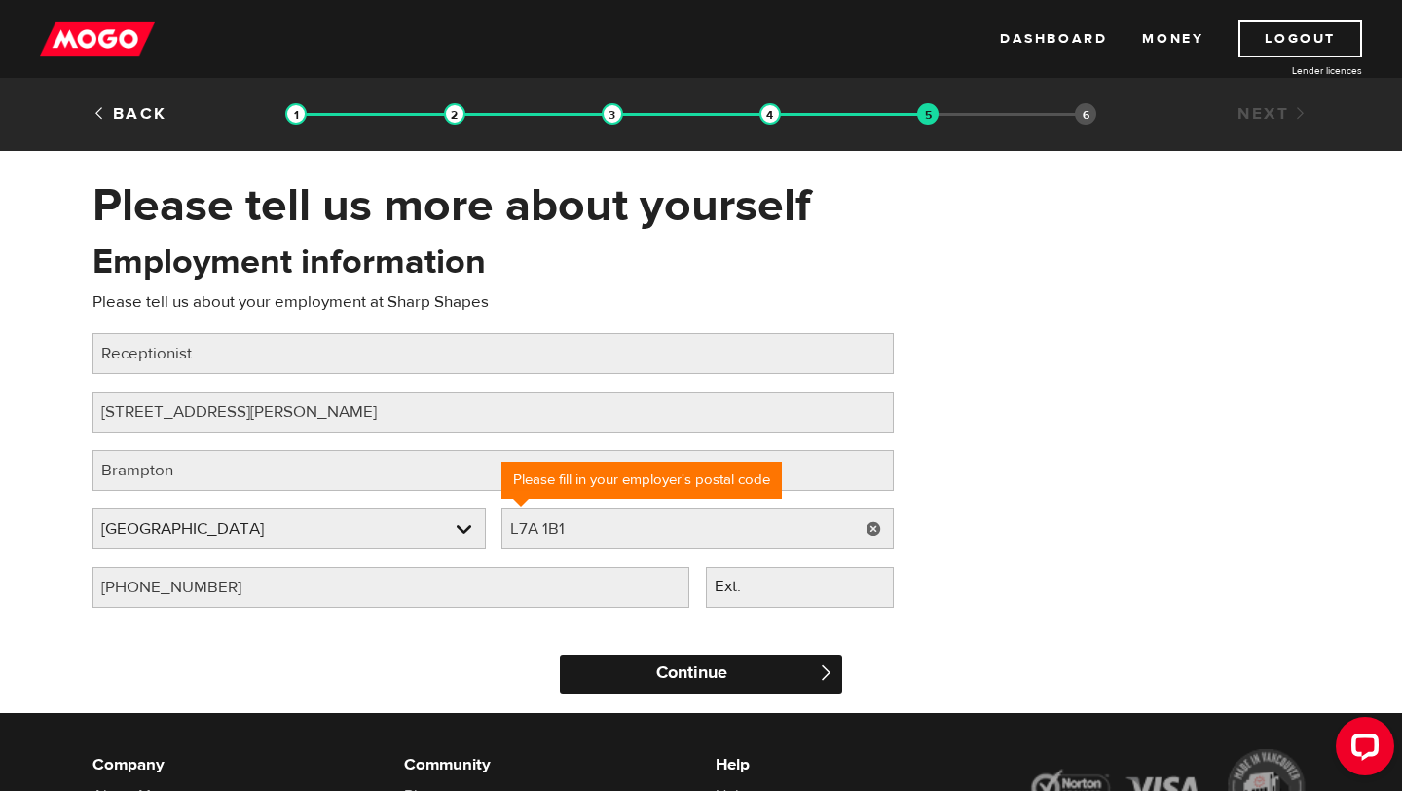
click at [725, 676] on input "Continue" at bounding box center [701, 673] width 282 height 39
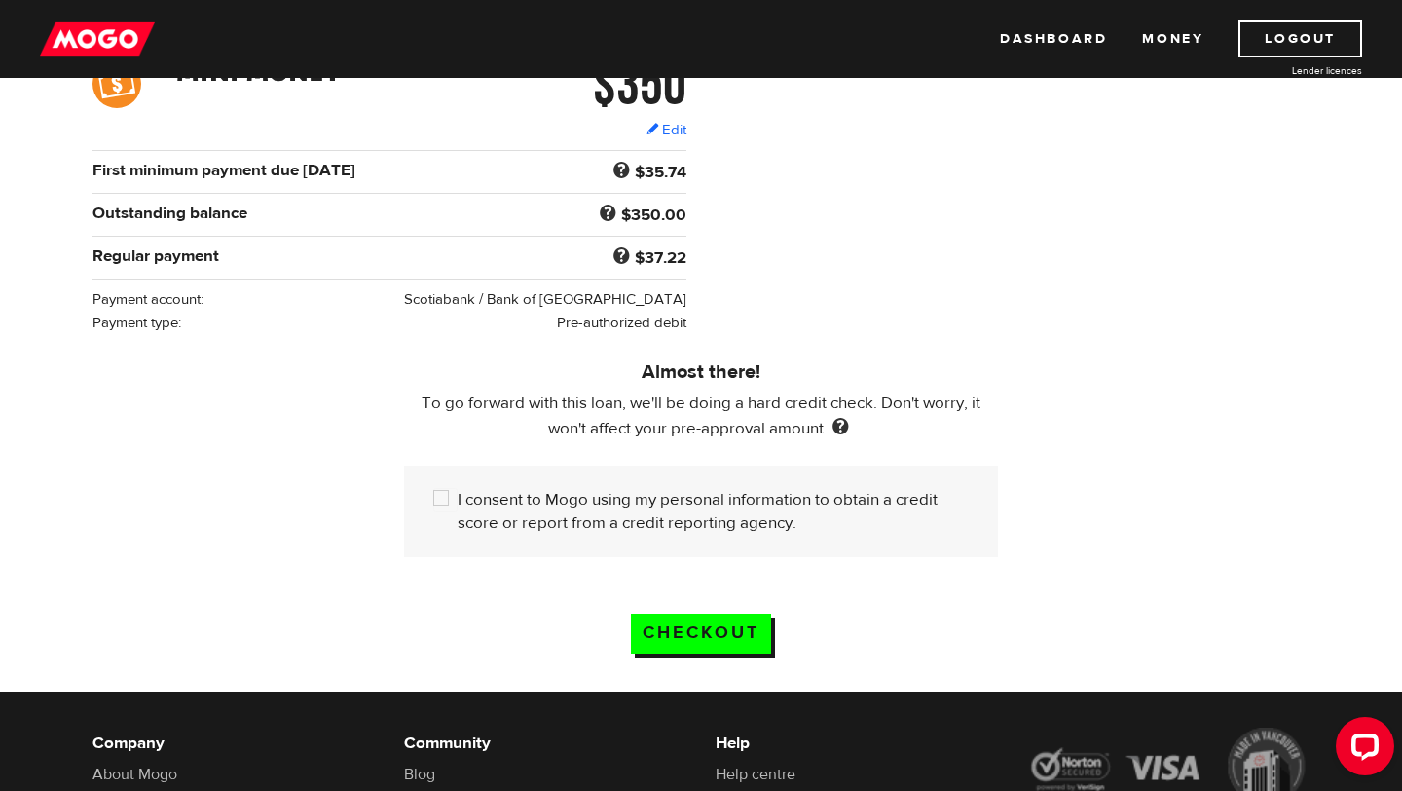
scroll to position [339, 0]
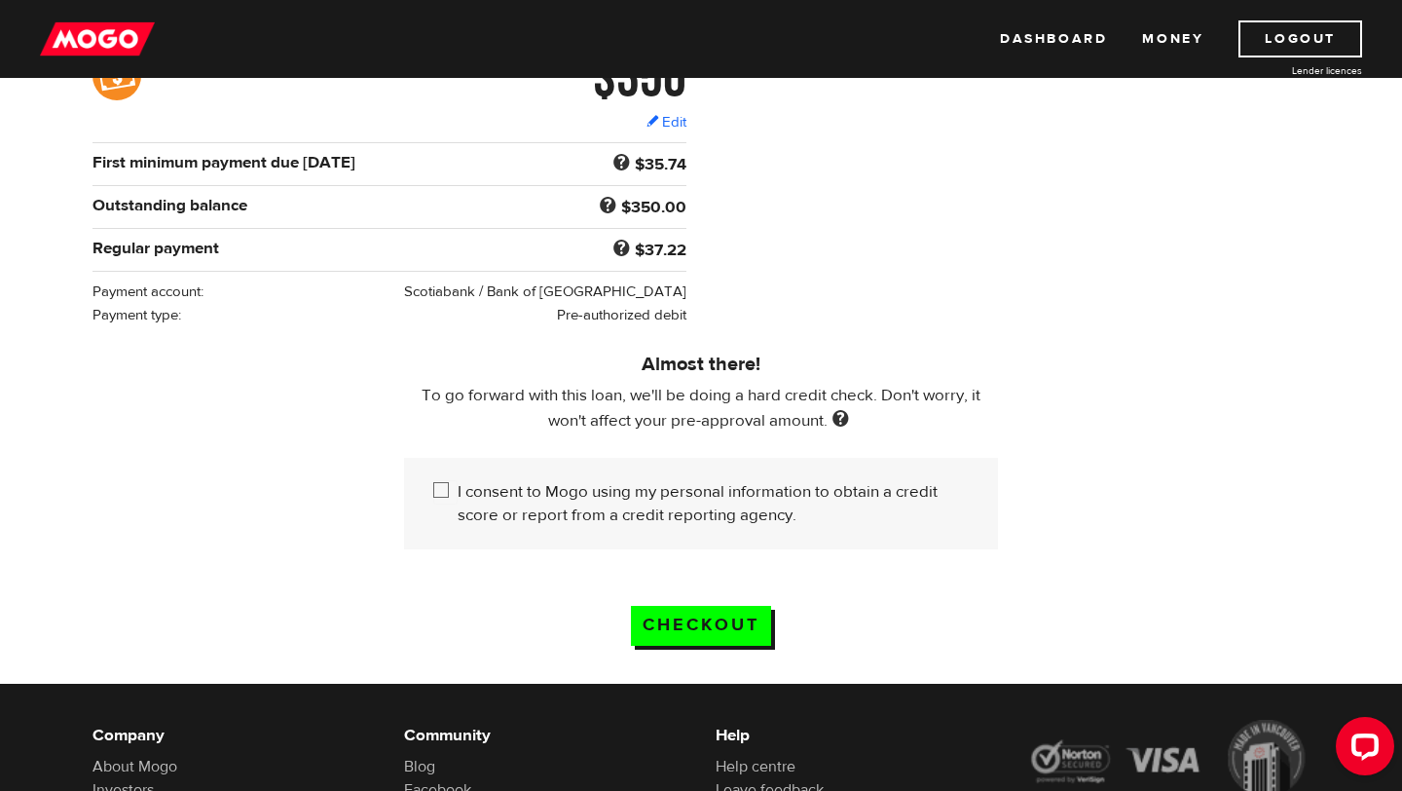
click at [451, 517] on div "I consent to Mogo using my personal information to obtain a credit score or rep…" at bounding box center [701, 504] width 594 height 92
click at [440, 500] on input "I consent to Mogo using my personal information to obtain a credit score or rep…" at bounding box center [445, 492] width 24 height 24
checkbox input "true"
click at [649, 623] on input "Checkout" at bounding box center [701, 626] width 140 height 40
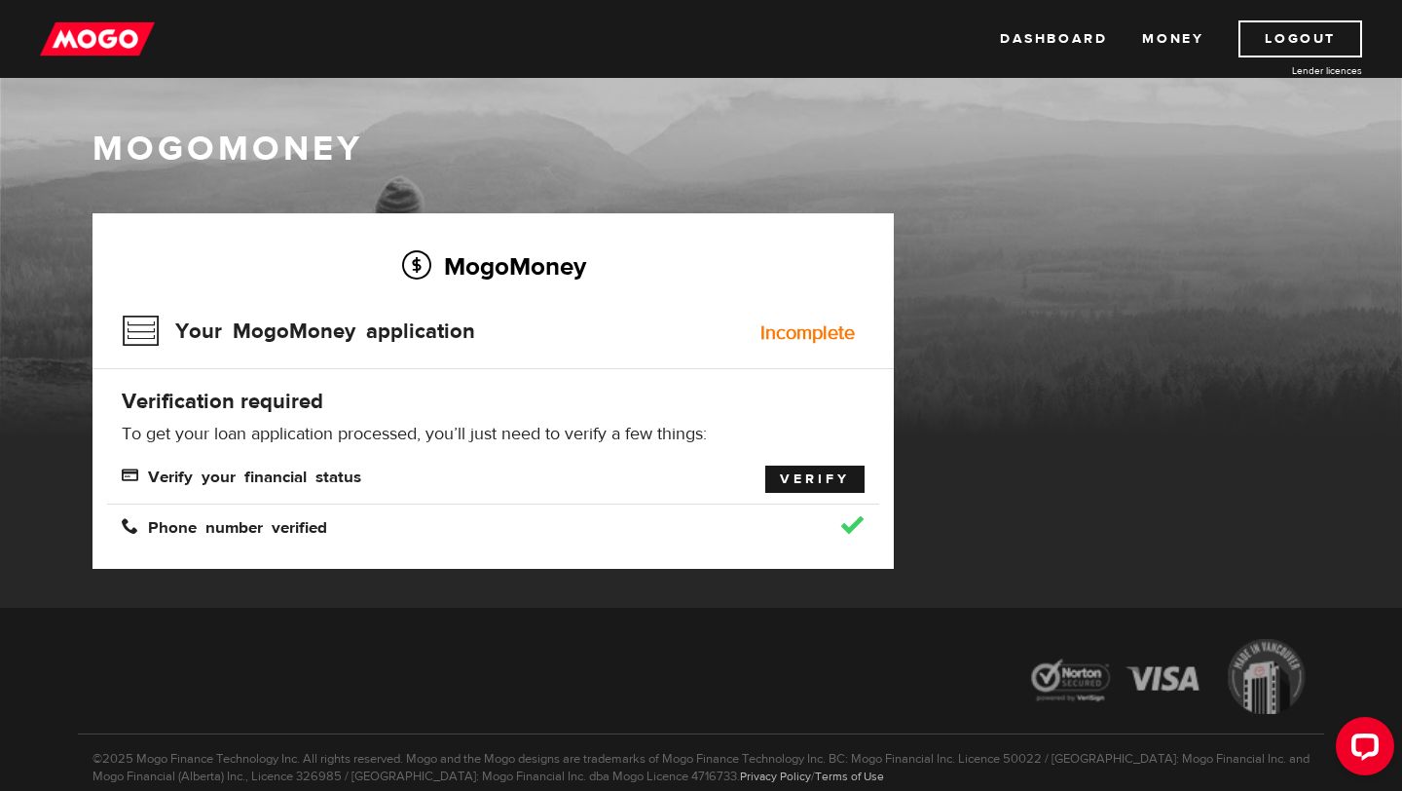
click at [800, 489] on link "Verify" at bounding box center [814, 478] width 99 height 27
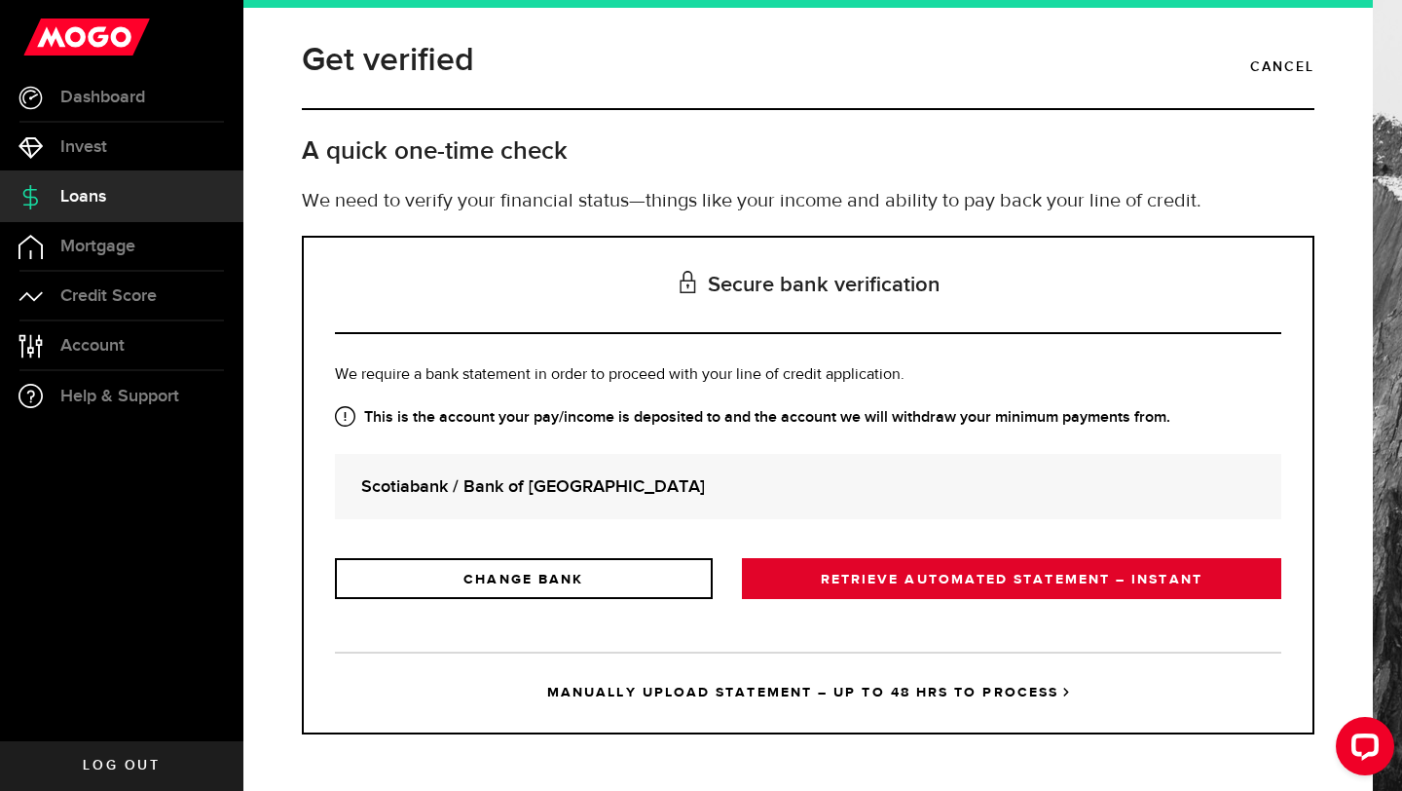
click at [838, 581] on link "RETRIEVE AUTOMATED STATEMENT – INSTANT" at bounding box center [1011, 578] width 539 height 41
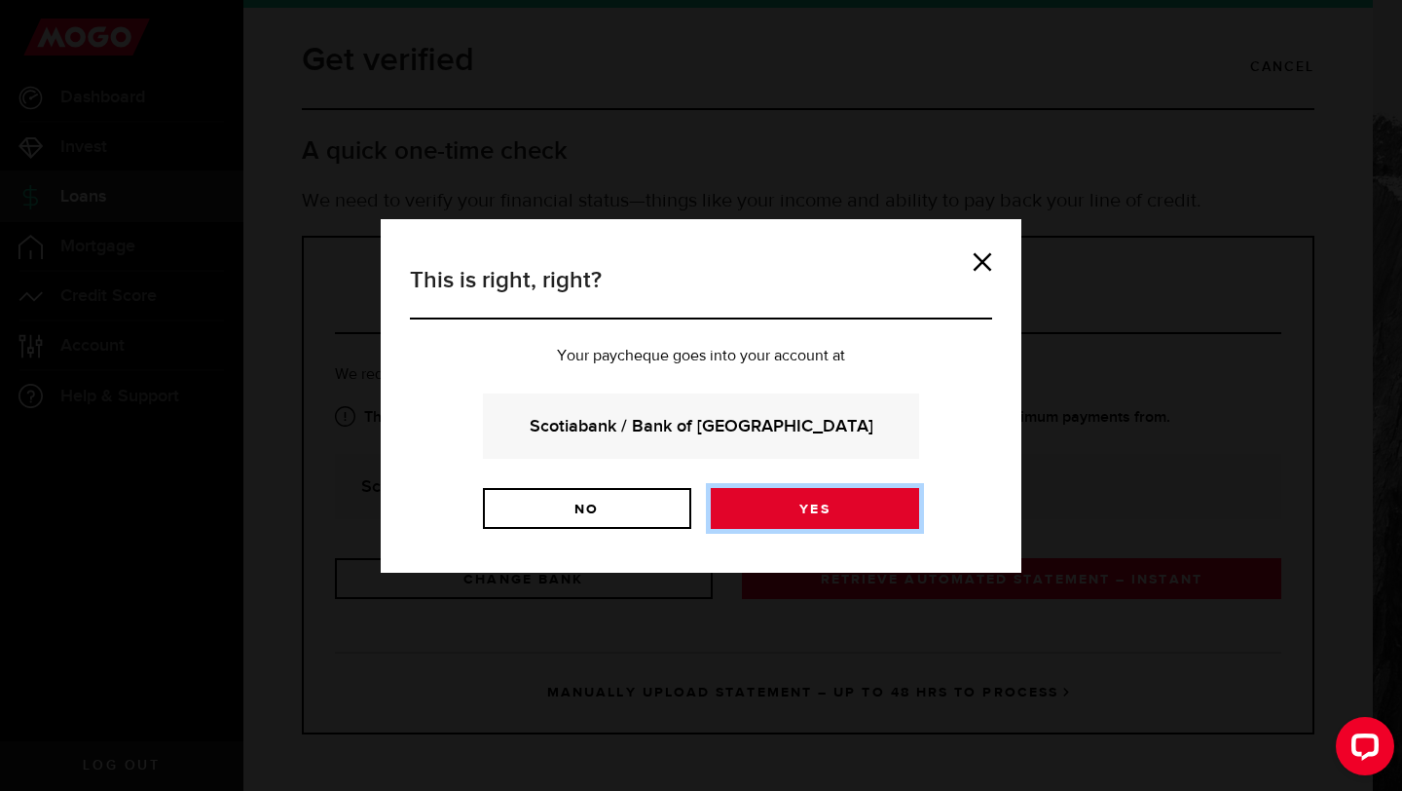
click at [785, 500] on link "Yes" at bounding box center [815, 508] width 208 height 41
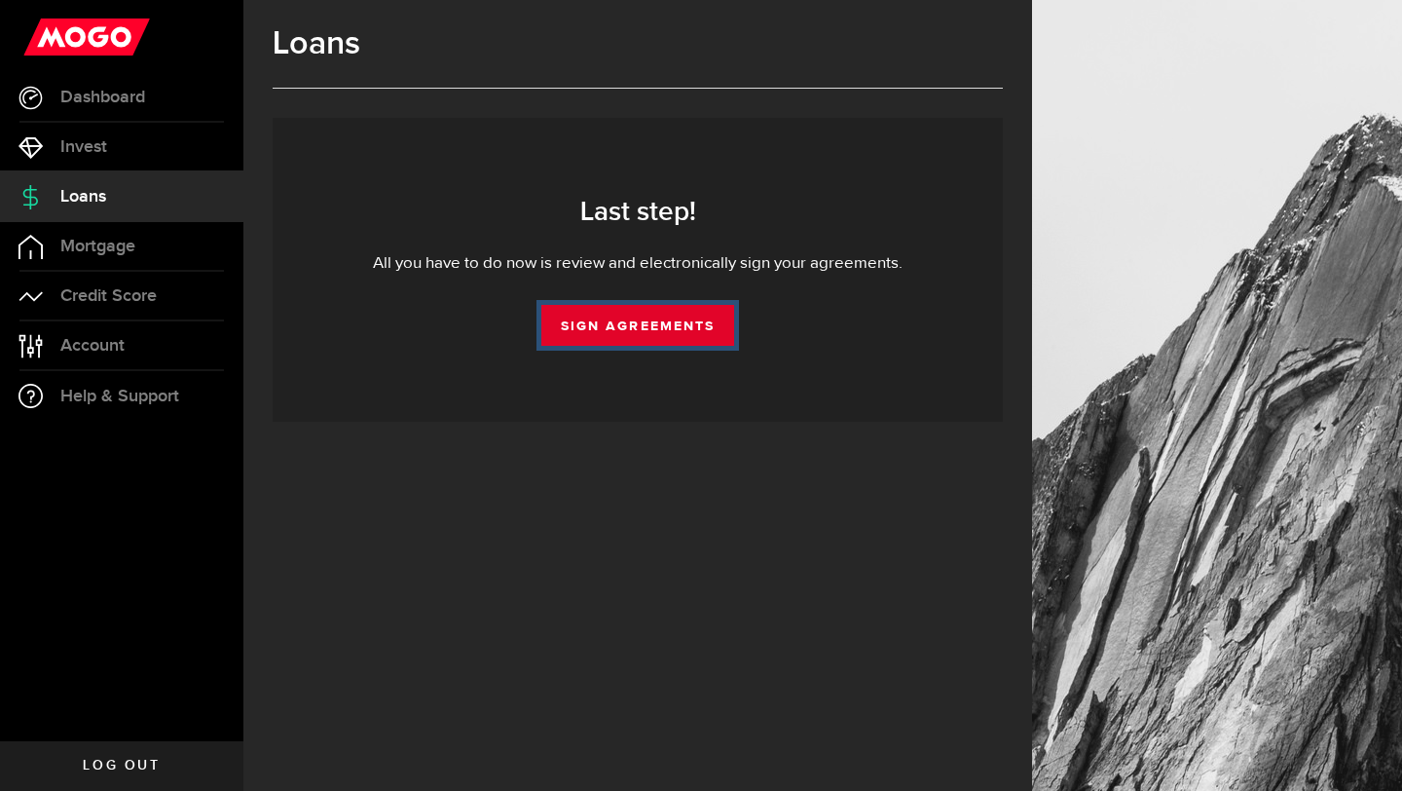
click at [669, 318] on link "Sign Agreements" at bounding box center [637, 325] width 193 height 41
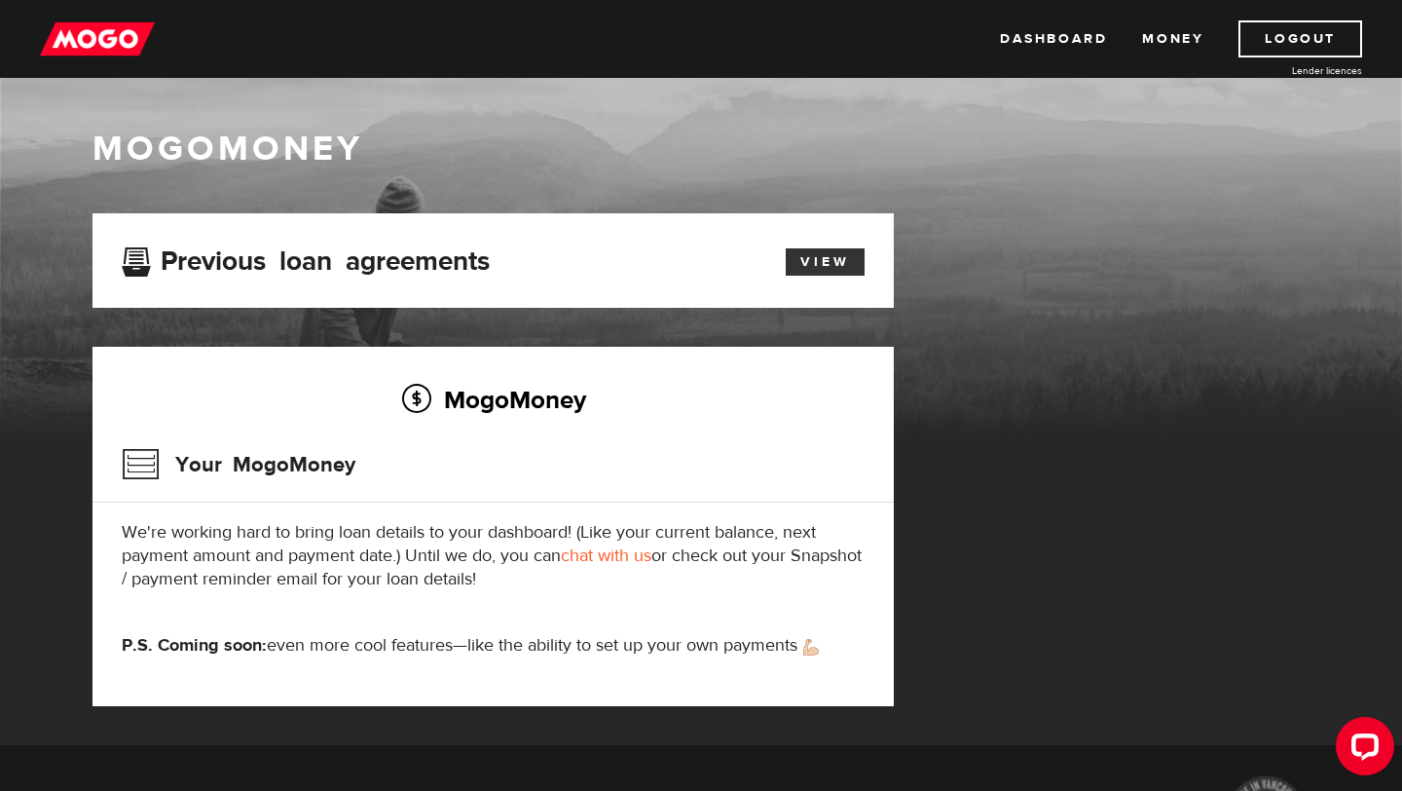
click at [816, 258] on link "View" at bounding box center [825, 261] width 79 height 27
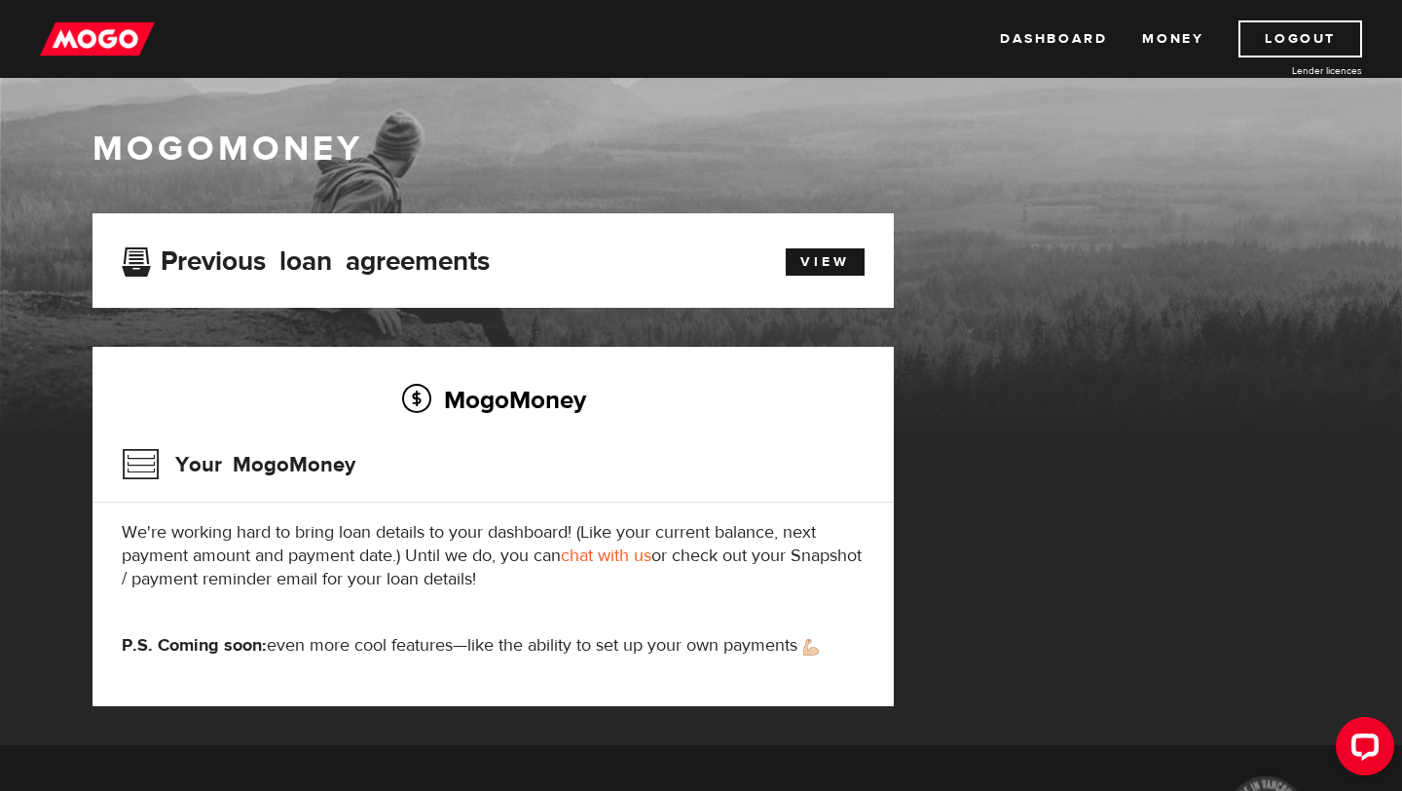
scroll to position [227, 0]
